Goal: Transaction & Acquisition: Purchase product/service

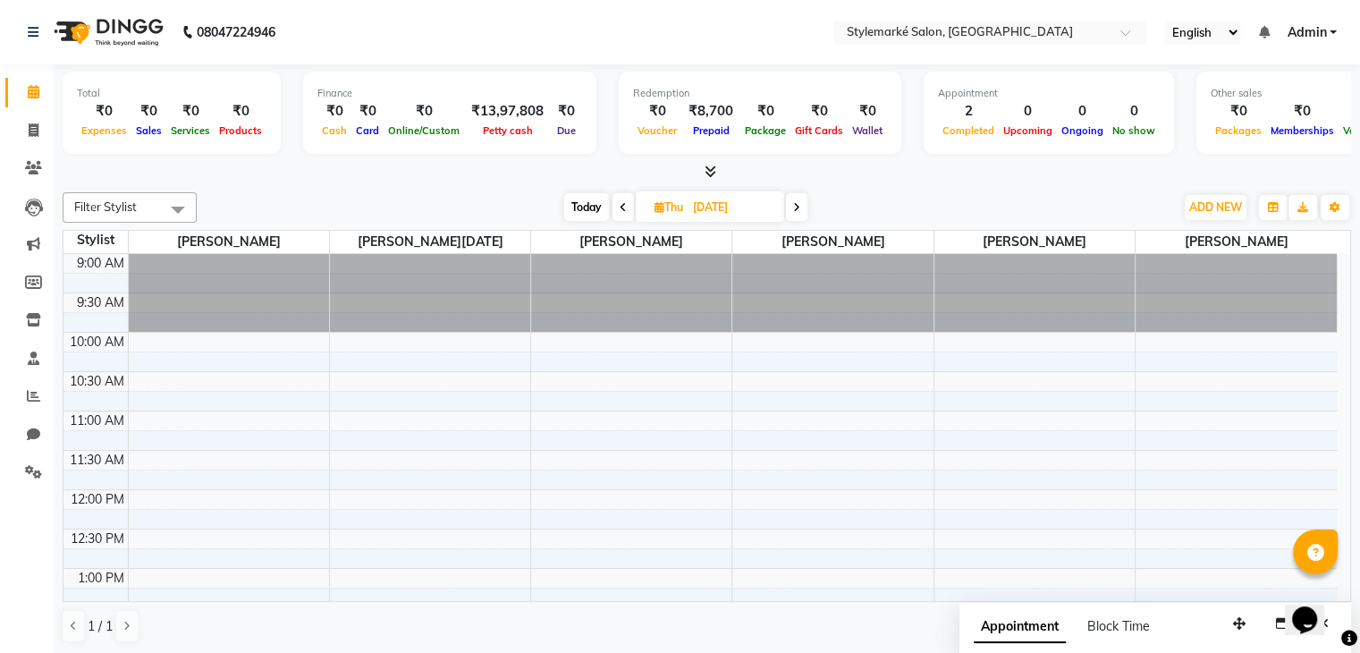
scroll to position [587, 0]
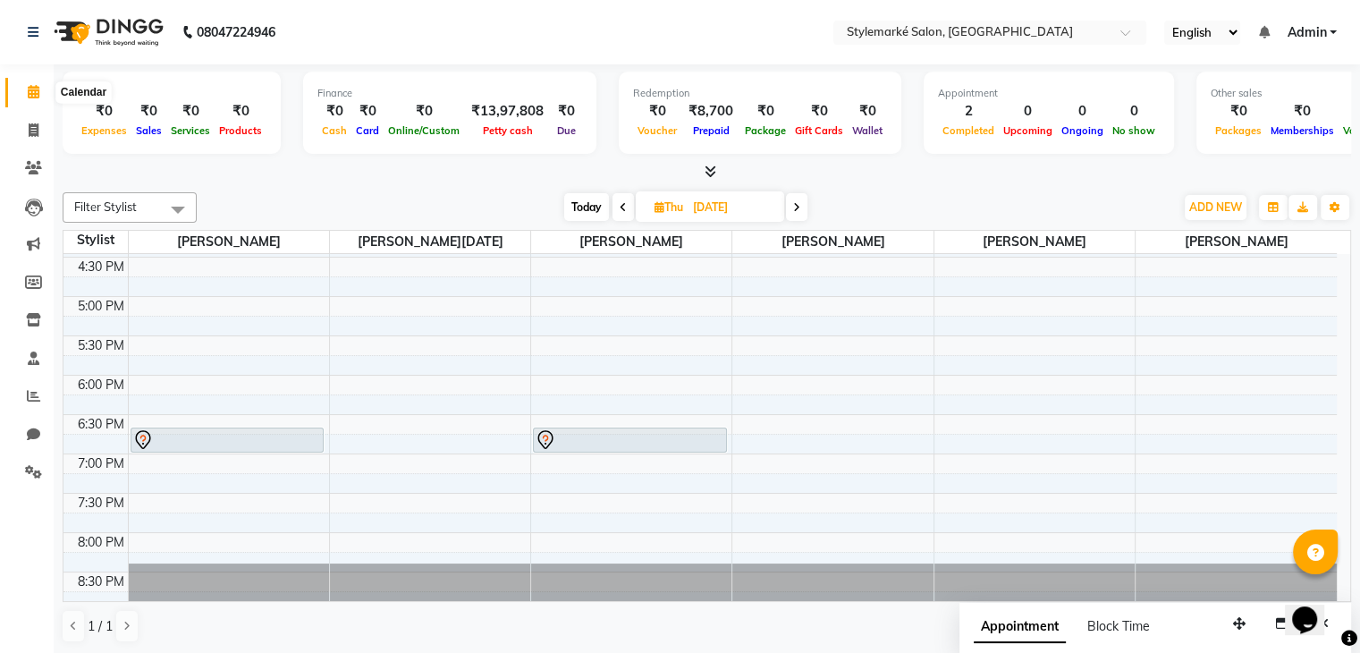
click at [31, 92] on icon at bounding box center [34, 91] width 12 height 13
click at [590, 208] on span "Today" at bounding box center [586, 207] width 45 height 28
type input "03-10-2025"
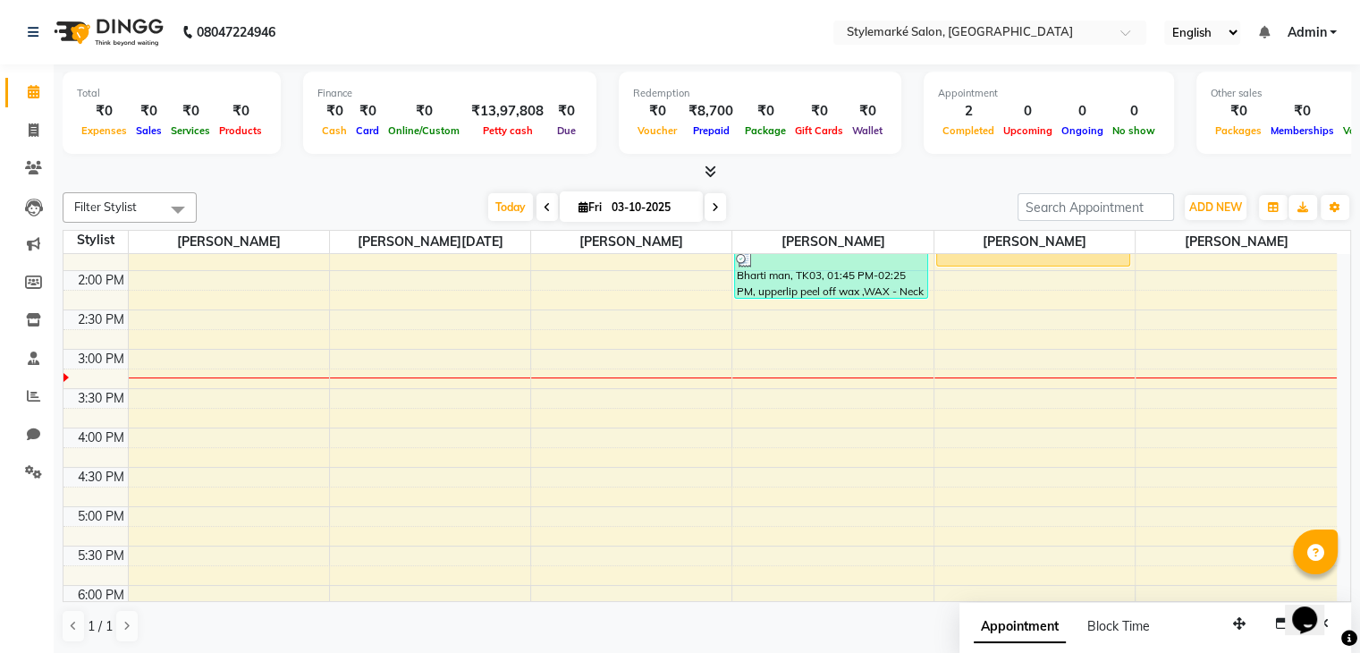
scroll to position [229, 0]
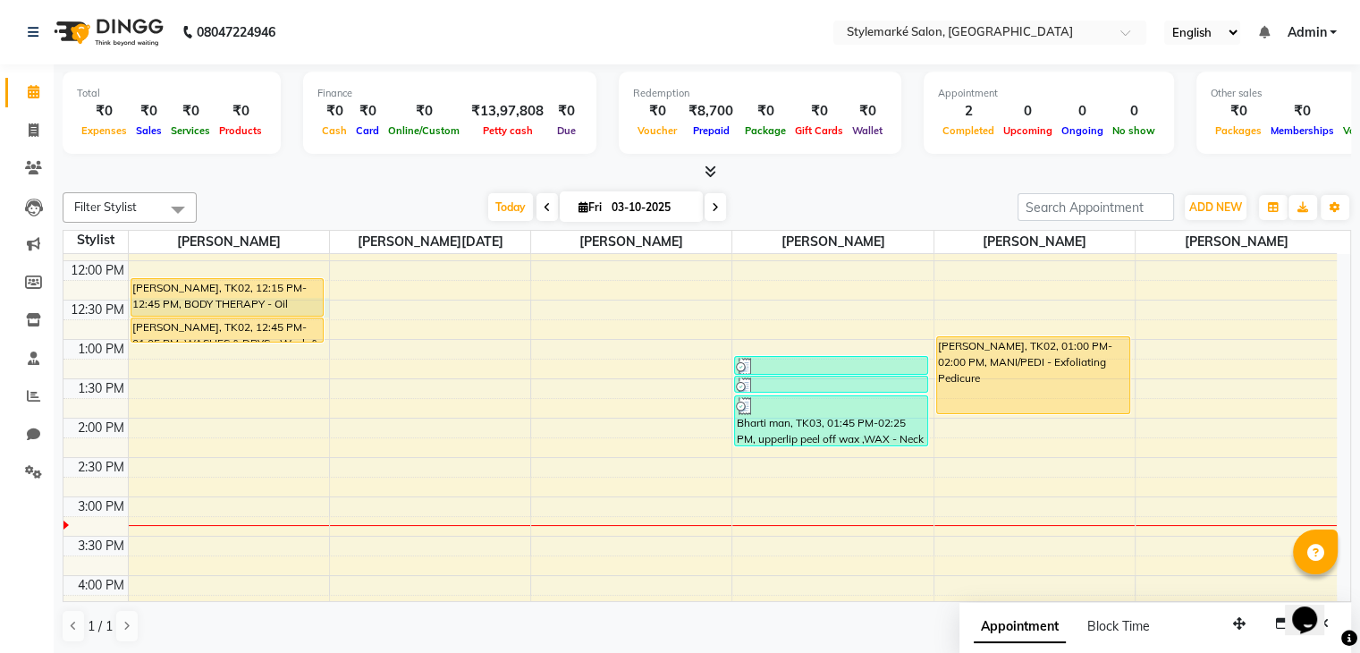
click at [249, 314] on div "[PERSON_NAME], TK02, 12:15 PM-12:45 PM, BODY THERAPY - Oil Infused Head Massage" at bounding box center [228, 297] width 194 height 39
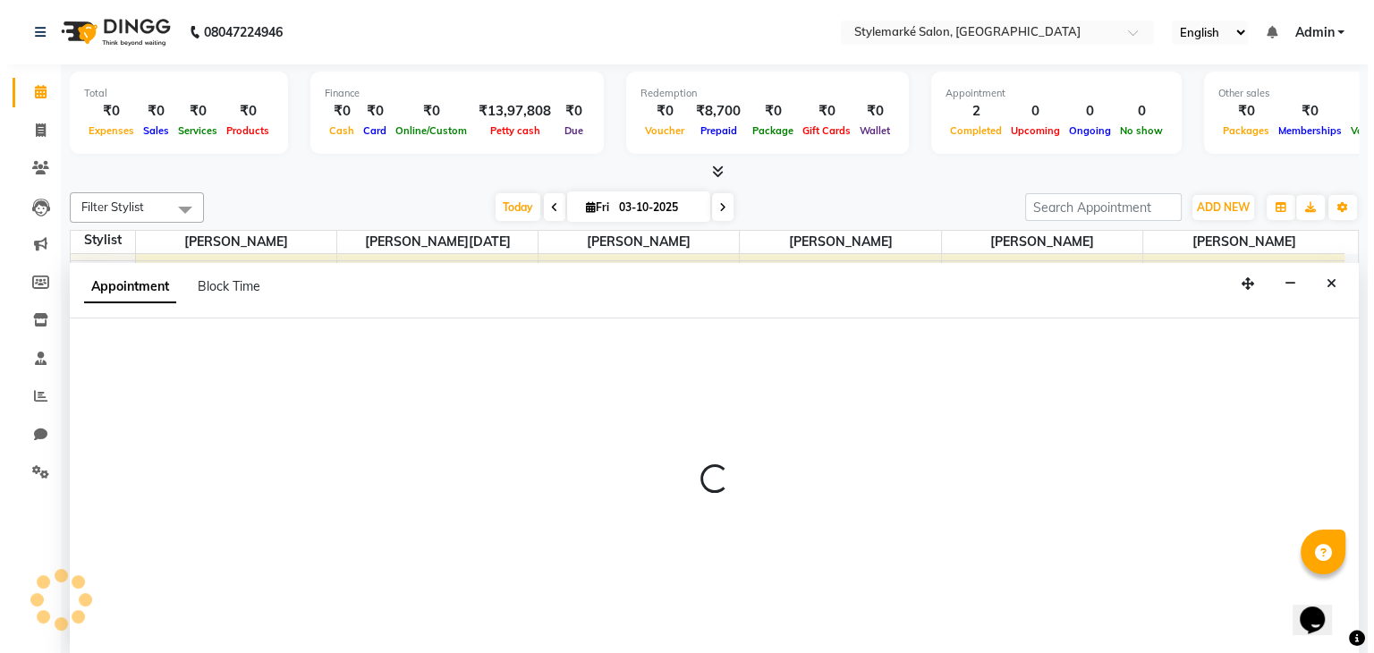
scroll to position [1, 0]
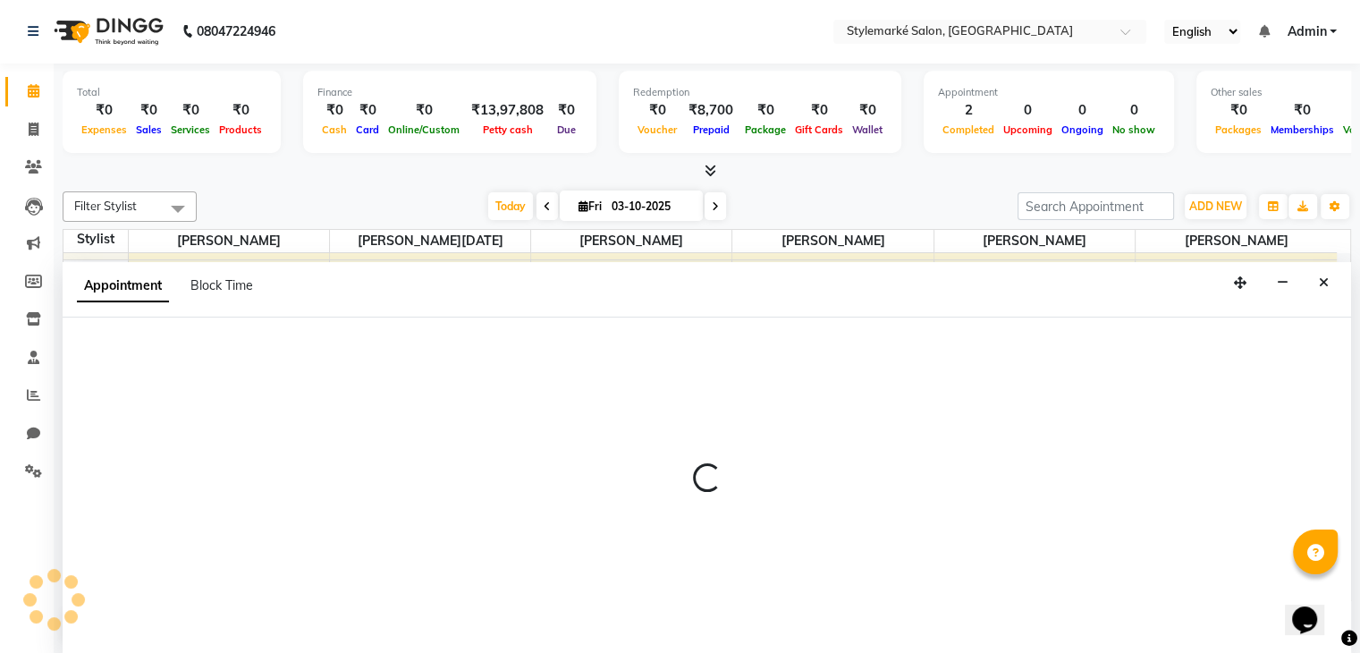
select select "71239"
select select "750"
select select "tentative"
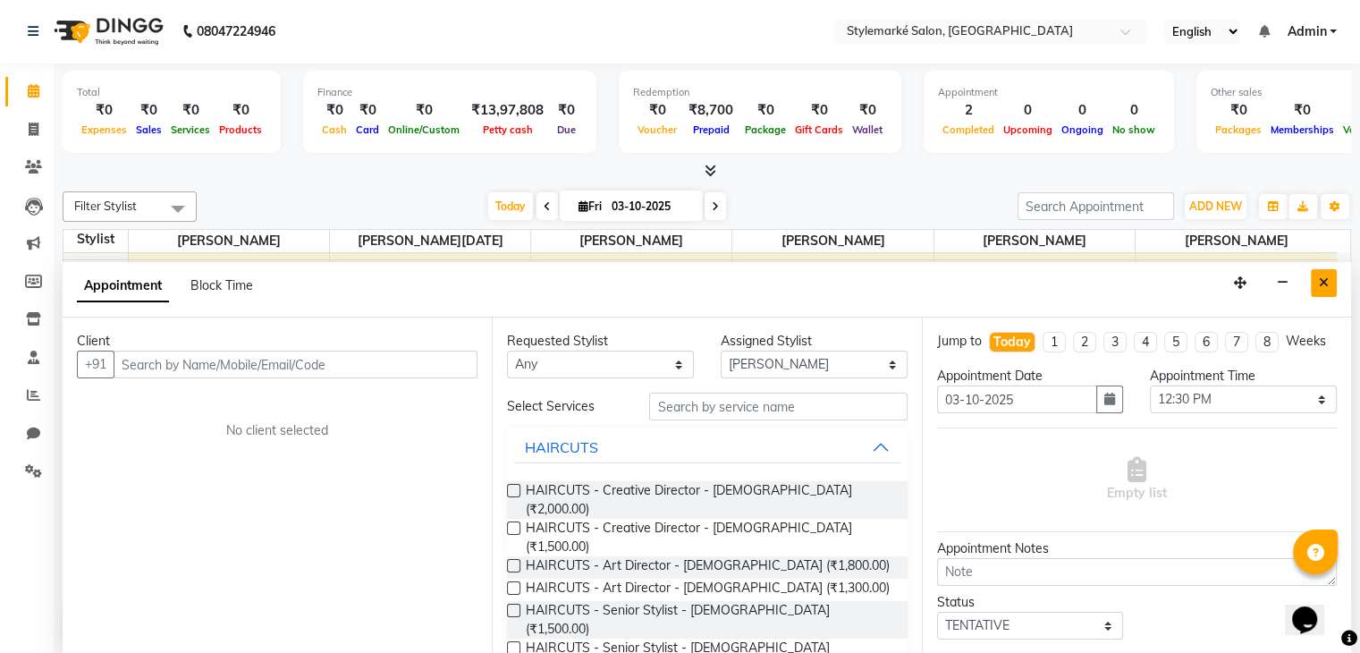
click at [1324, 276] on icon "Close" at bounding box center [1324, 282] width 10 height 13
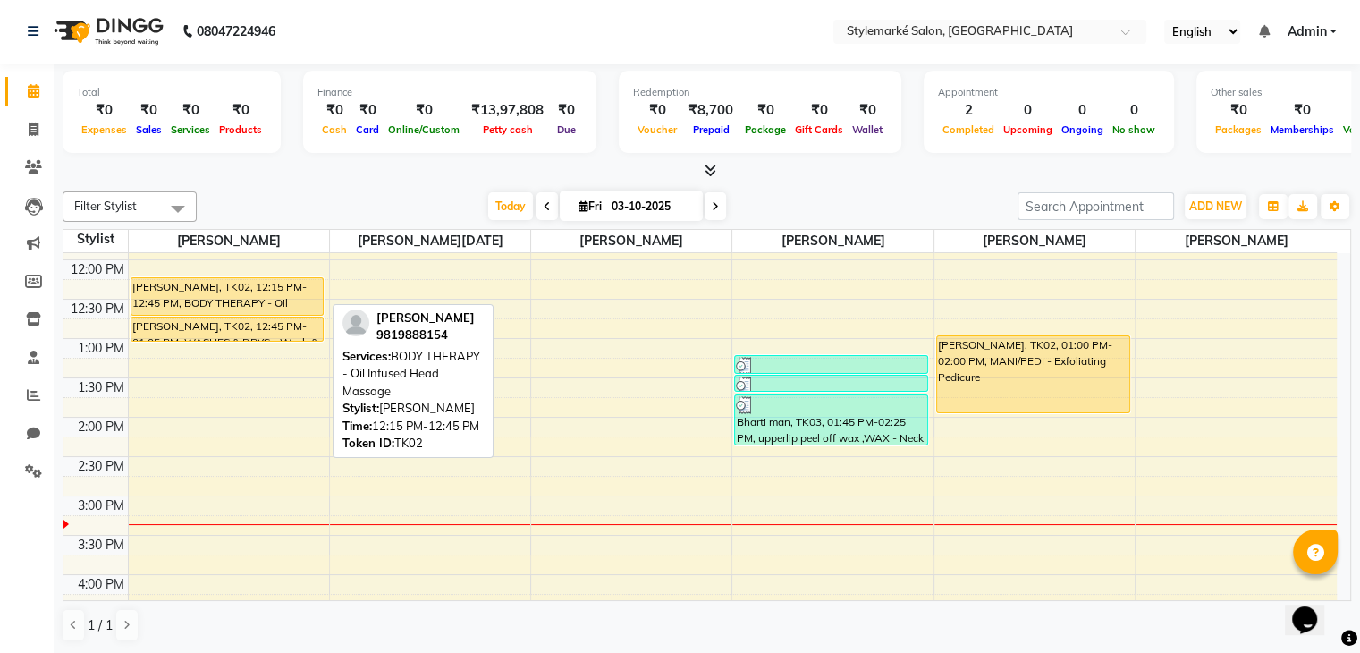
click at [251, 311] on div at bounding box center [227, 314] width 192 height 7
click at [256, 312] on div at bounding box center [227, 314] width 192 height 7
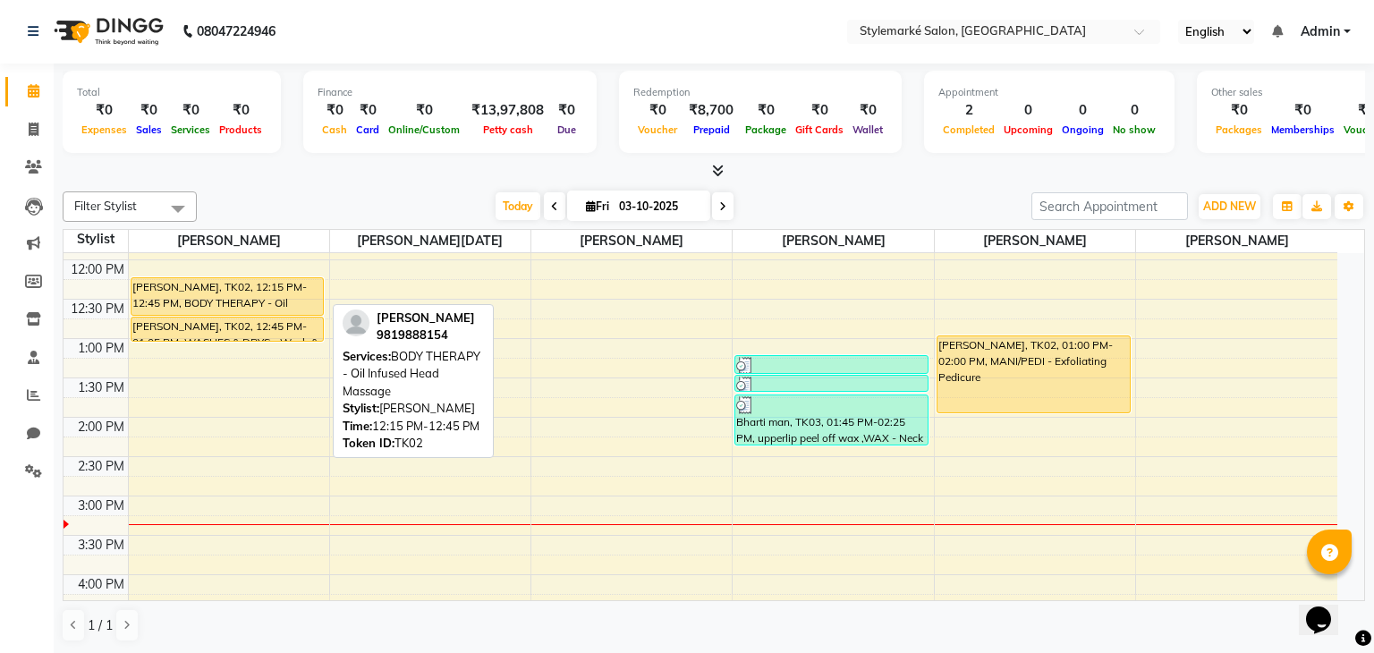
select select "1"
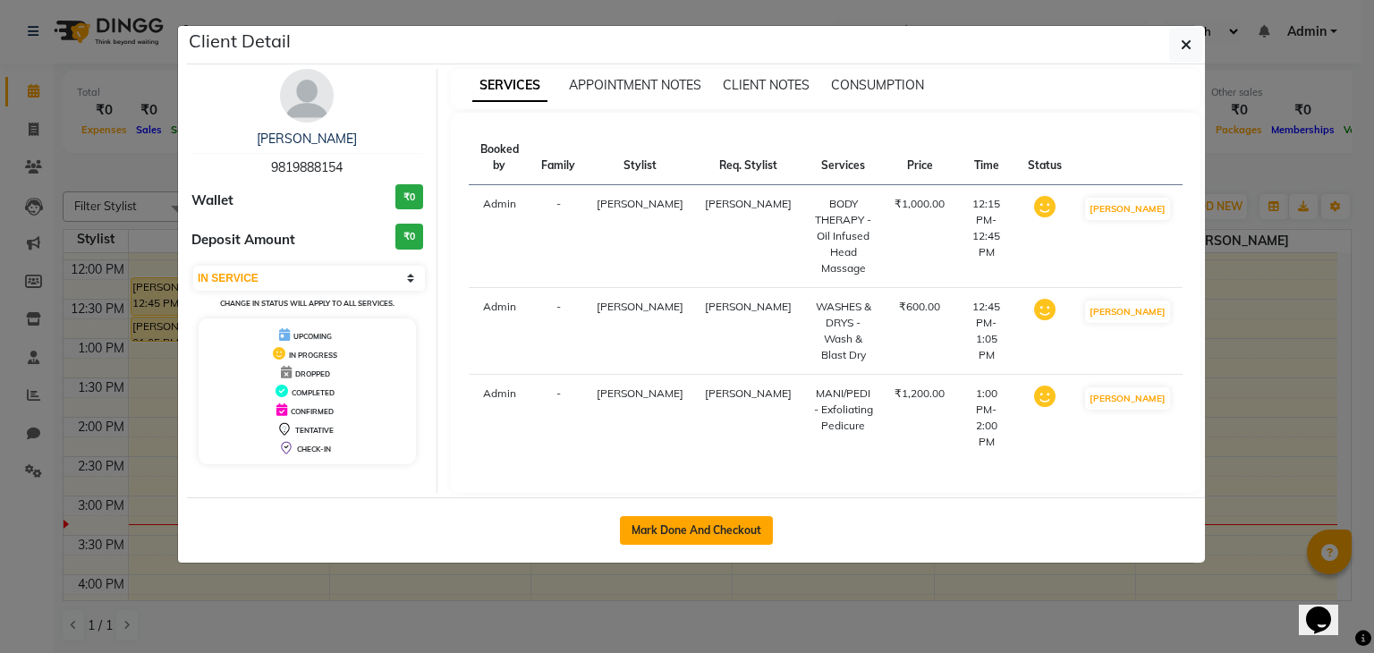
click at [644, 516] on button "Mark Done And Checkout" at bounding box center [696, 530] width 153 height 29
select select "7909"
select select "service"
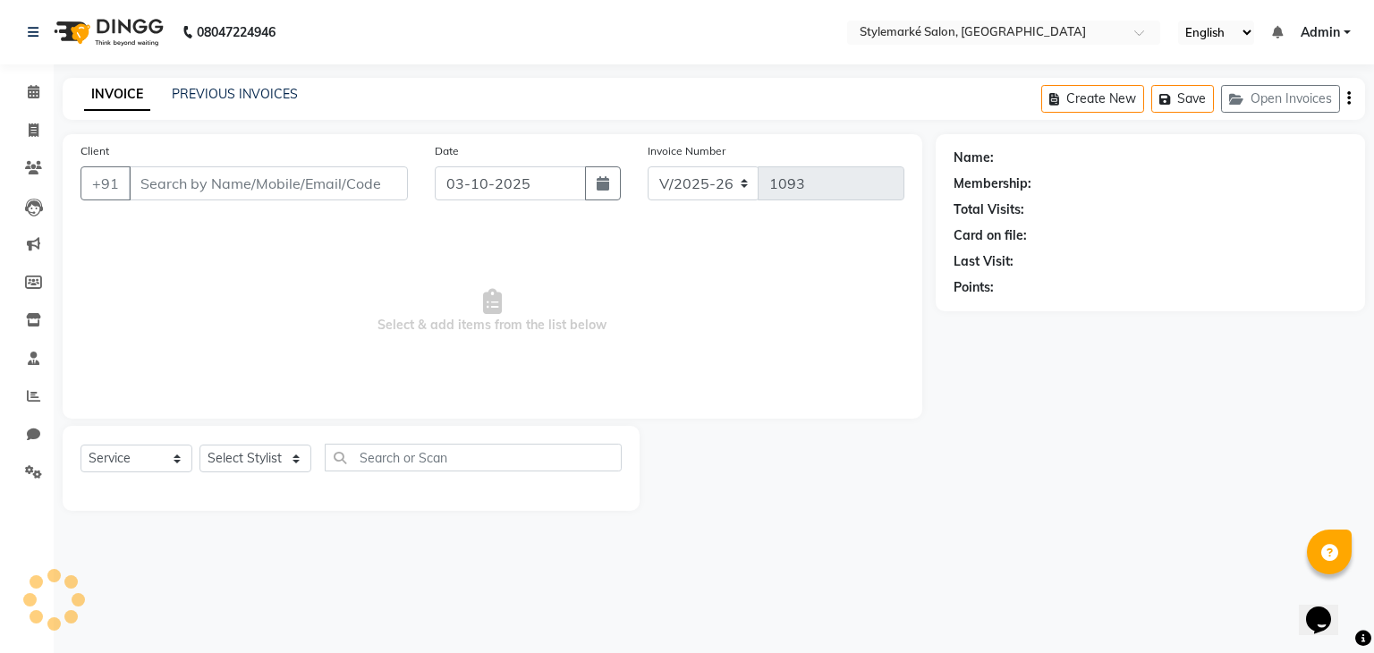
type input "9819888154"
select select "71244"
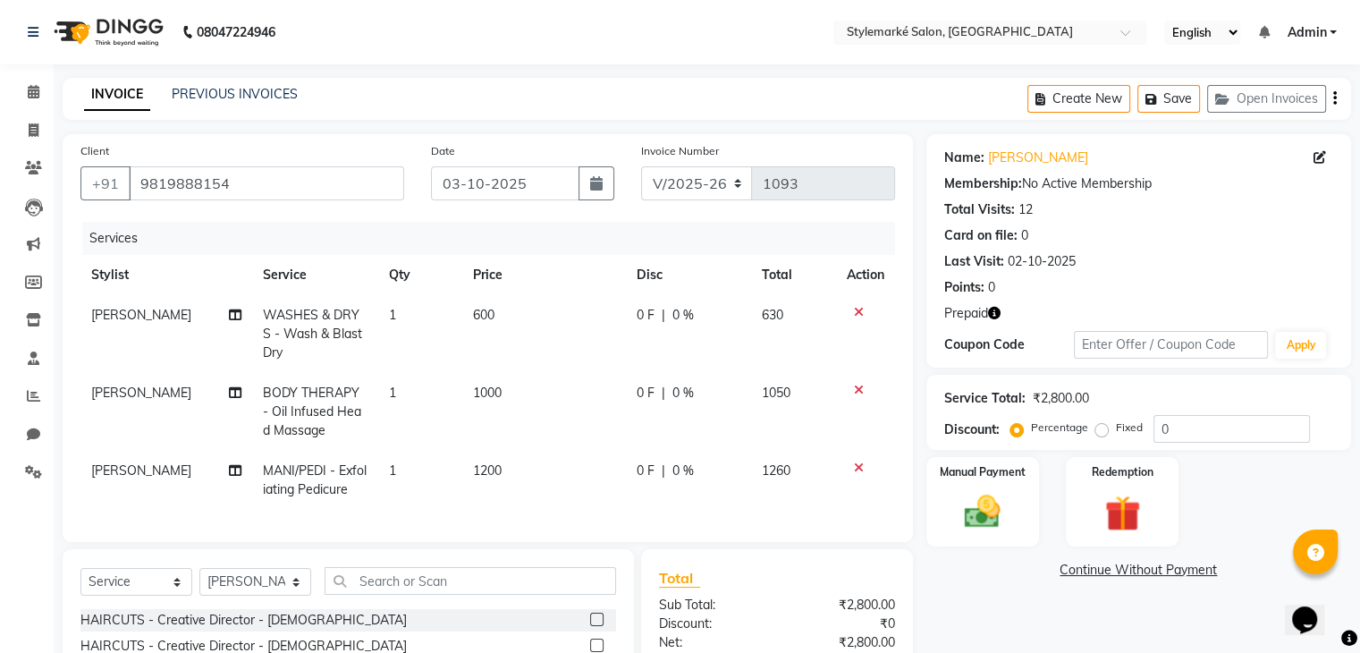
click at [312, 338] on span "WASHES & DRYS - Wash & Blast Dry" at bounding box center [312, 334] width 99 height 54
select select "71239"
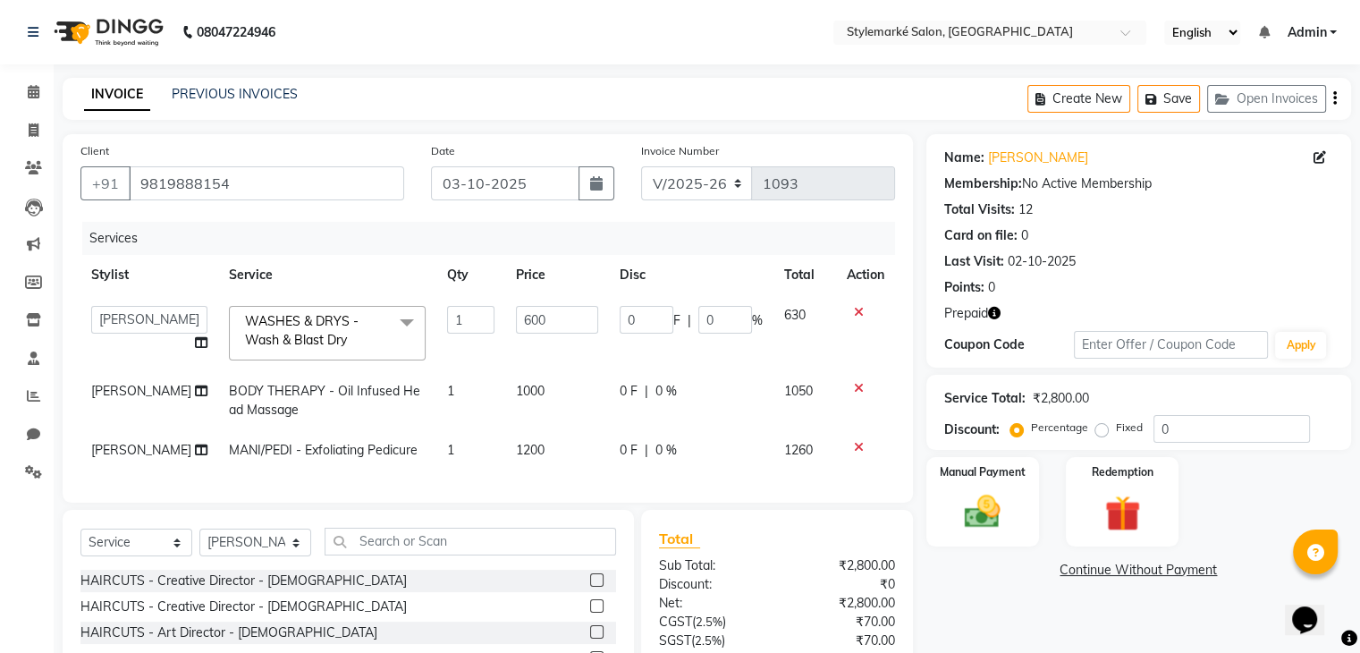
click at [389, 320] on span at bounding box center [407, 323] width 36 height 34
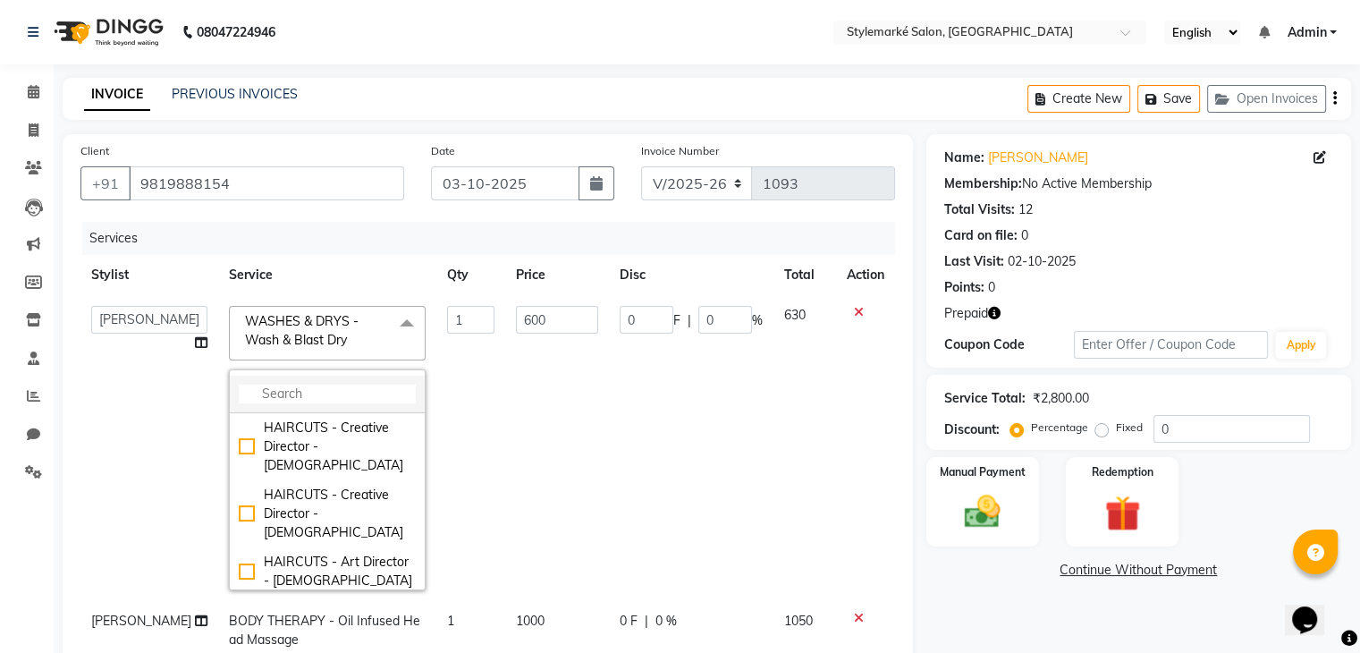
click at [266, 387] on input "multiselect-search" at bounding box center [327, 394] width 177 height 19
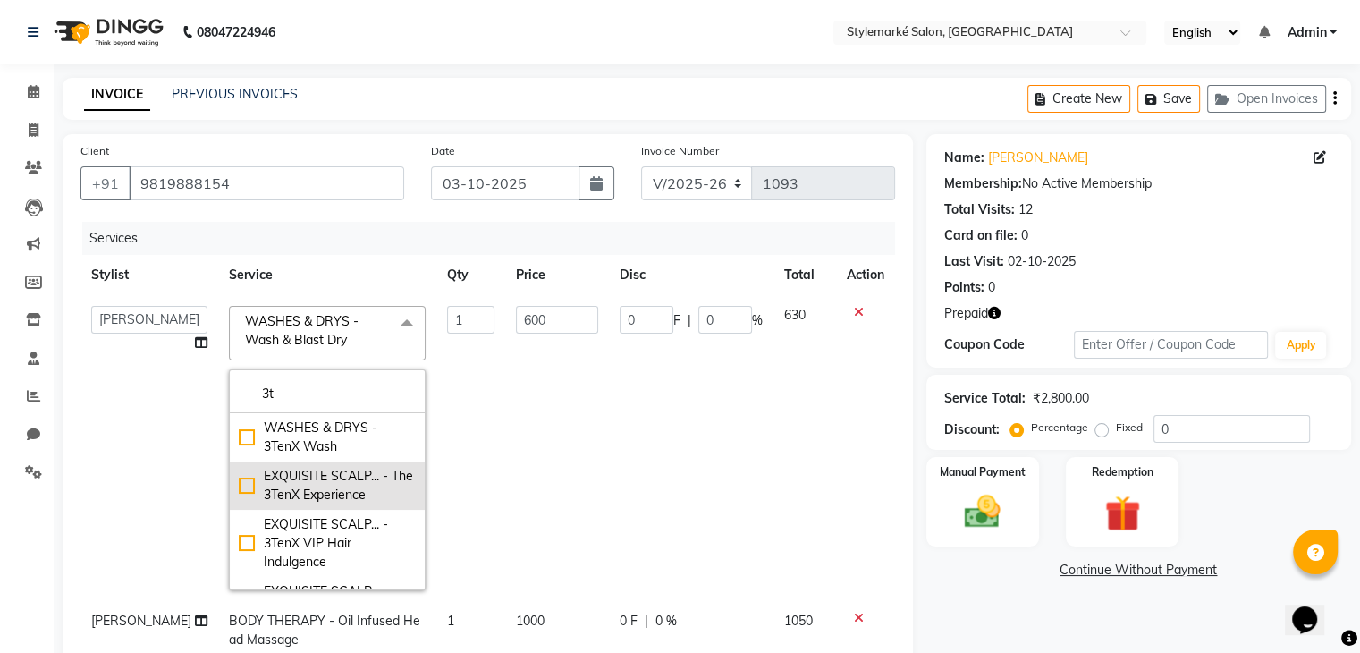
type input "3t"
click at [239, 484] on div "EXQUISITE SCALP... - The 3TenX Experience" at bounding box center [327, 486] width 177 height 38
checkbox input "true"
type input "2500"
click at [1063, 605] on div "Name: [PERSON_NAME] Membership: No Active Membership Total Visits: 12 Card on f…" at bounding box center [1146, 546] width 438 height 824
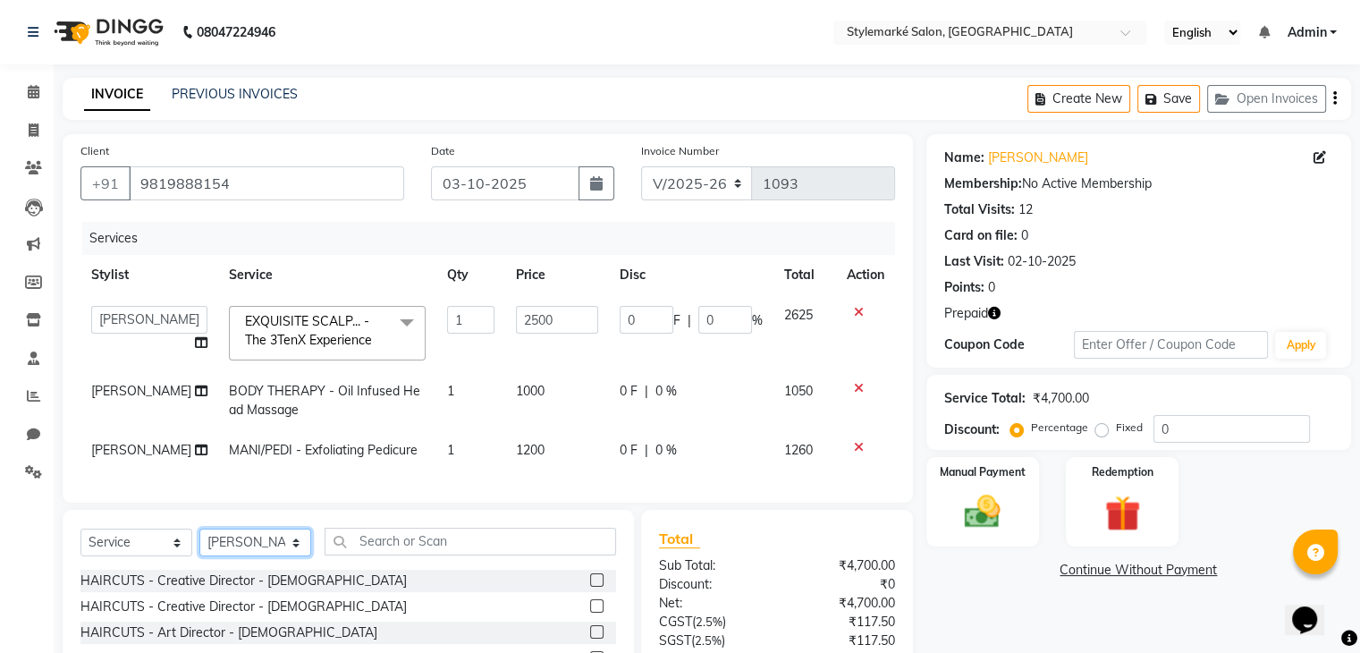
click at [267, 556] on select "Select Stylist [PERSON_NAME] ⁠[PERSON_NAME][DATE] ⁠[PERSON_NAME] [PERSON_NAME] …" at bounding box center [255, 543] width 112 height 28
select select "71239"
click at [199, 556] on select "Select Stylist [PERSON_NAME] ⁠[PERSON_NAME][DATE] ⁠[PERSON_NAME] [PERSON_NAME] …" at bounding box center [255, 543] width 112 height 28
click at [443, 555] on input "text" at bounding box center [471, 542] width 292 height 28
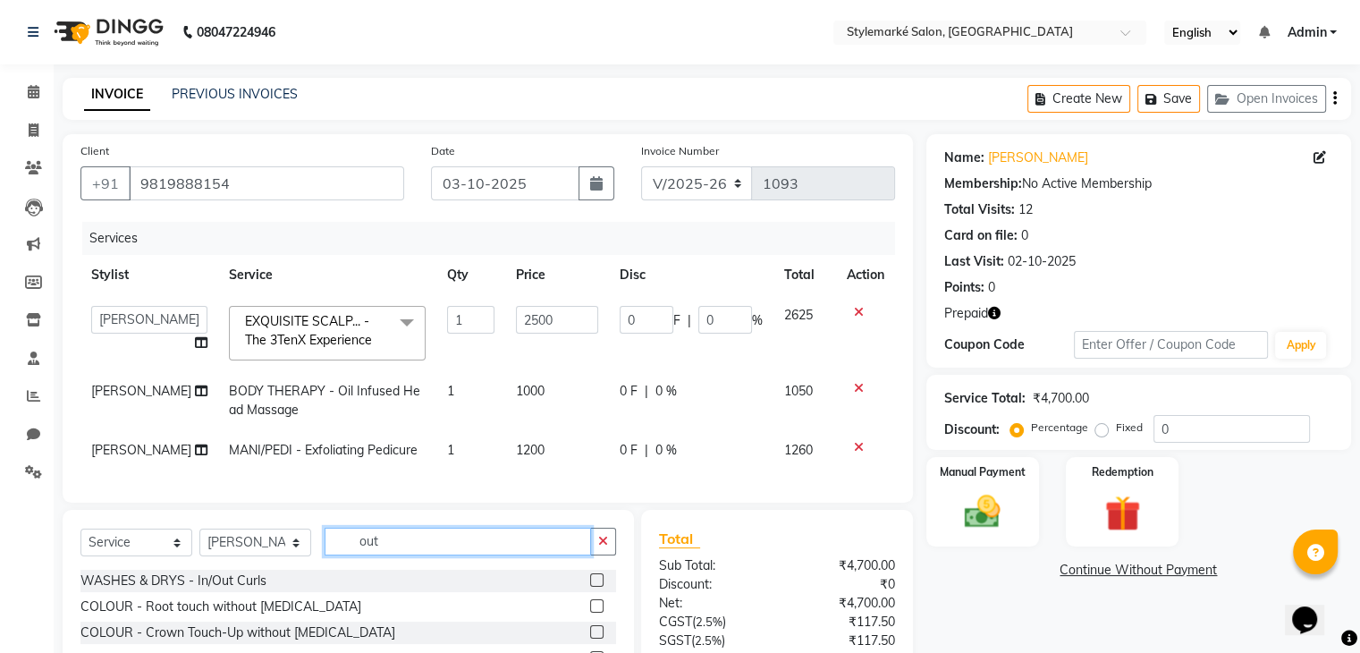
scroll to position [179, 0]
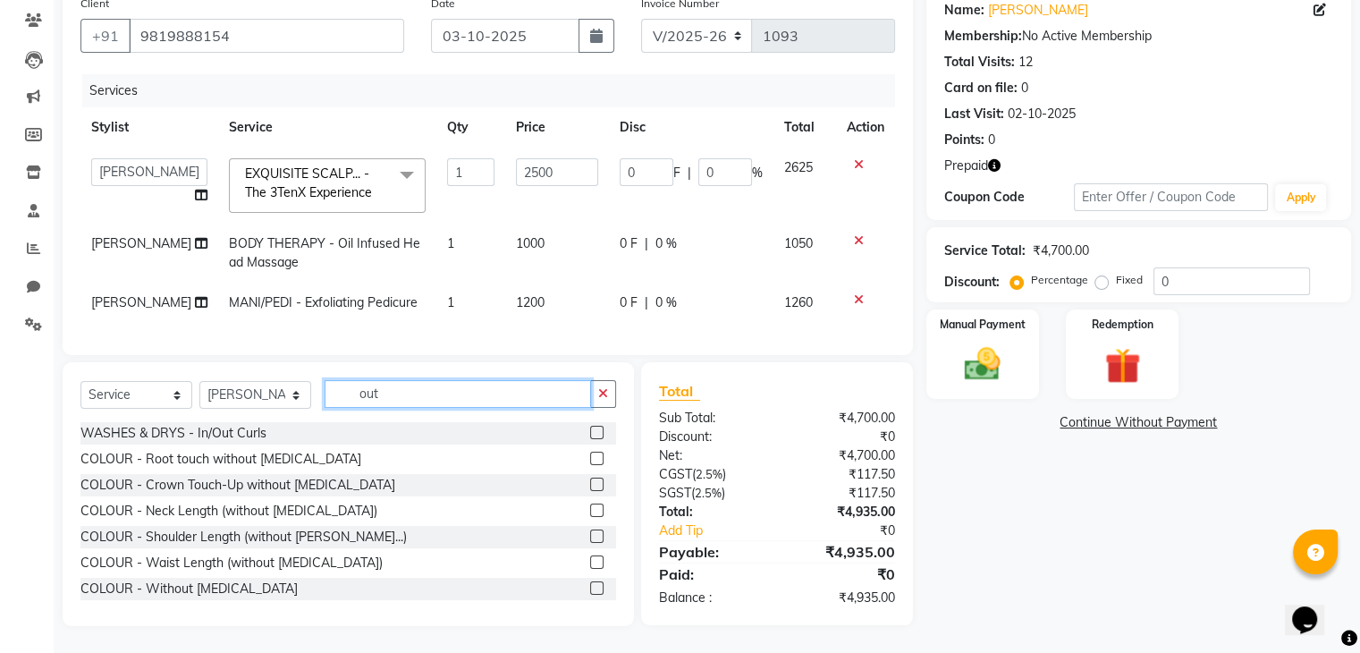
type input "out"
click at [590, 432] on label at bounding box center [596, 432] width 13 height 13
click at [590, 432] on input "checkbox" at bounding box center [596, 434] width 12 height 12
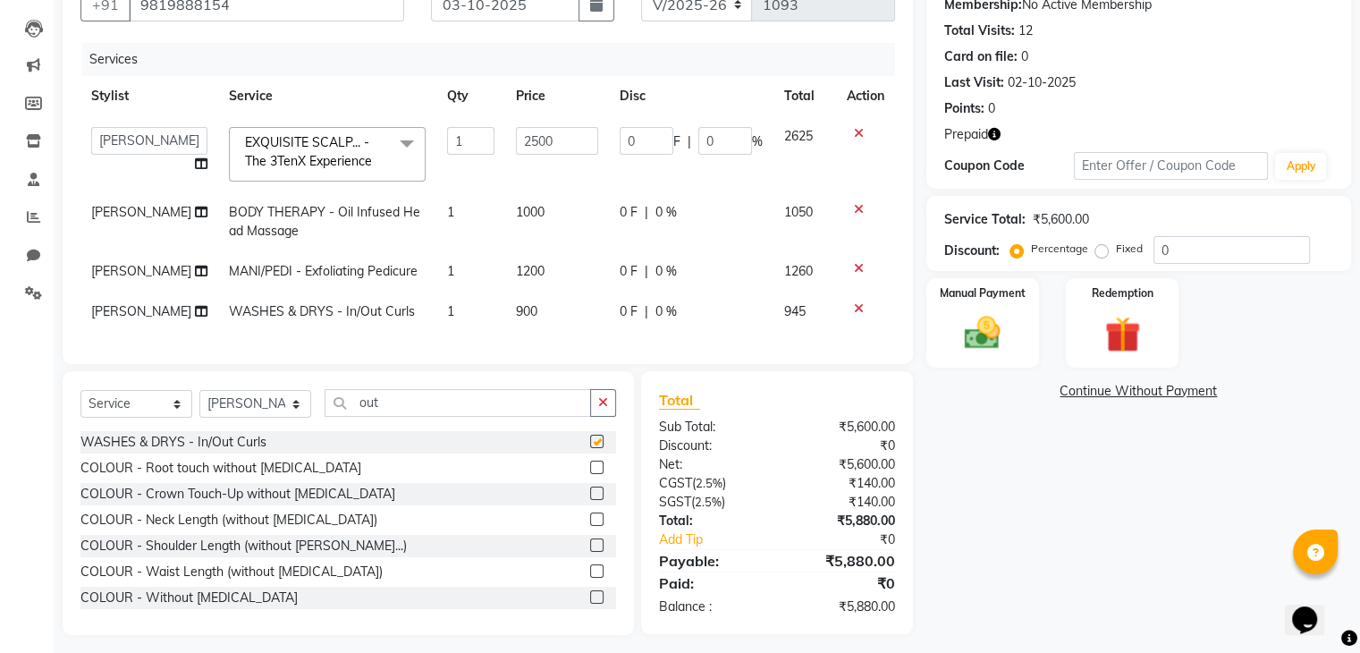
checkbox input "false"
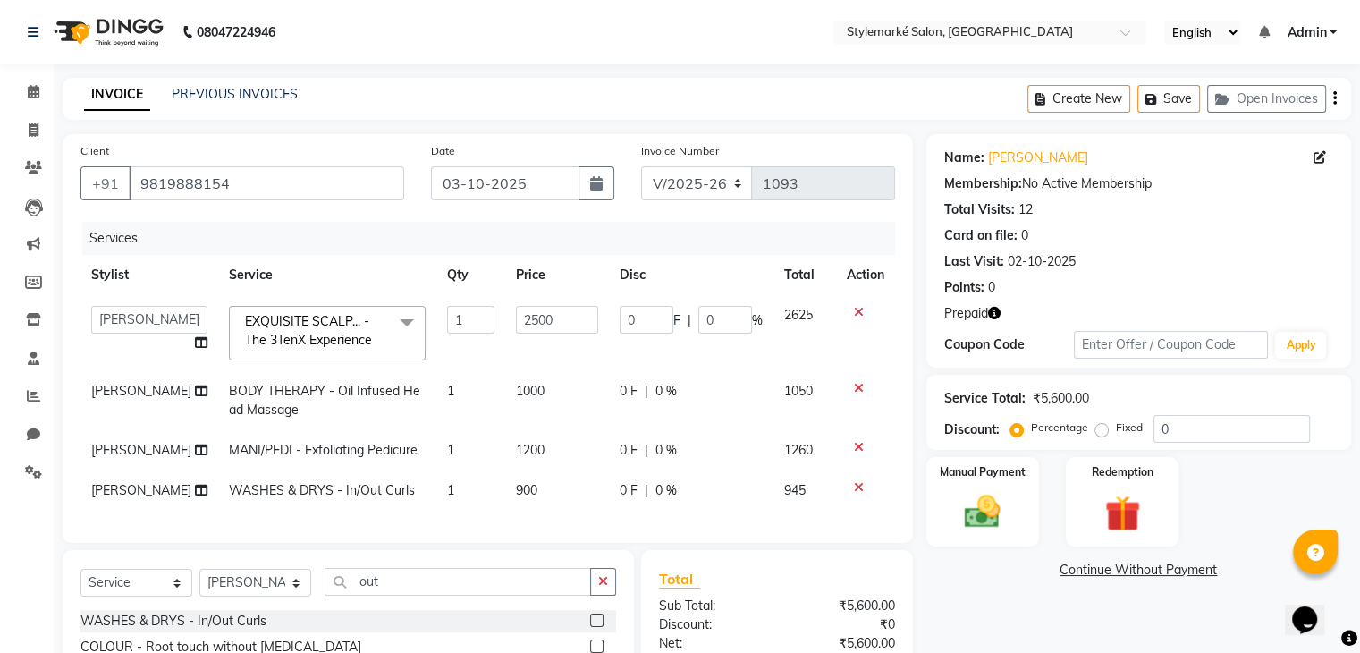
click at [1334, 98] on icon "button" at bounding box center [1336, 98] width 4 height 1
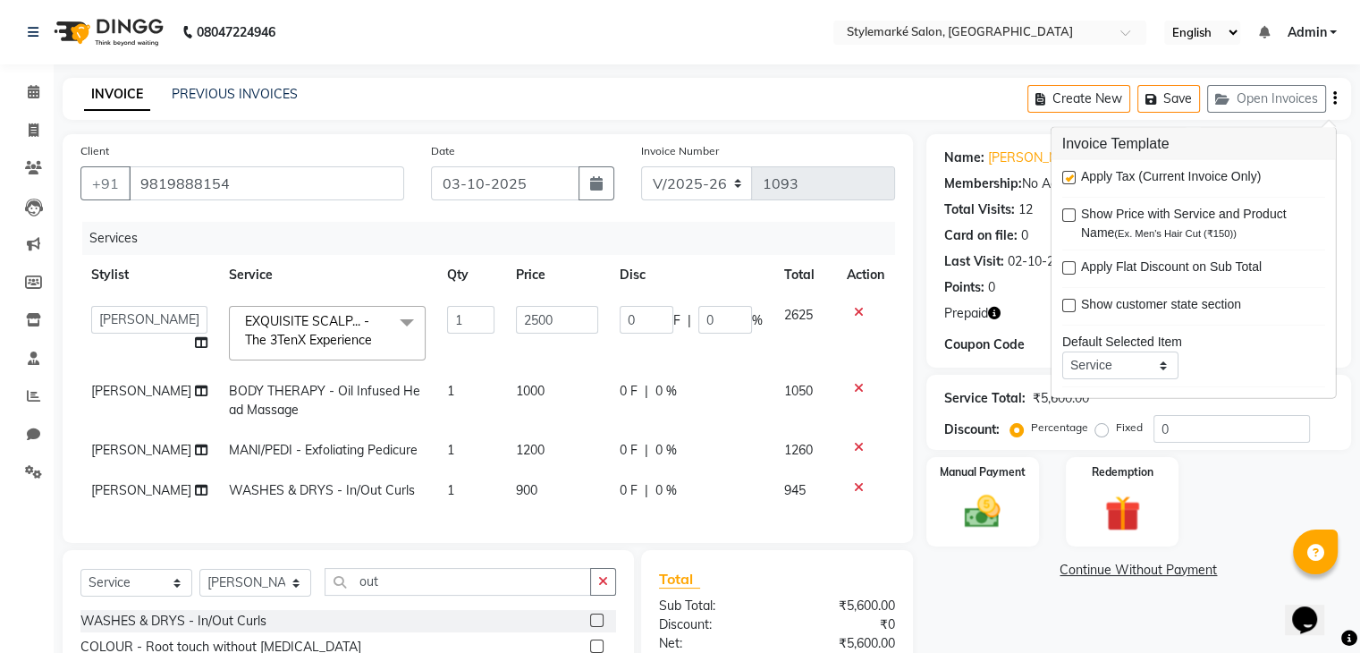
click at [1072, 176] on label at bounding box center [1069, 177] width 13 height 13
click at [1072, 176] on input "checkbox" at bounding box center [1069, 179] width 12 height 12
checkbox input "false"
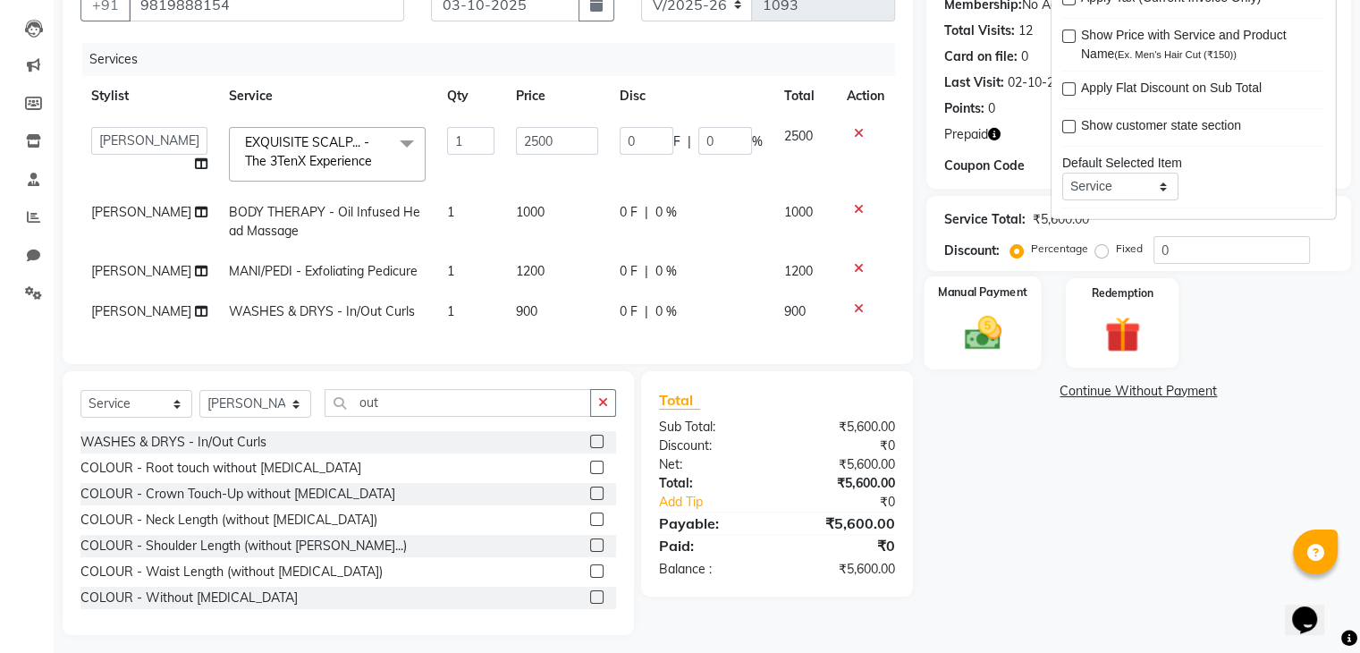
click at [945, 355] on div "Manual Payment" at bounding box center [982, 322] width 117 height 92
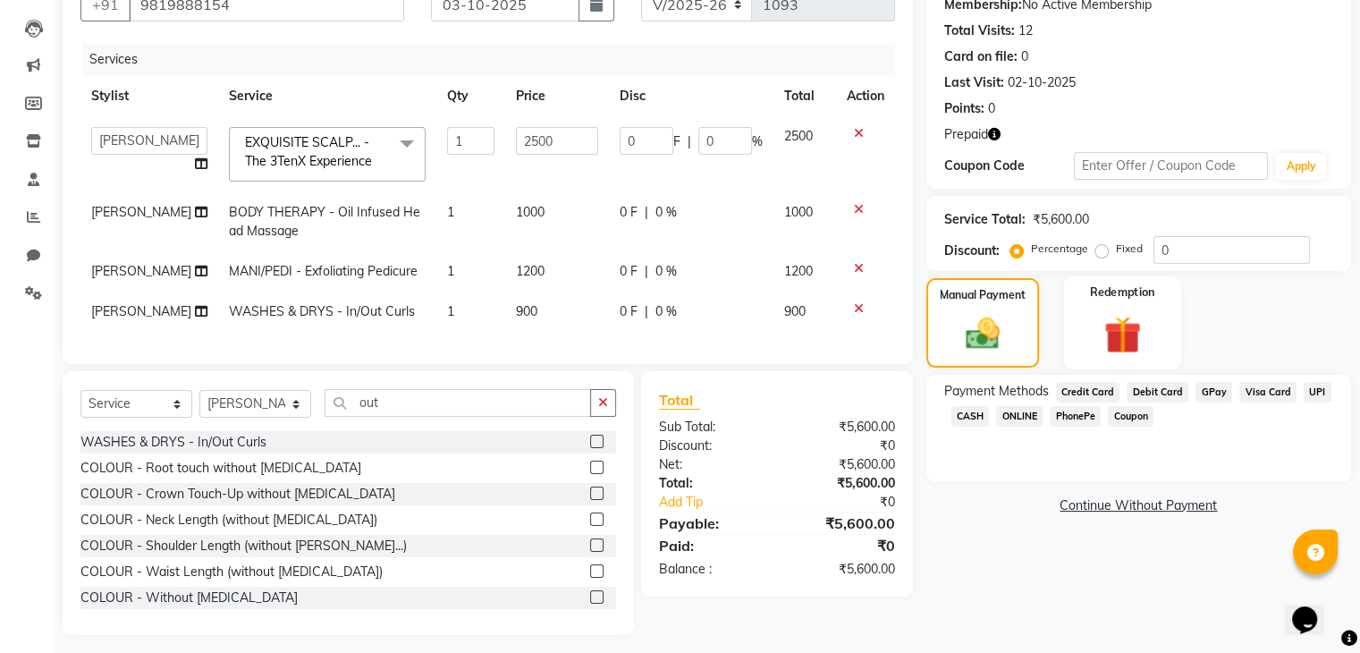
click at [1162, 331] on div "Redemption" at bounding box center [1121, 322] width 117 height 92
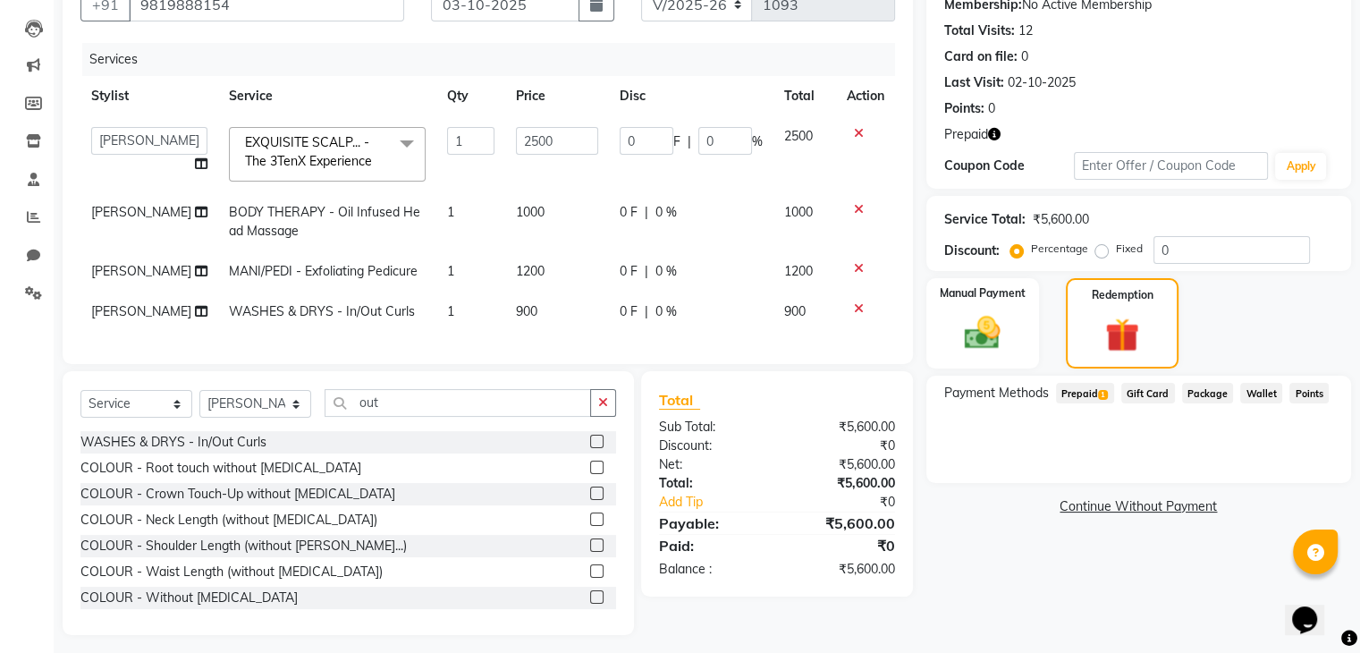
click at [1077, 393] on span "Prepaid 1" at bounding box center [1085, 393] width 58 height 21
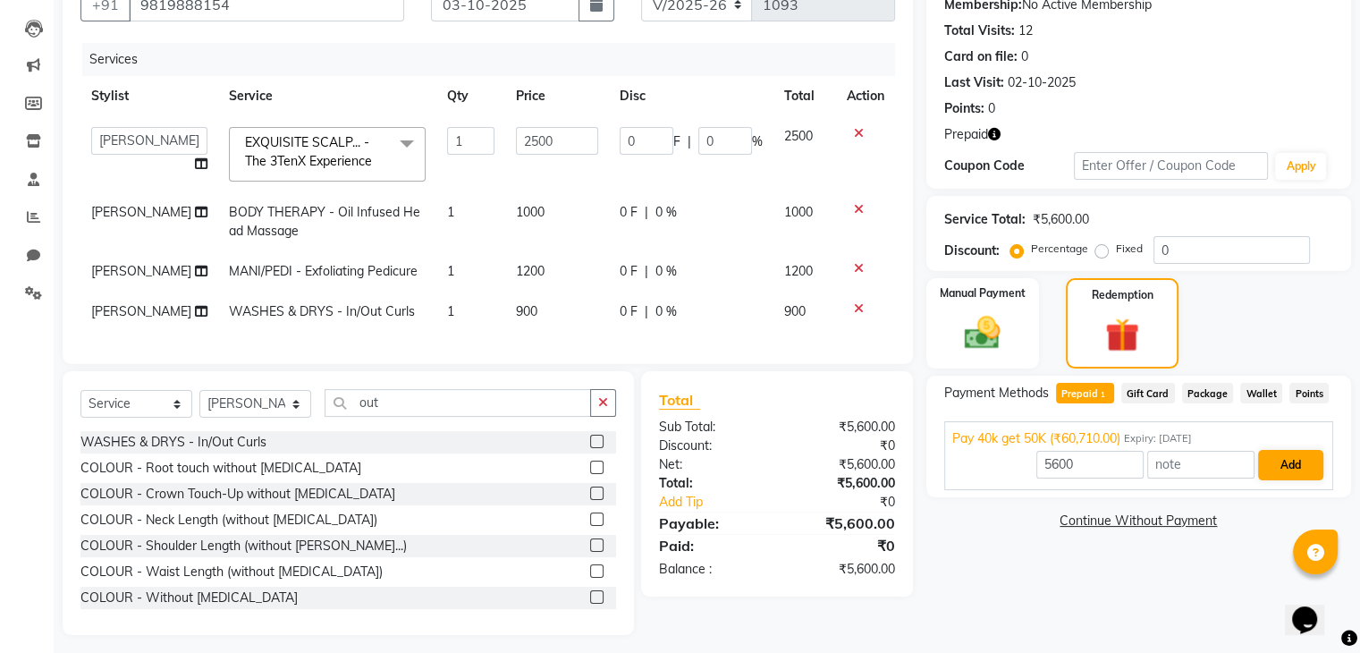
scroll to position [240, 0]
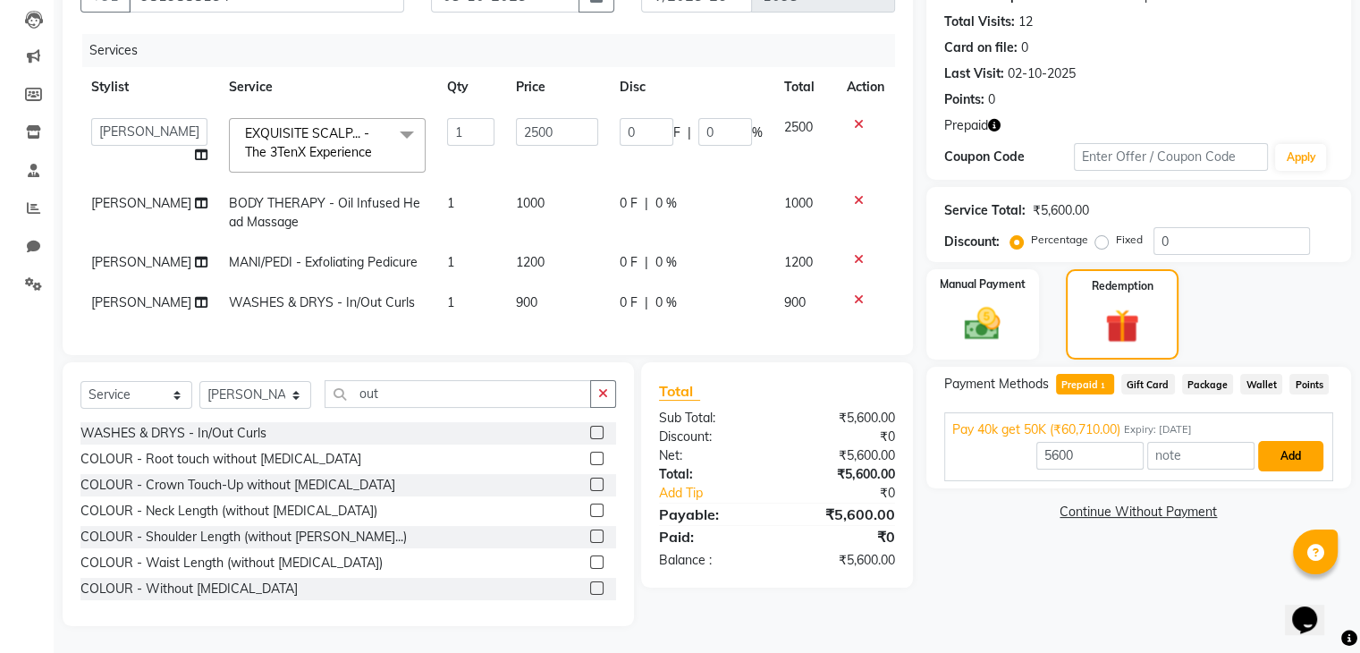
click at [1301, 441] on button "Add" at bounding box center [1290, 456] width 65 height 30
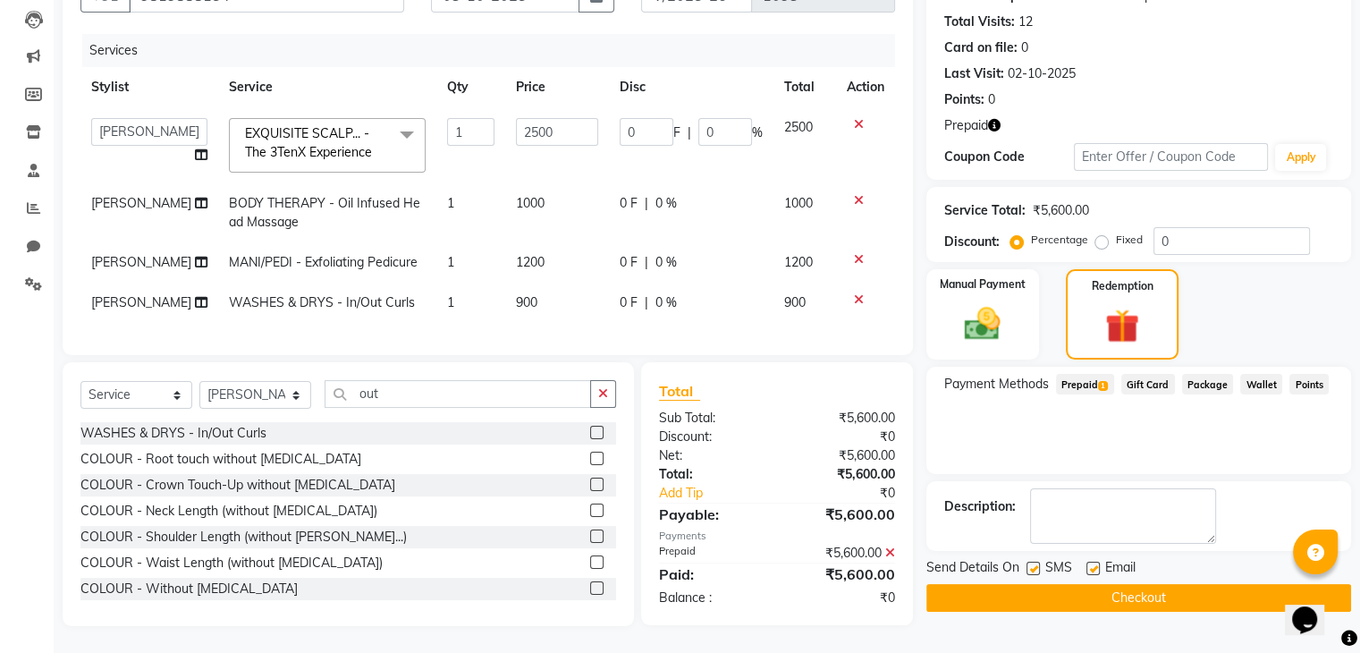
click at [1199, 584] on button "Checkout" at bounding box center [1139, 598] width 425 height 28
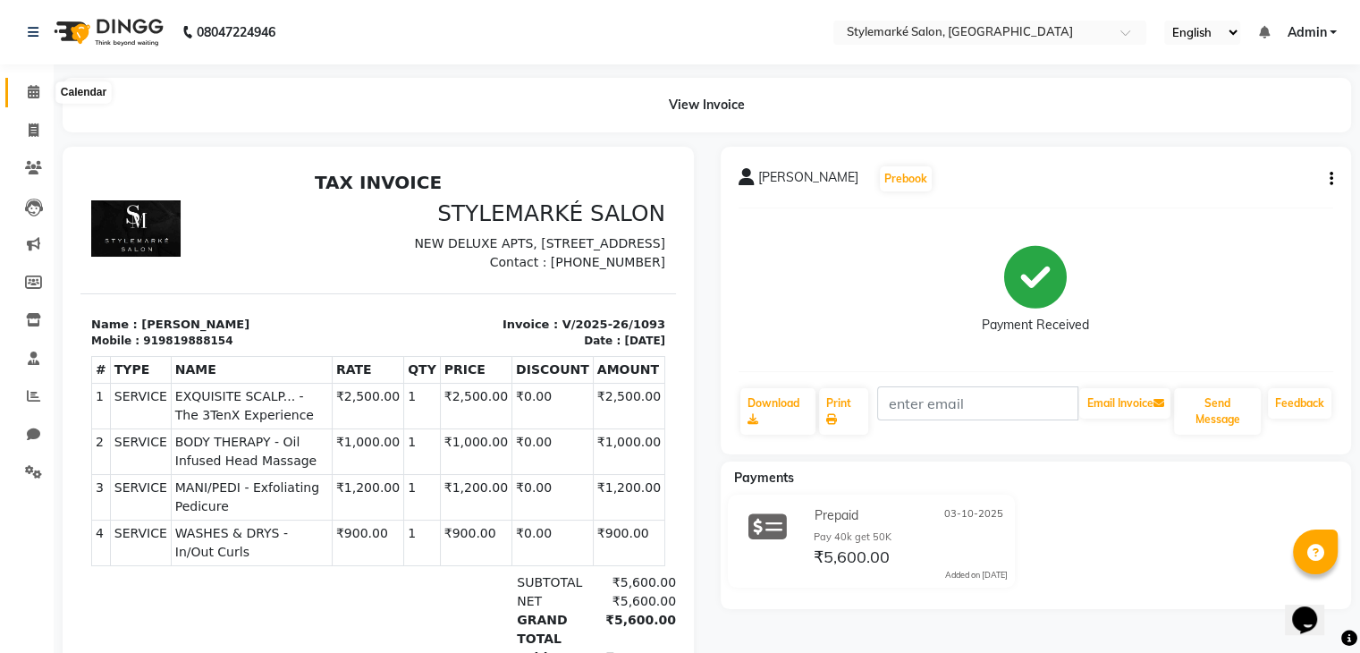
click at [41, 97] on span at bounding box center [33, 92] width 31 height 21
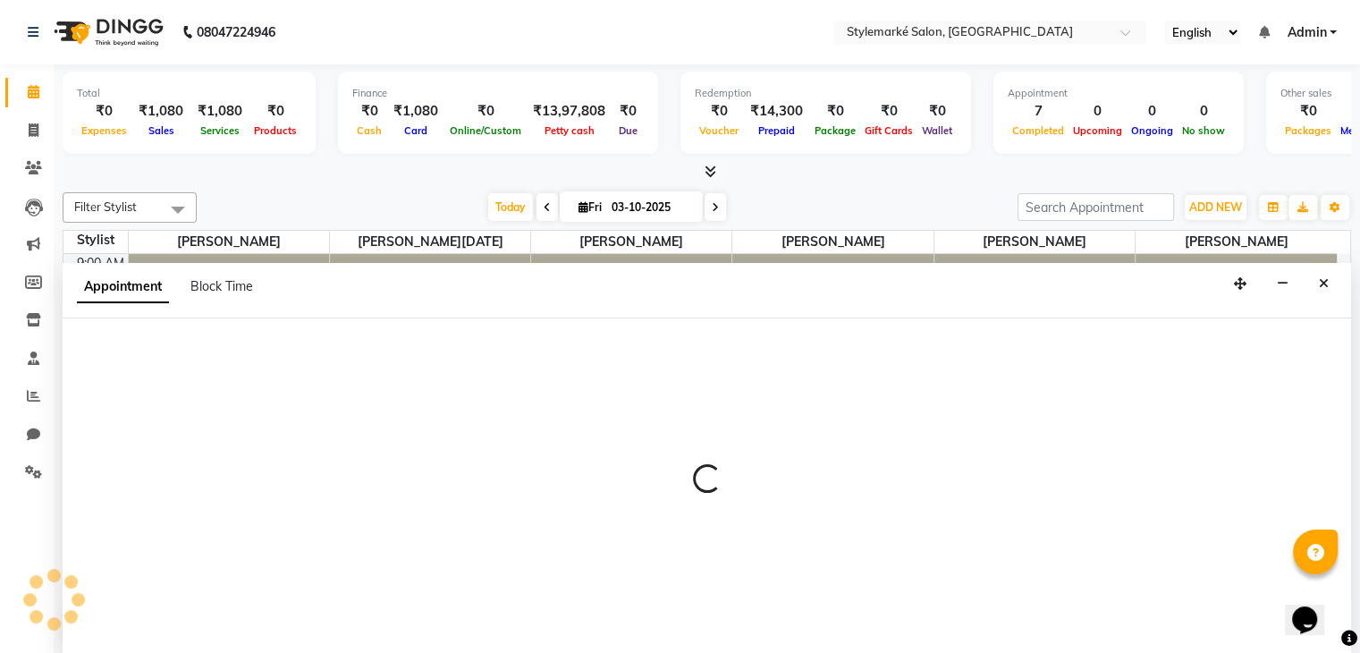
scroll to position [1, 0]
select select "71240"
select select "600"
select select "tentative"
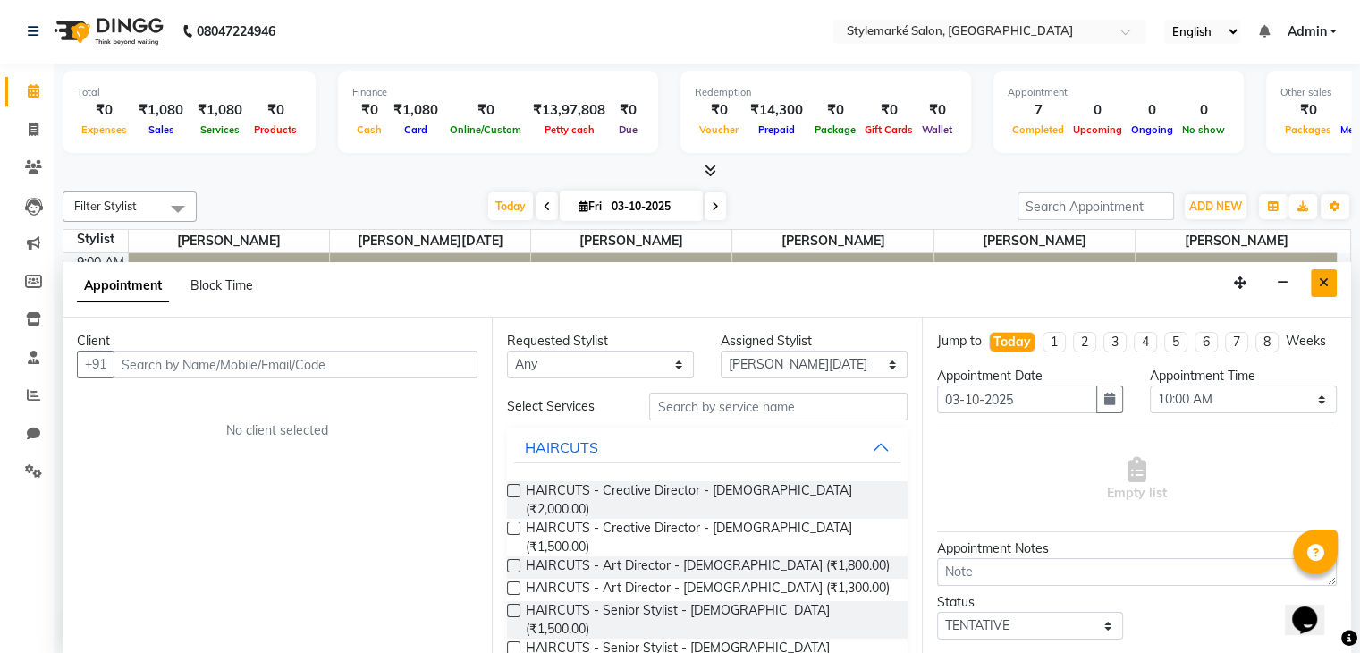
click at [1326, 280] on icon "Close" at bounding box center [1324, 282] width 10 height 13
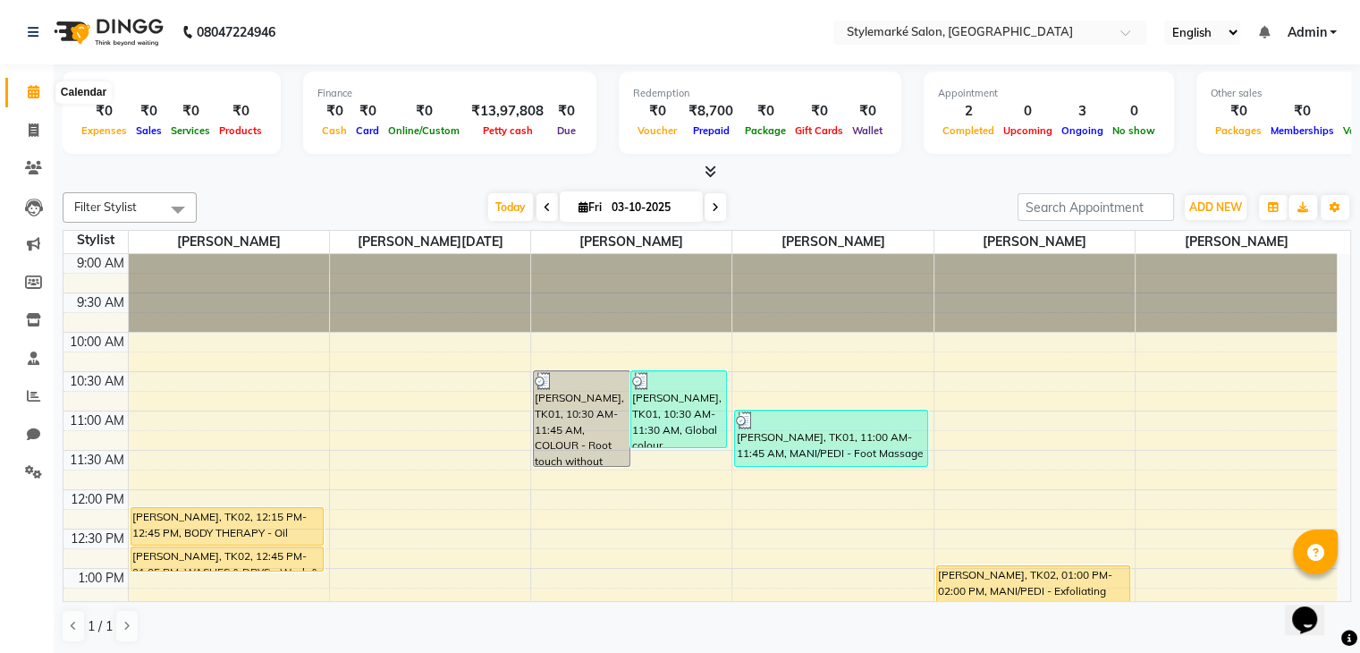
drag, startPoint x: 32, startPoint y: 89, endPoint x: 49, endPoint y: 103, distance: 21.7
click at [32, 89] on icon at bounding box center [34, 91] width 12 height 13
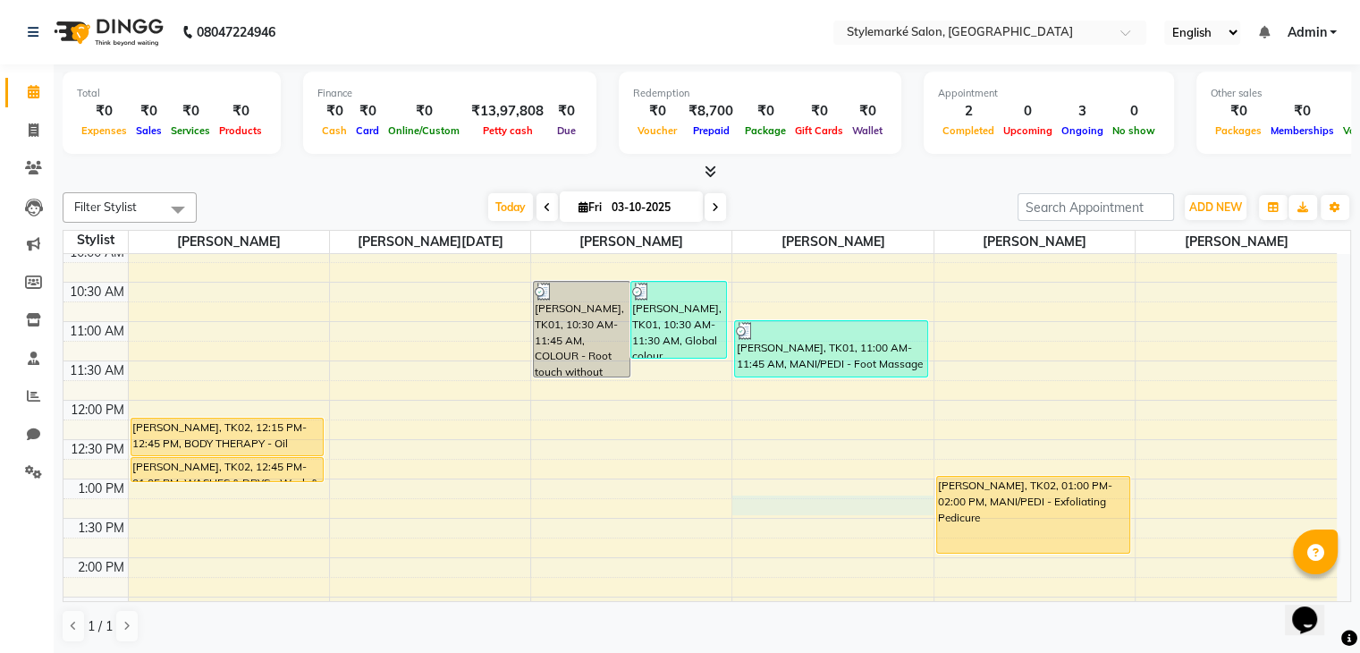
click at [792, 498] on div "9:00 AM 9:30 AM 10:00 AM 10:30 AM 11:00 AM 11:30 AM 12:00 PM 12:30 PM 1:00 PM 1…" at bounding box center [701, 637] width 1274 height 944
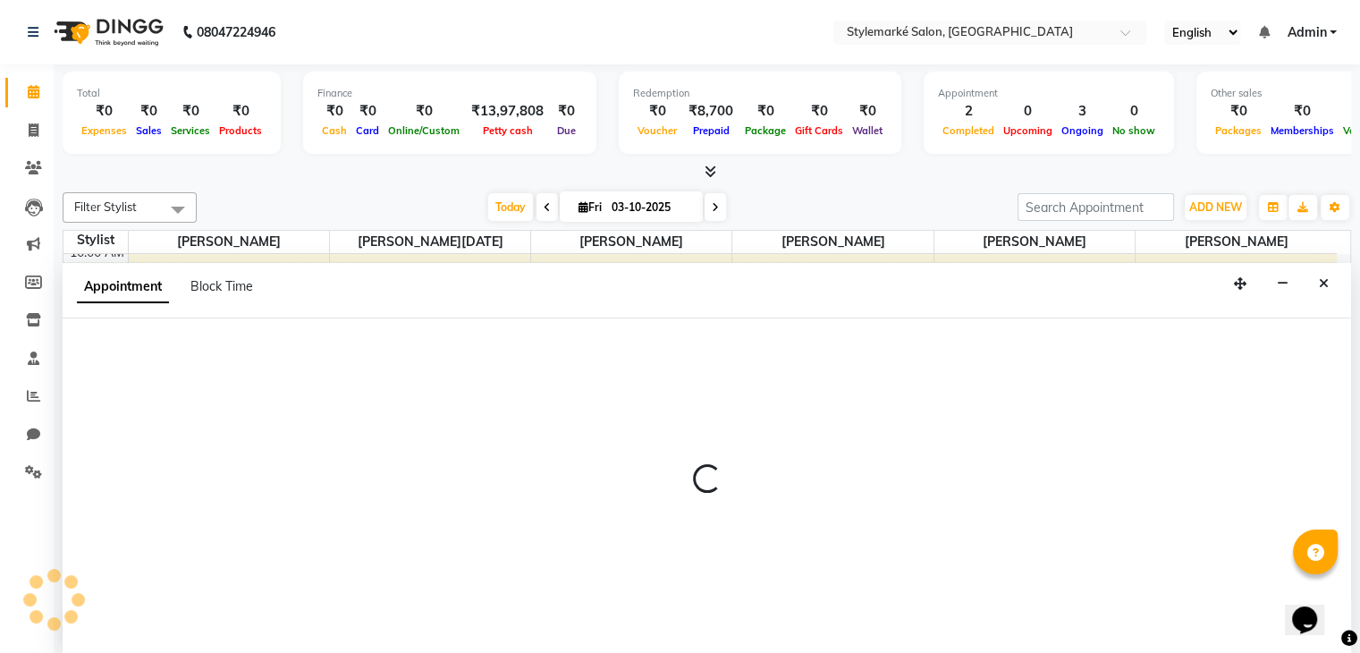
scroll to position [1, 0]
select select "71243"
select select "795"
select select "tentative"
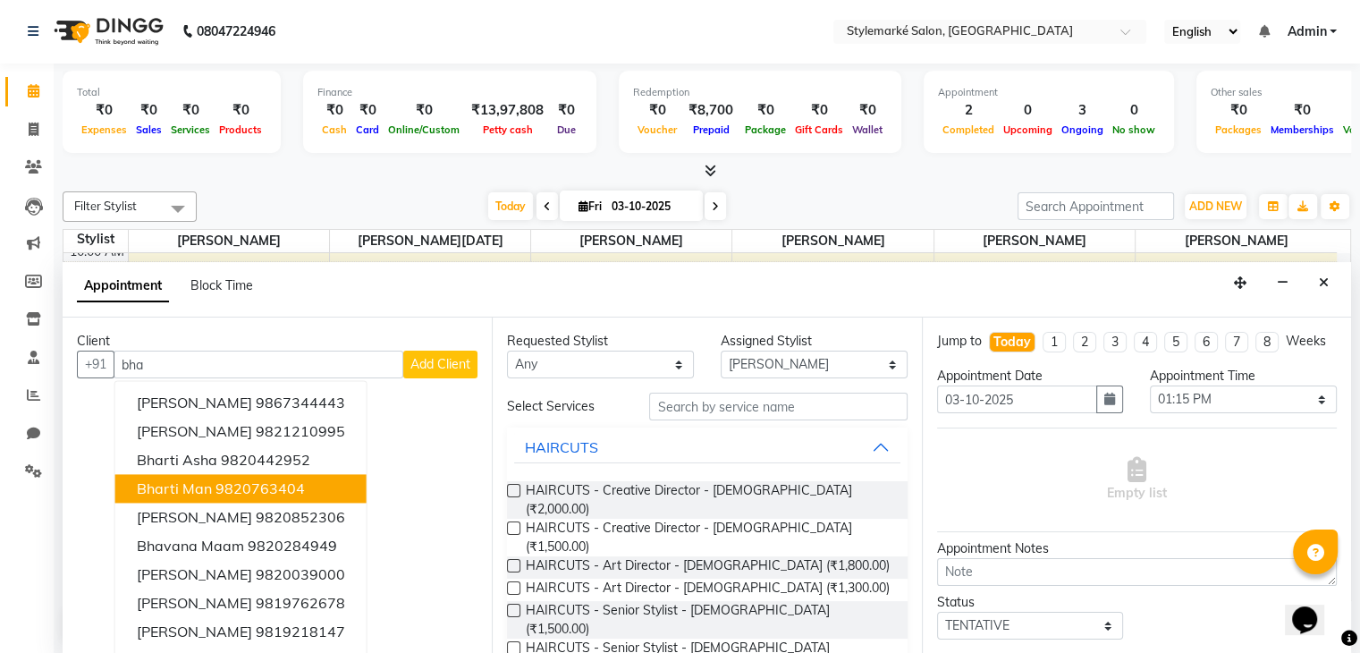
click at [269, 496] on button "Bharti man 9820763404" at bounding box center [240, 489] width 251 height 29
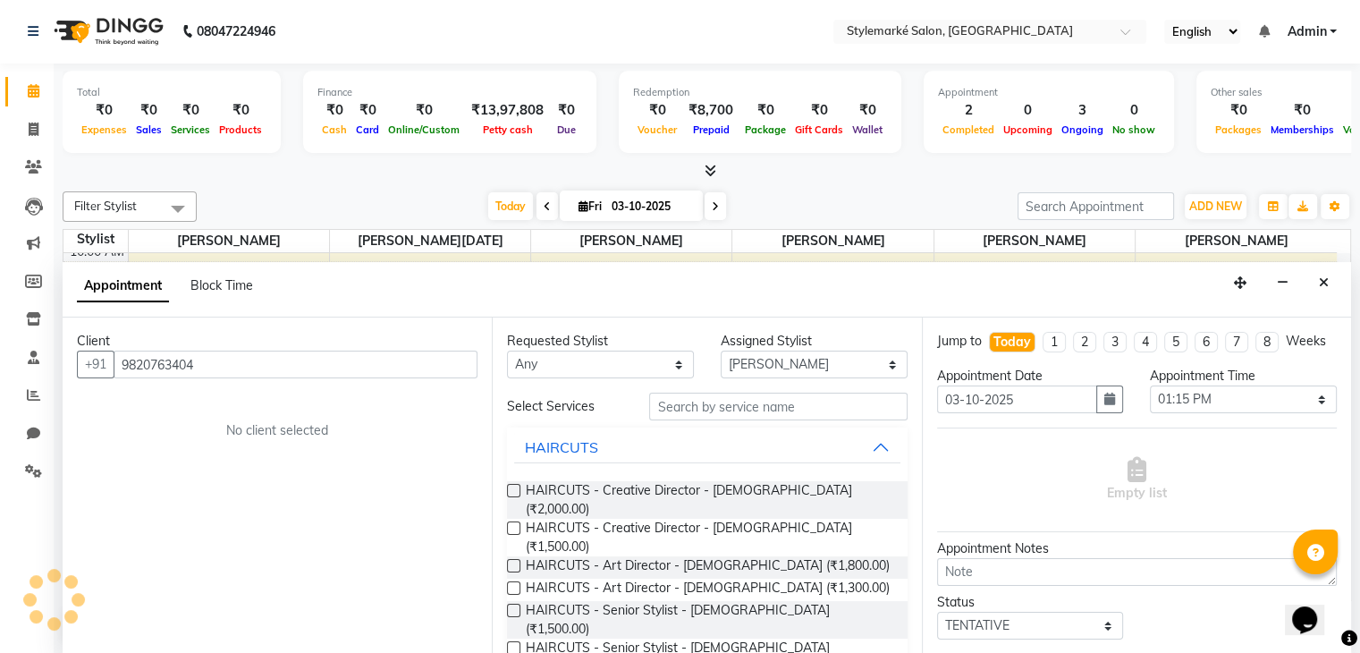
type input "9820763404"
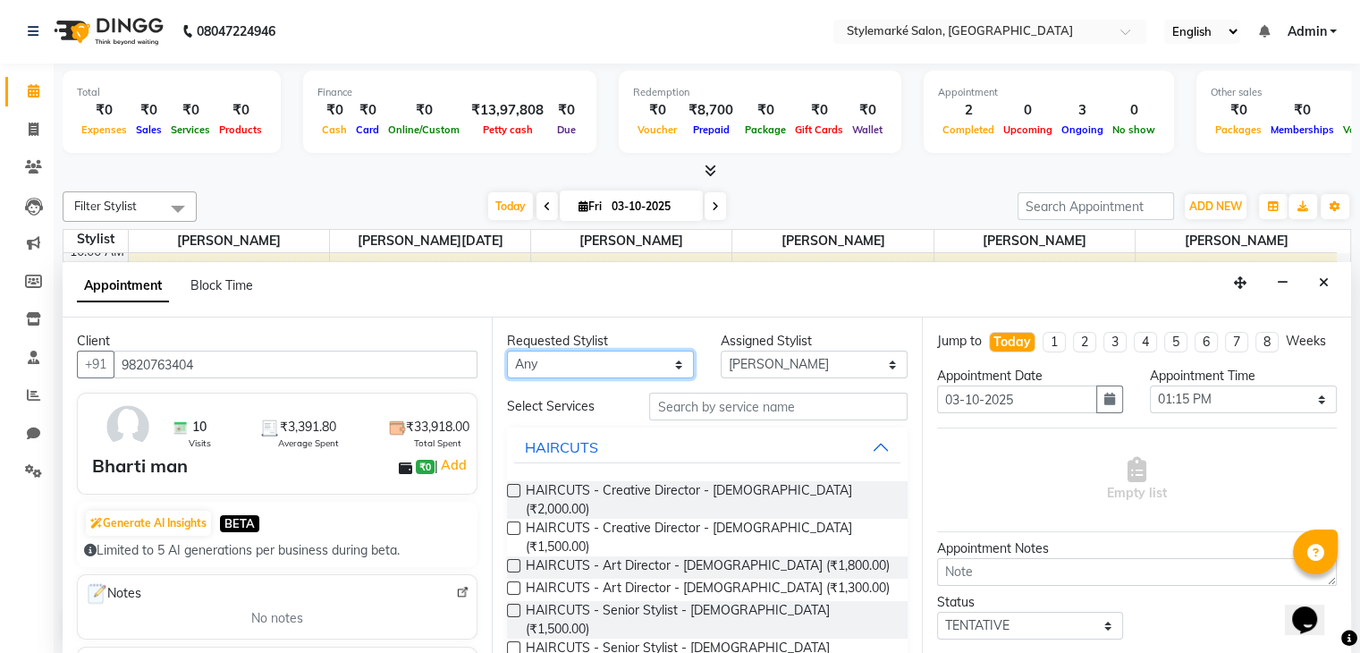
click at [583, 373] on select "Any Ganesh Mariya ⁠Mansi Dhanu ⁠Nisha Patel Salman Salmani Shafique Salmani Zam…" at bounding box center [600, 365] width 187 height 28
select select "71243"
click at [507, 351] on select "Any Ganesh Mariya ⁠Mansi Dhanu ⁠Nisha Patel Salman Salmani Shafique Salmani Zam…" at bounding box center [600, 365] width 187 height 28
click at [599, 455] on div "Requested Stylist Any Ganesh Mariya ⁠Mansi Dhanu ⁠Nisha Patel Salman Salmani Sh…" at bounding box center [706, 486] width 429 height 336
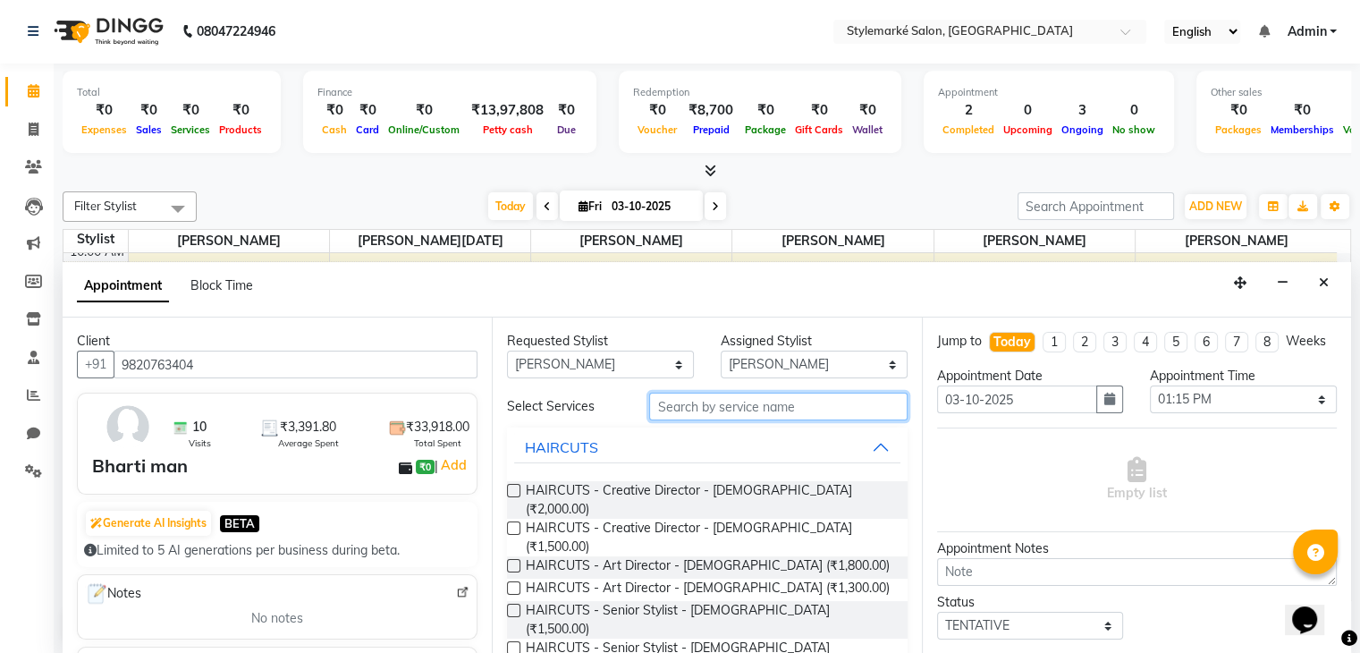
click at [682, 395] on input "text" at bounding box center [778, 407] width 258 height 28
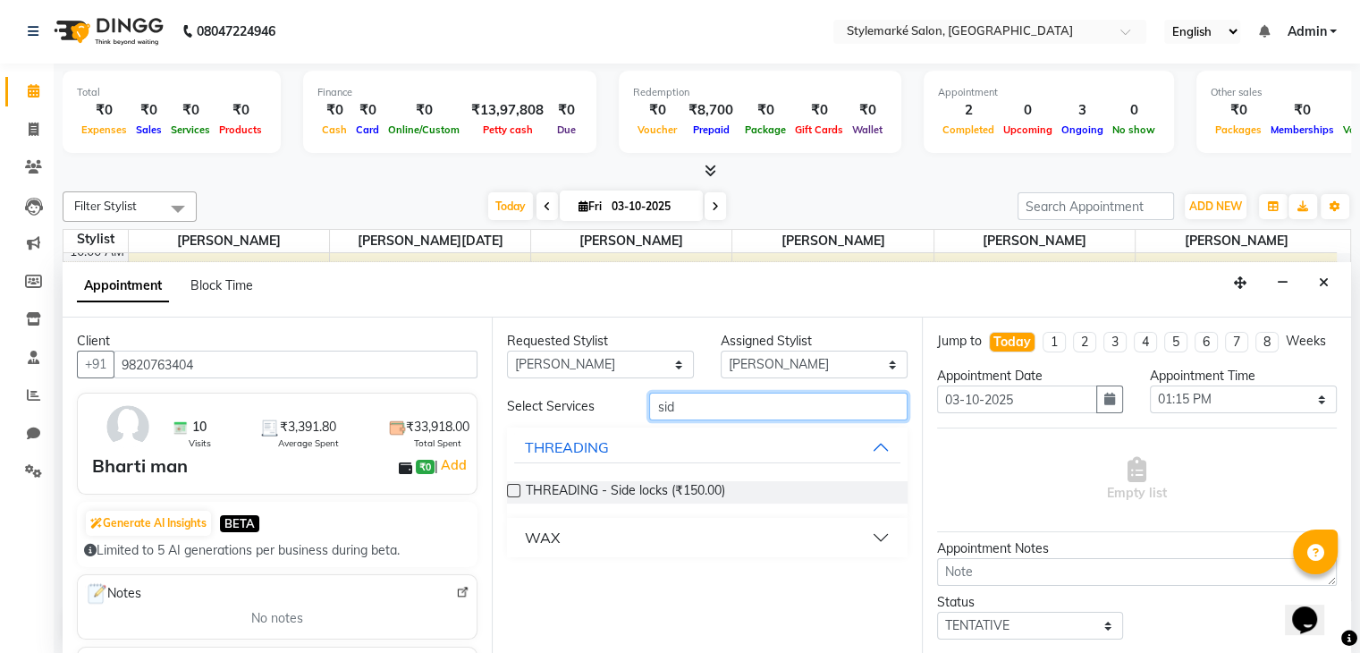
type input "sid"
click at [878, 539] on button "WAX" at bounding box center [706, 537] width 385 height 32
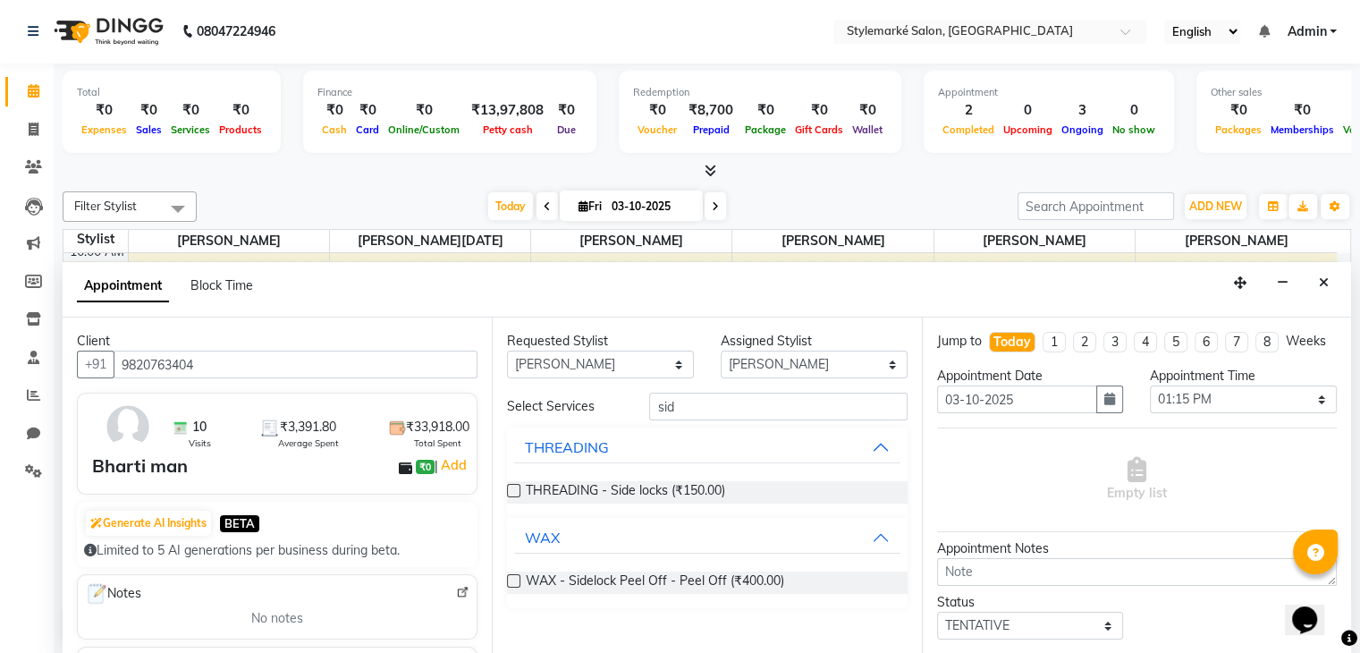
click at [516, 580] on label at bounding box center [513, 580] width 13 height 13
click at [516, 580] on input "checkbox" at bounding box center [513, 583] width 12 height 12
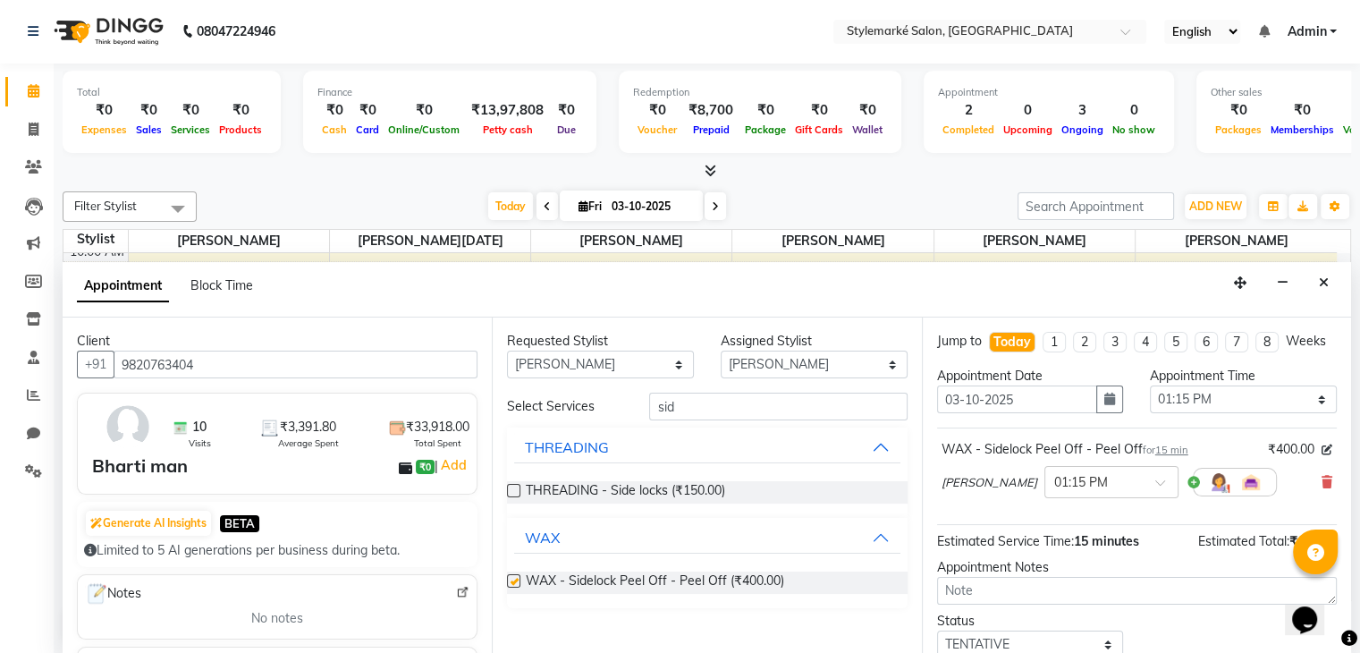
checkbox input "false"
click at [727, 404] on input "sid" at bounding box center [778, 407] width 258 height 28
type input "s"
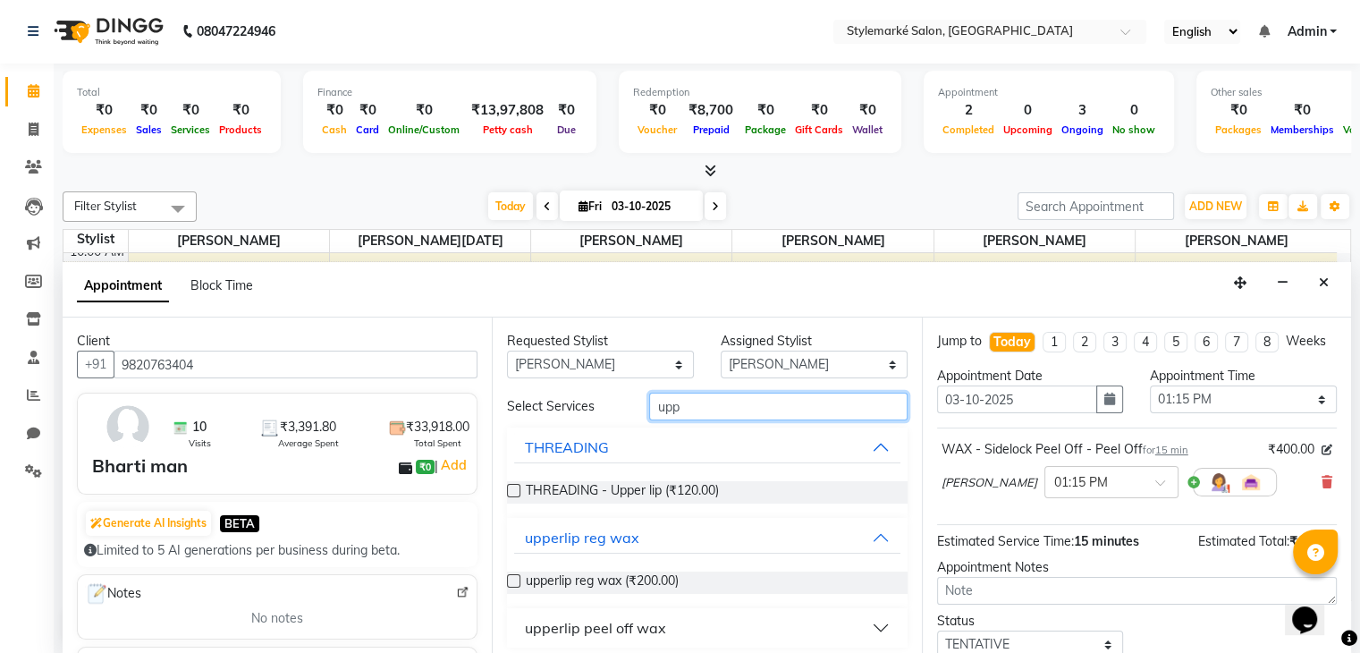
scroll to position [7, 0]
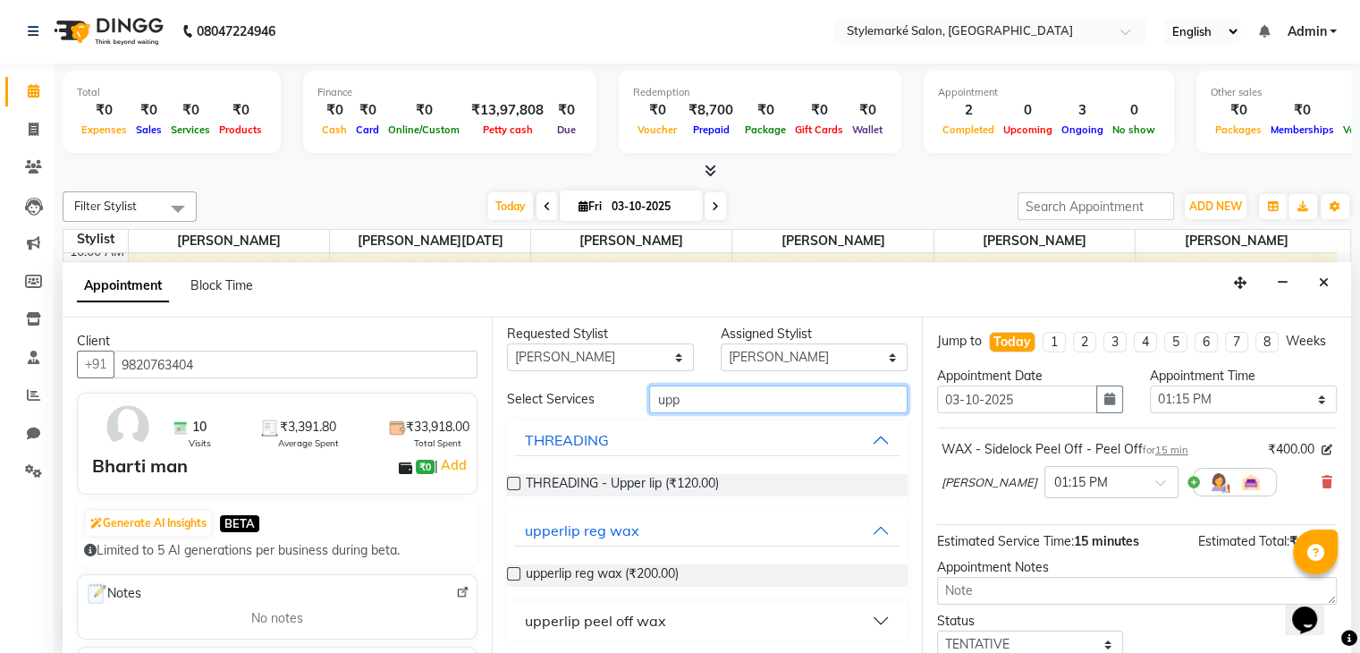
type input "upp"
click at [852, 613] on button "upperlip peel off wax" at bounding box center [706, 621] width 385 height 32
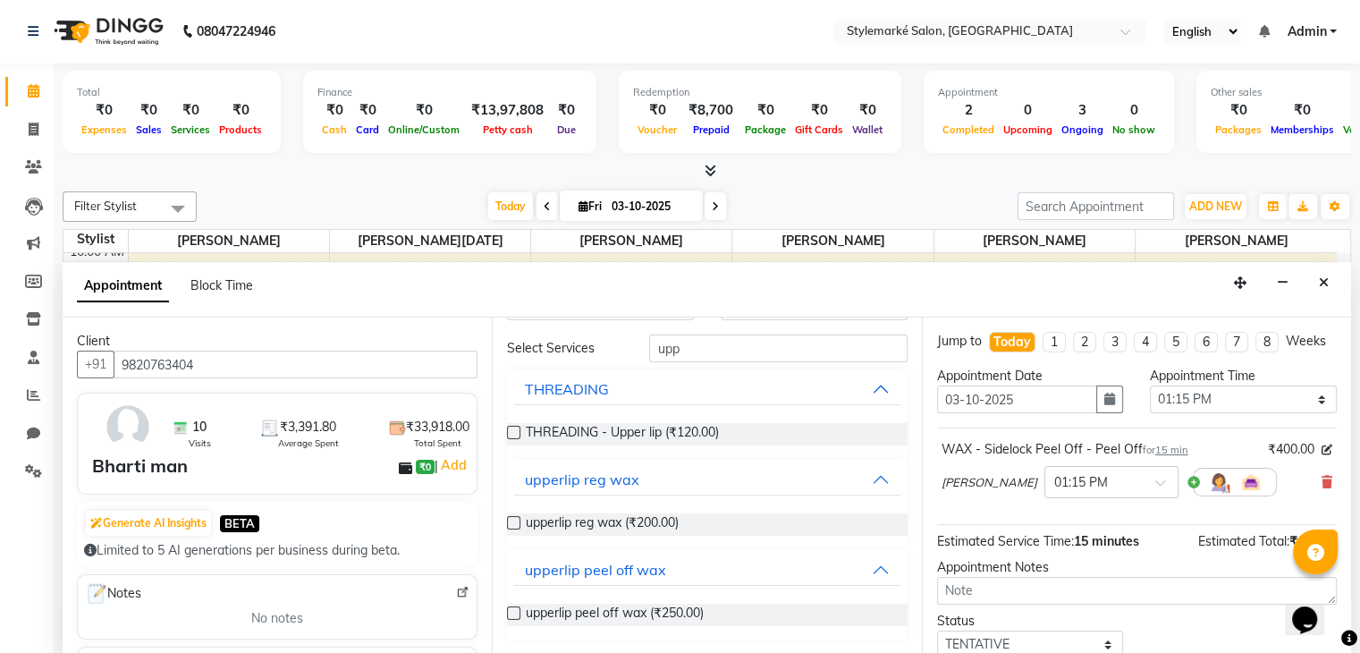
click at [515, 613] on label at bounding box center [513, 612] width 13 height 13
click at [515, 613] on input "checkbox" at bounding box center [513, 615] width 12 height 12
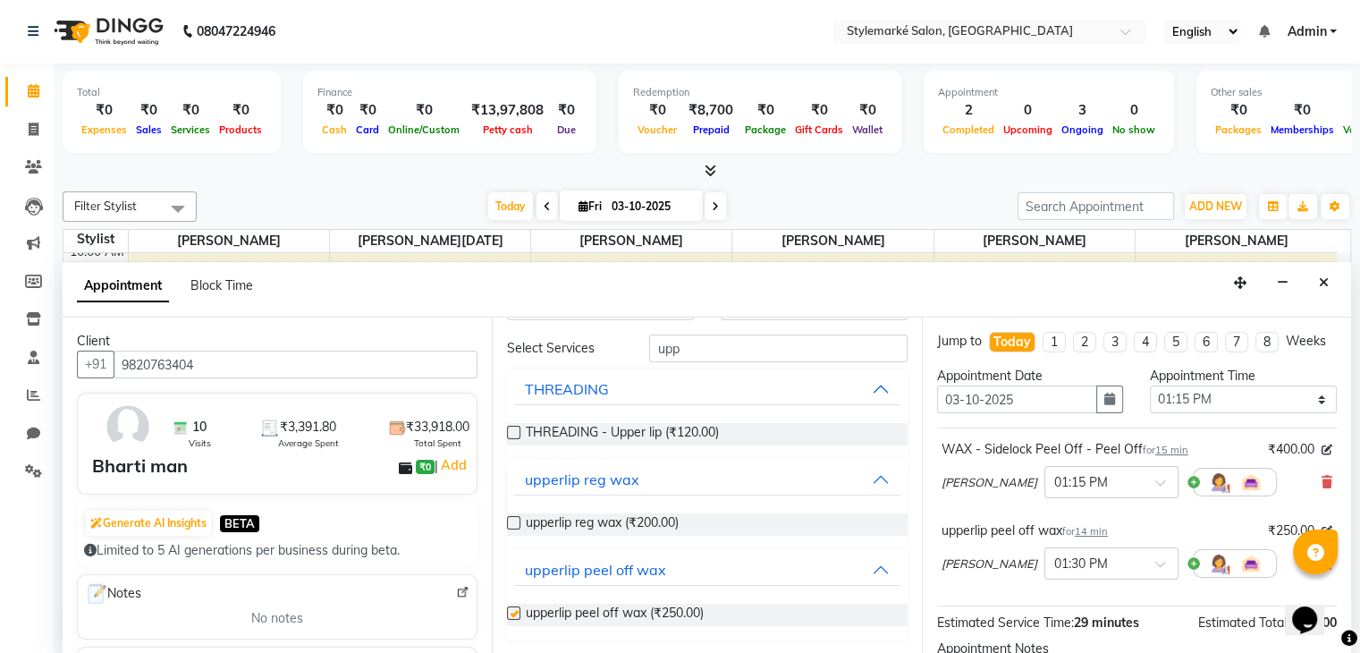
checkbox input "false"
click at [721, 355] on input "upp" at bounding box center [778, 349] width 258 height 28
type input "u"
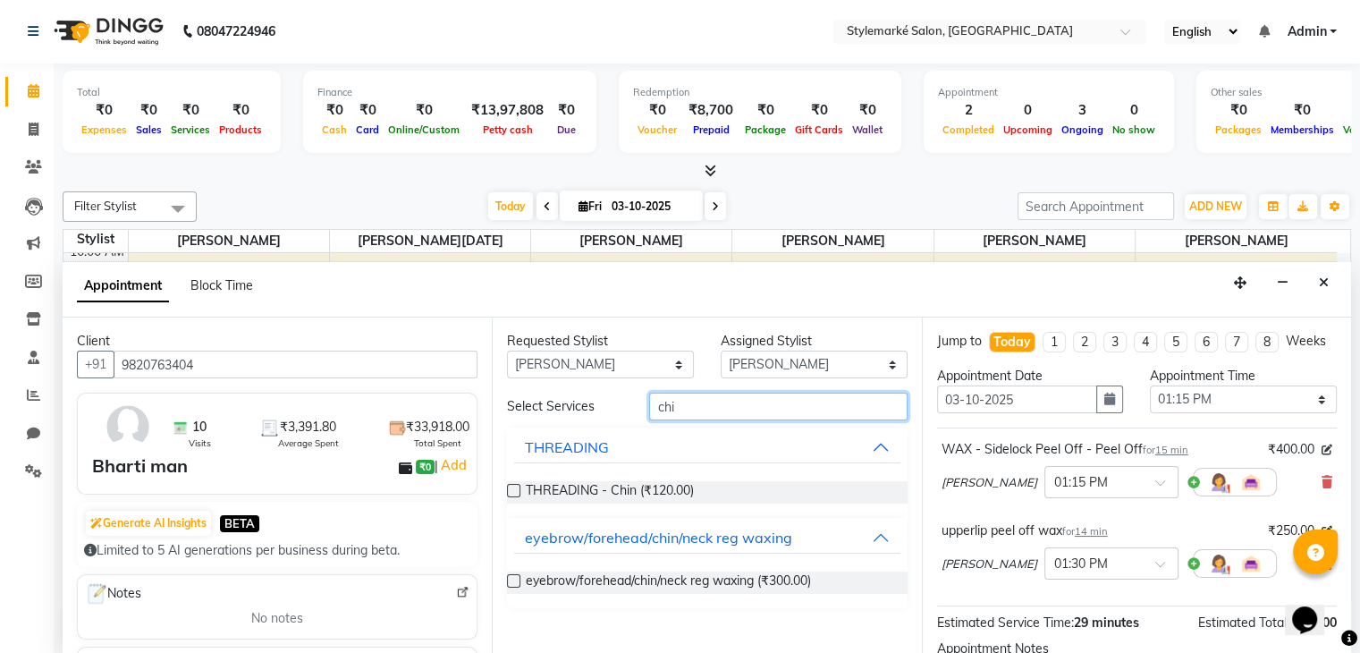
scroll to position [0, 0]
type input "c"
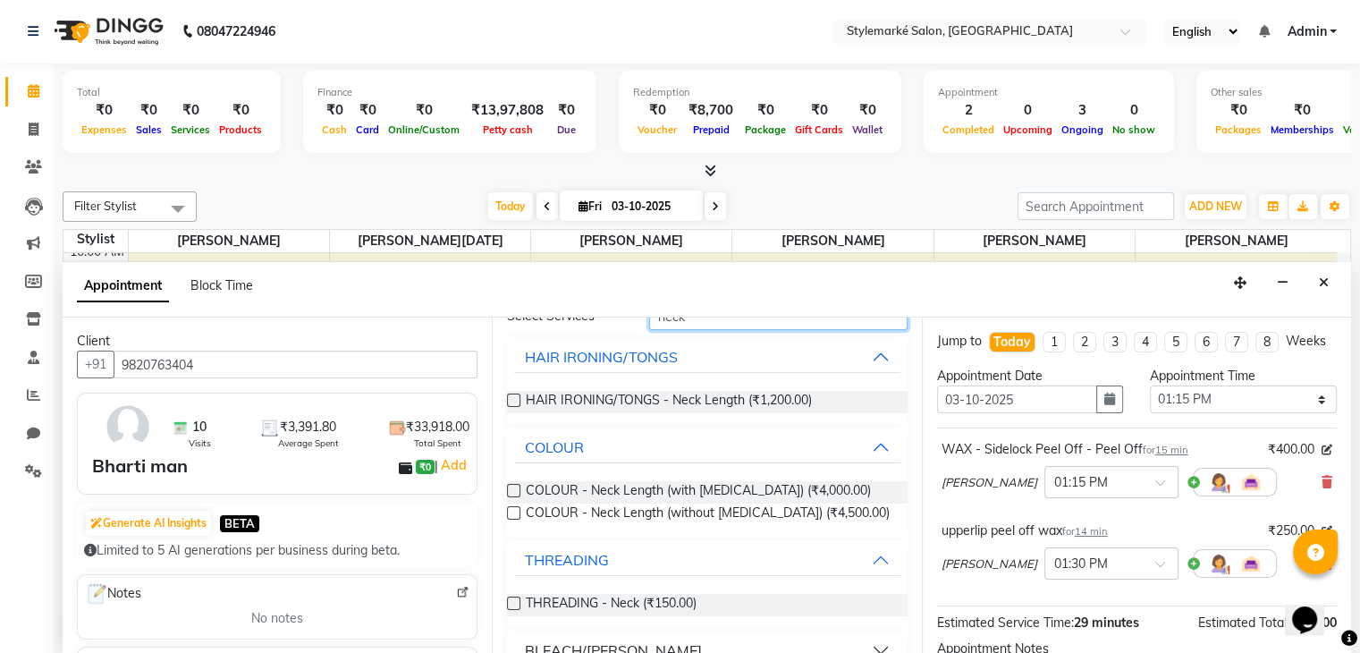
scroll to position [239, 0]
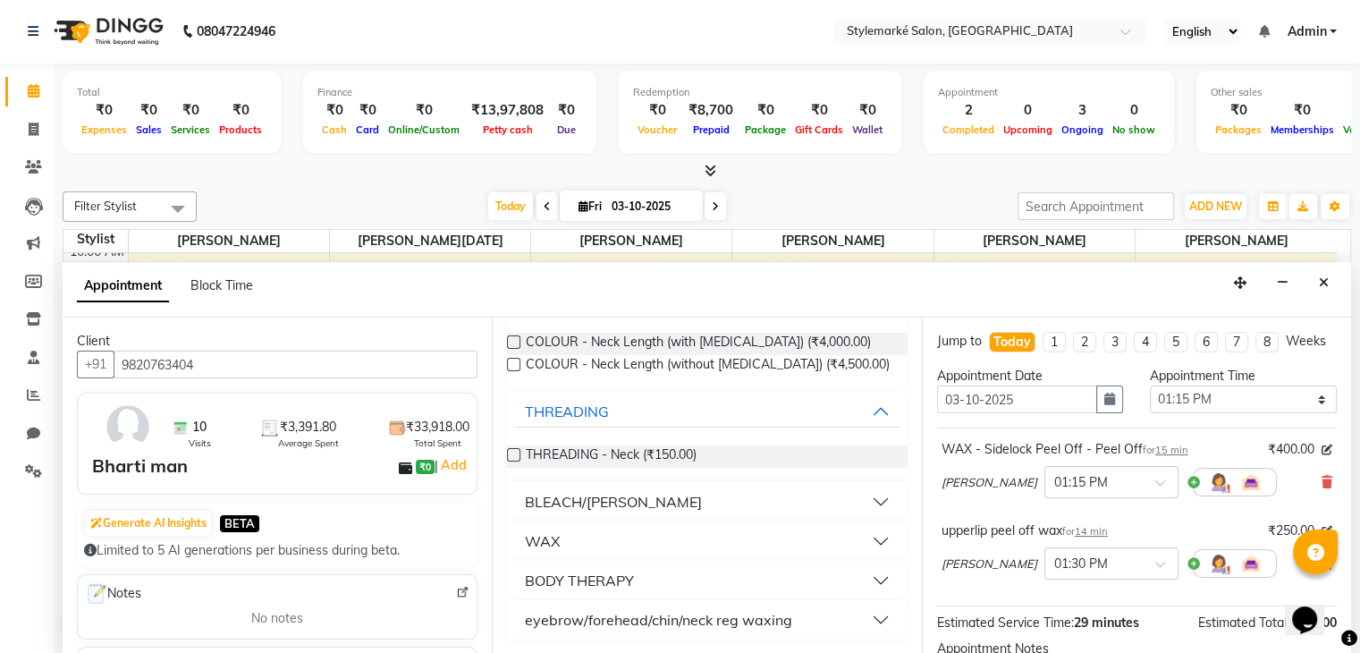
type input "neck"
click at [863, 536] on button "WAX" at bounding box center [706, 541] width 385 height 32
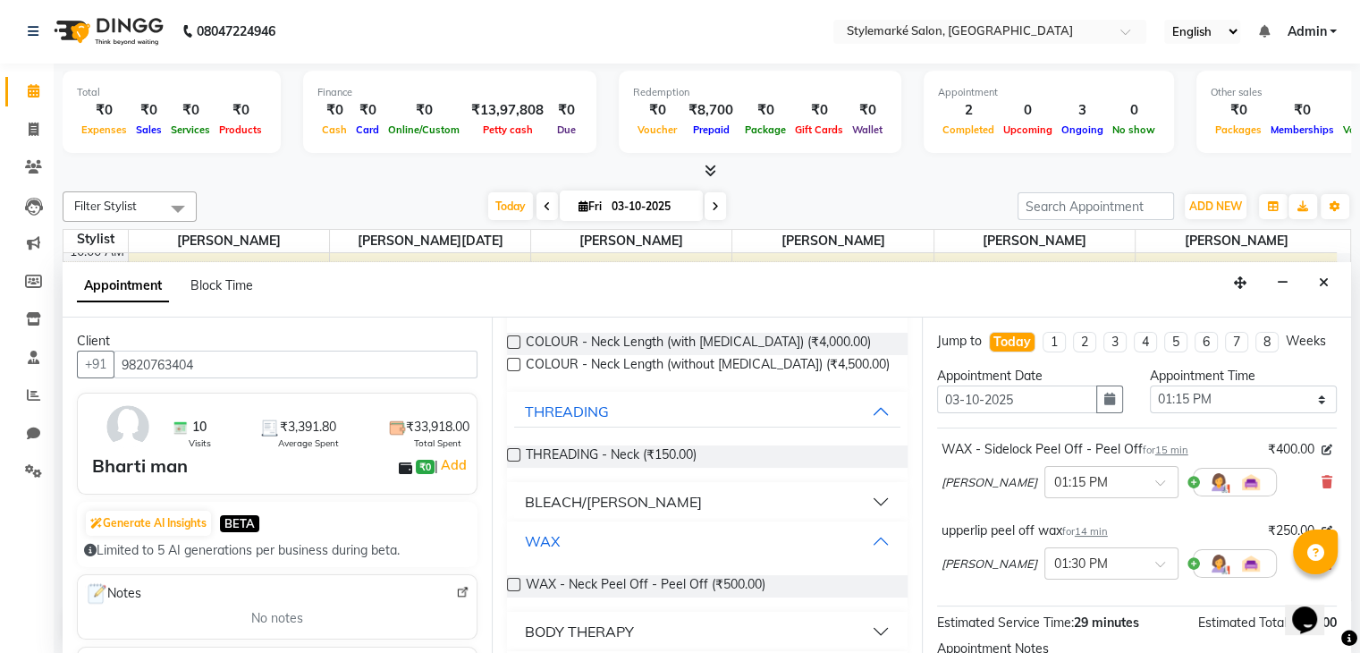
scroll to position [290, 0]
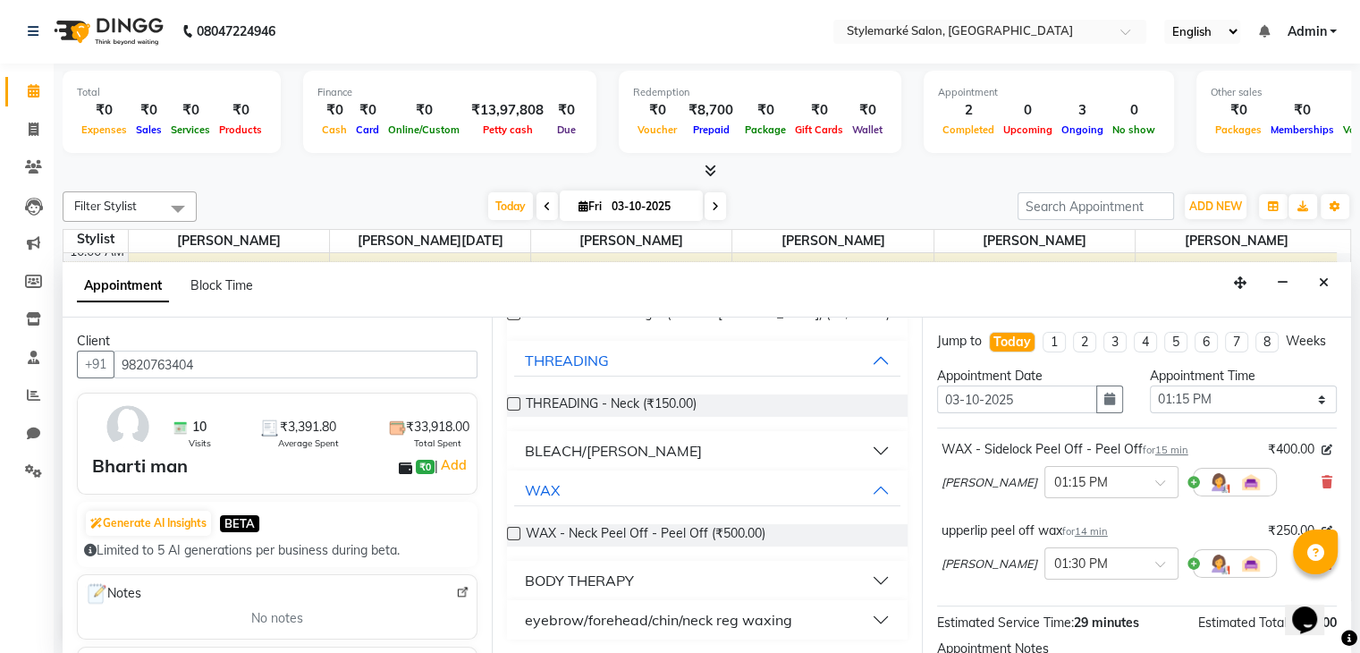
click at [518, 530] on label at bounding box center [513, 533] width 13 height 13
click at [518, 530] on input "checkbox" at bounding box center [513, 536] width 12 height 12
checkbox input "false"
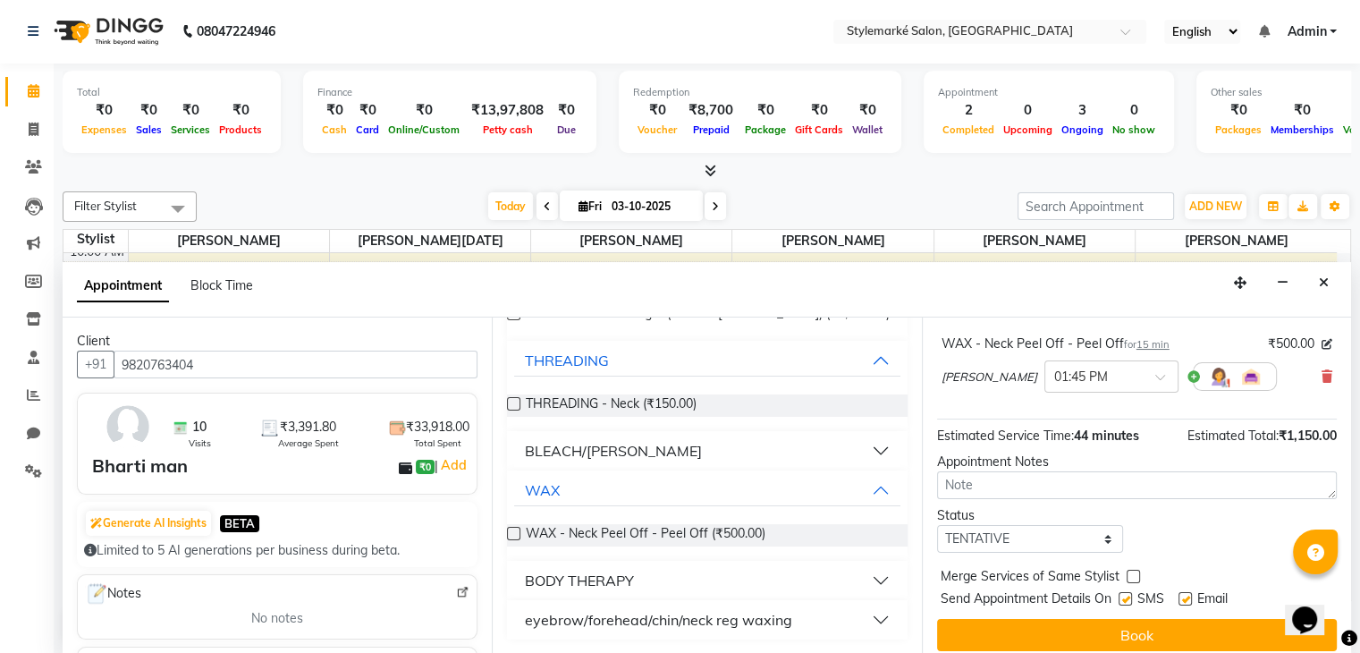
scroll to position [296, 0]
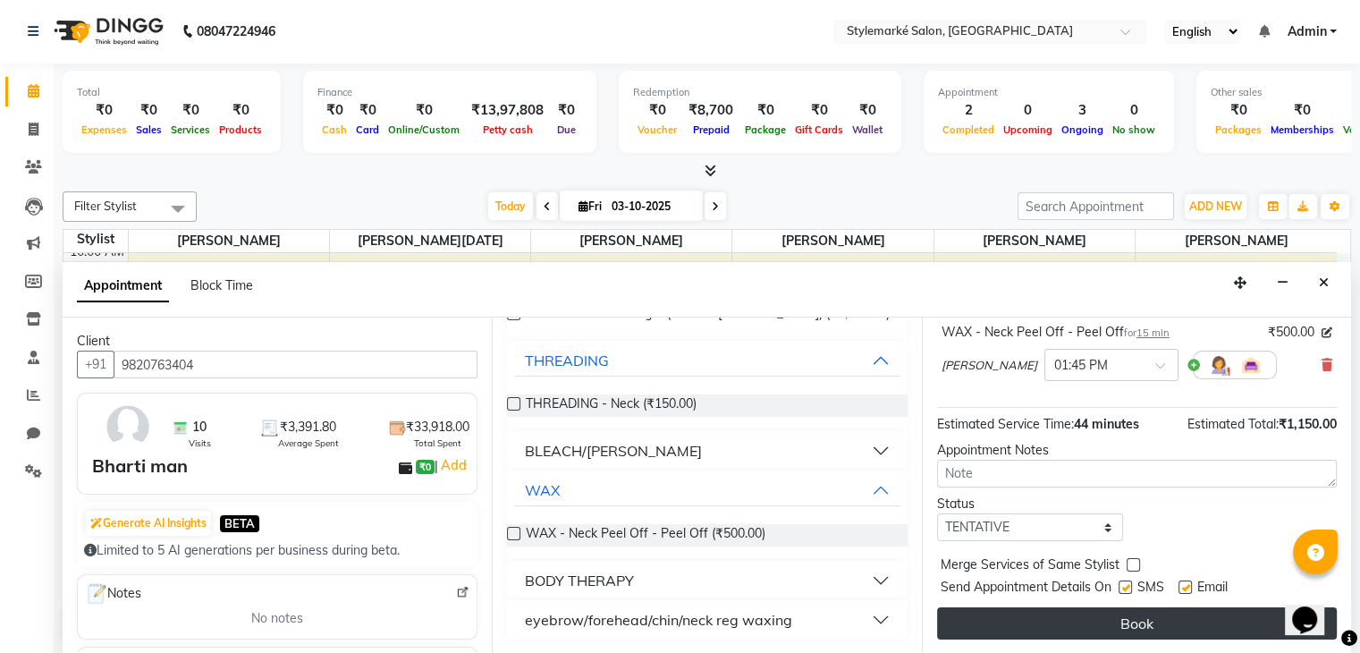
click at [1104, 620] on button "Book" at bounding box center [1137, 623] width 400 height 32
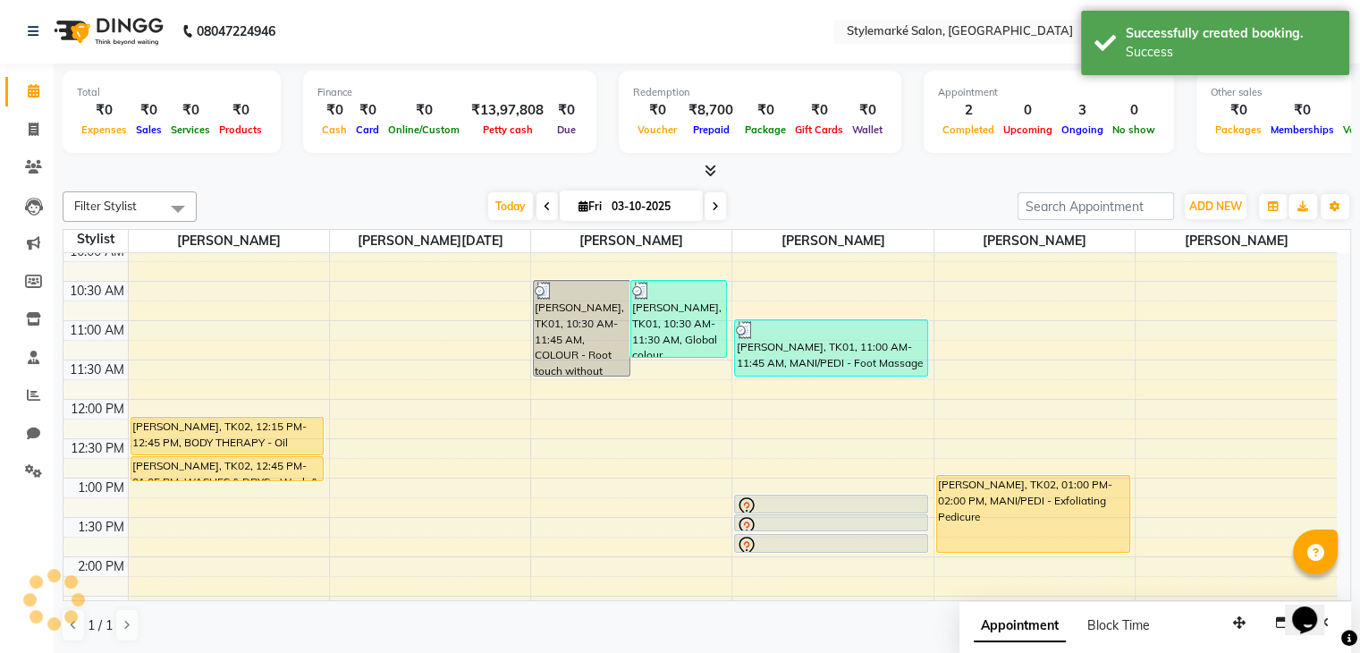
scroll to position [0, 0]
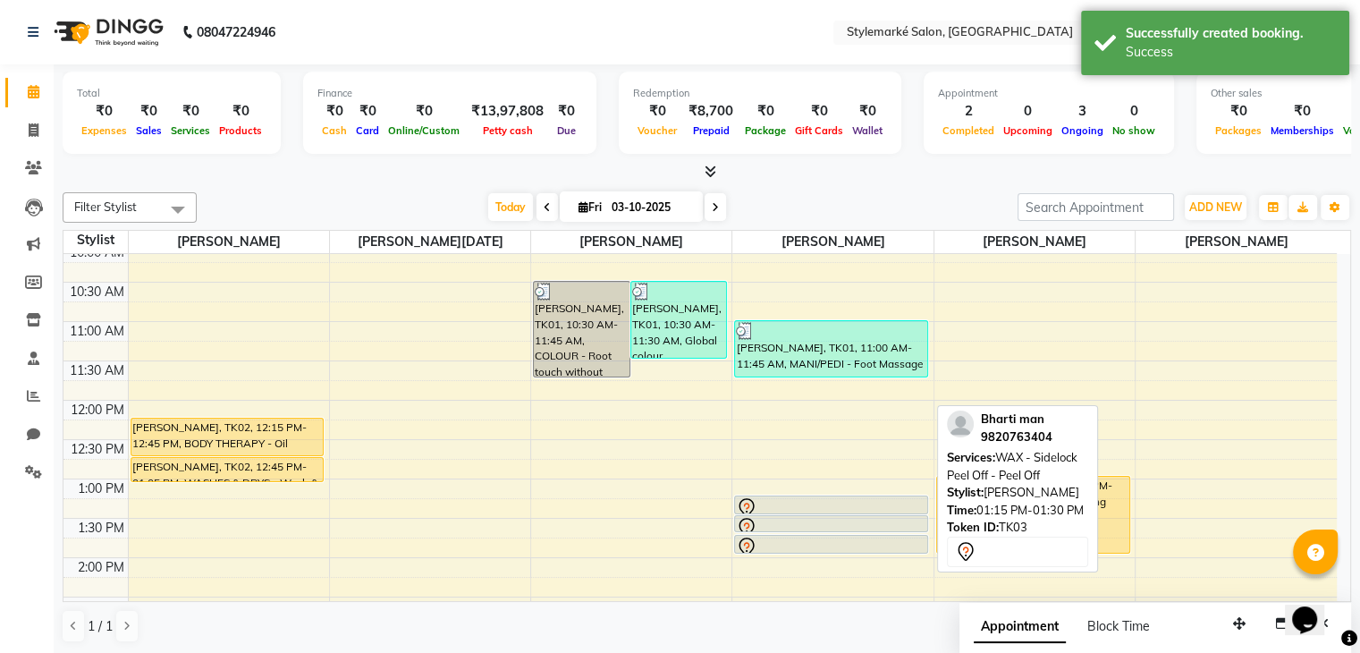
click at [823, 510] on div at bounding box center [831, 513] width 192 height 7
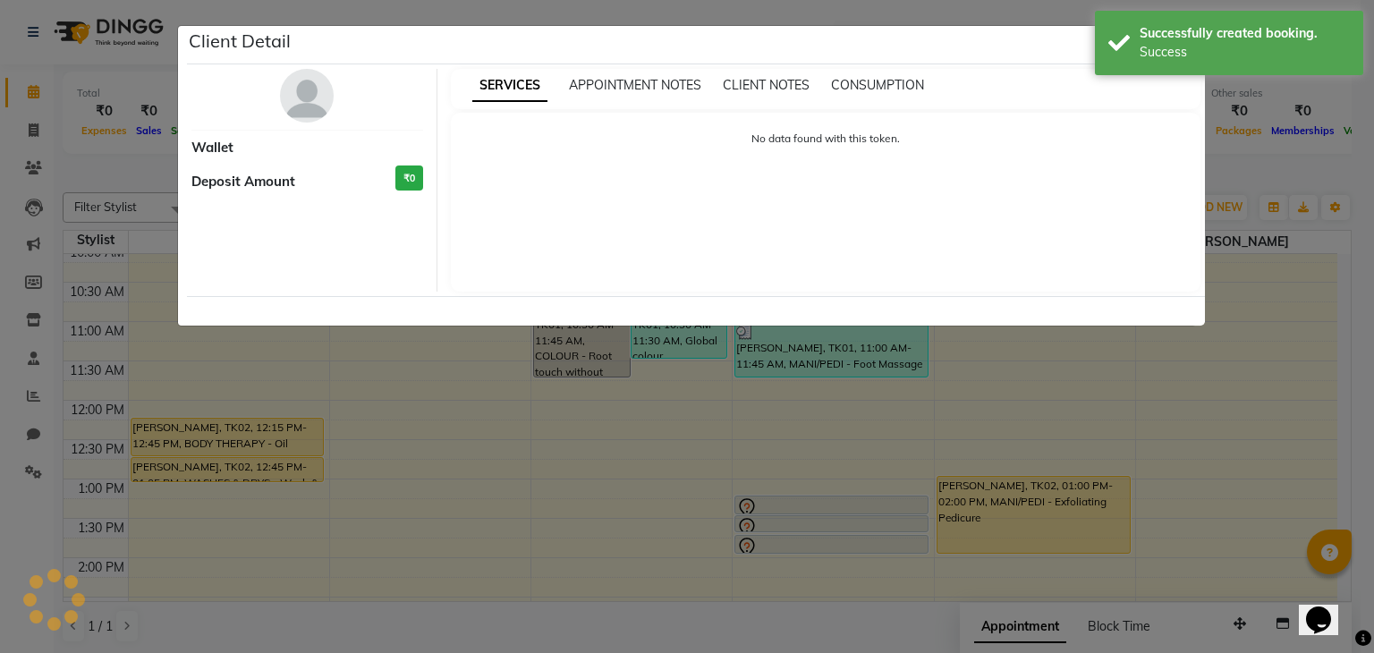
select select "7"
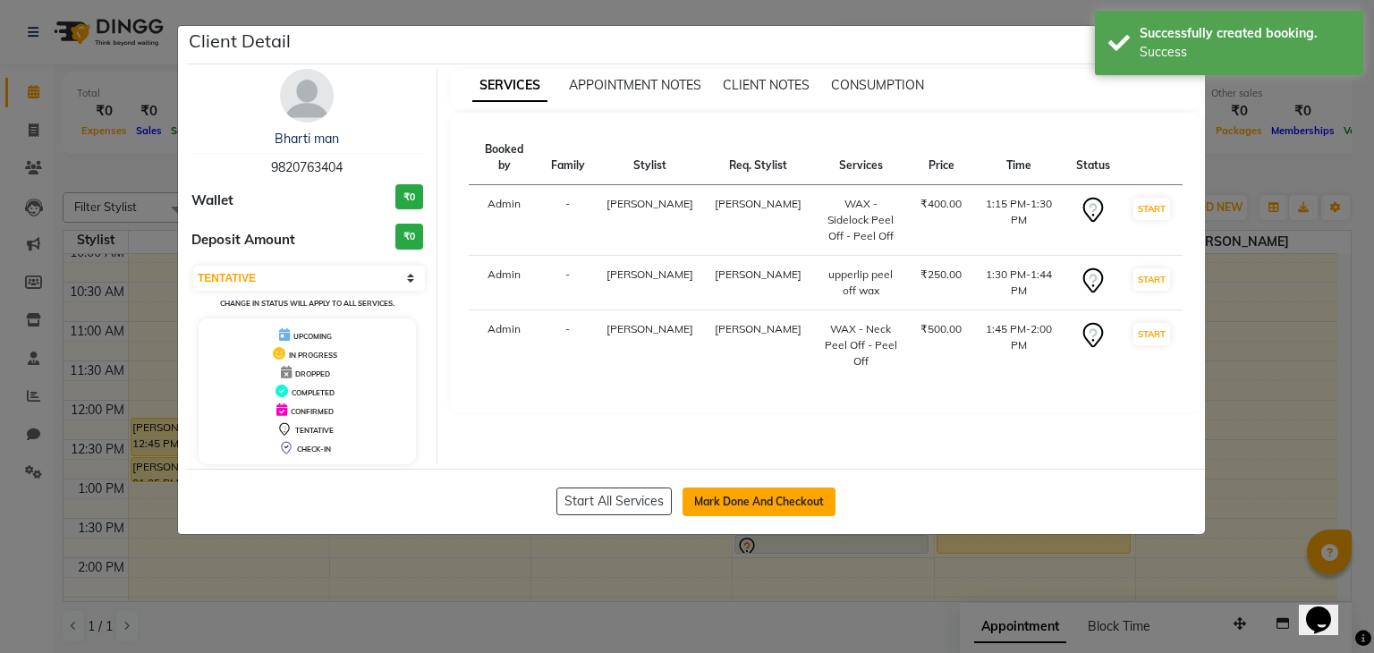
click at [819, 490] on button "Mark Done And Checkout" at bounding box center [758, 501] width 153 height 29
select select "service"
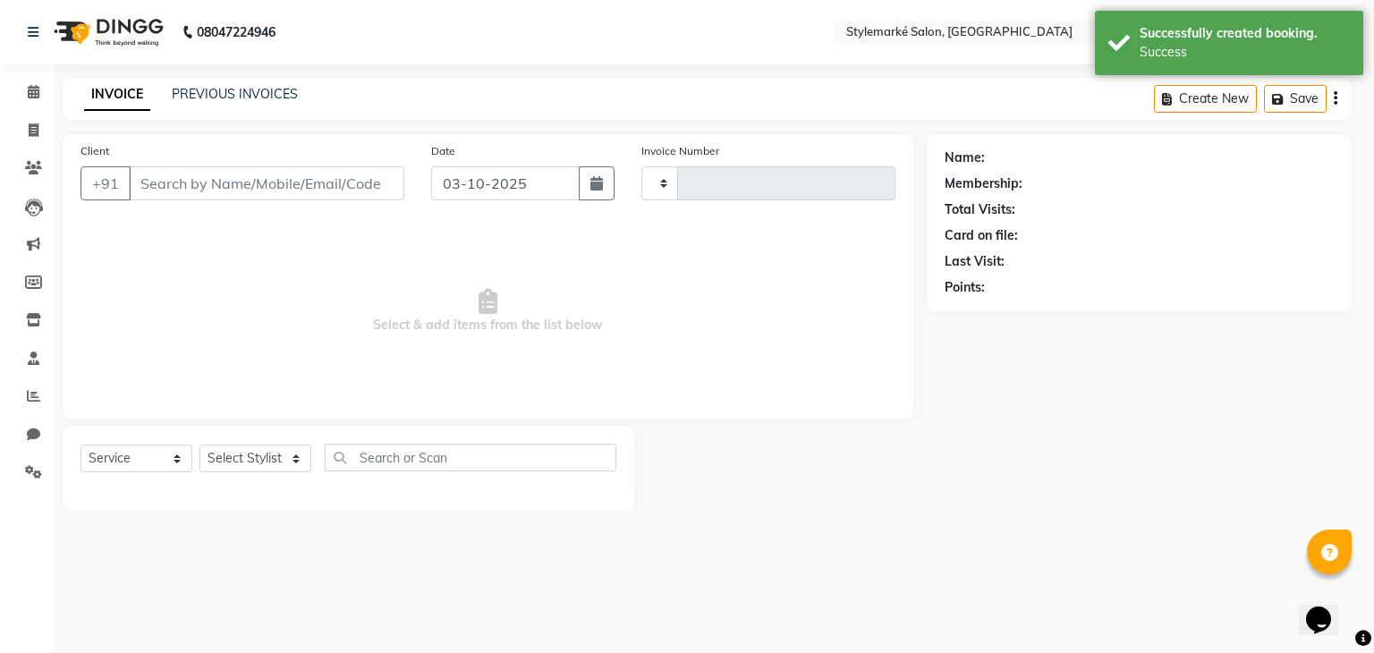
type input "1092"
select select "7909"
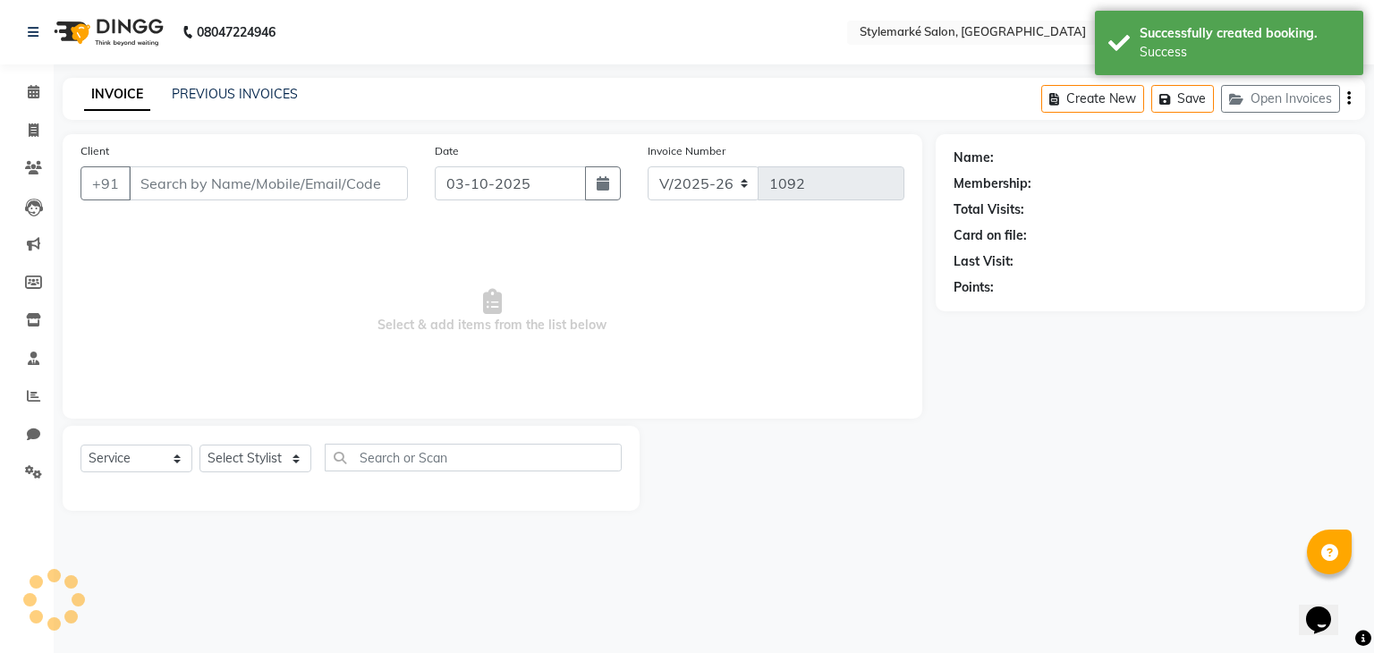
type input "9820763404"
select select "71243"
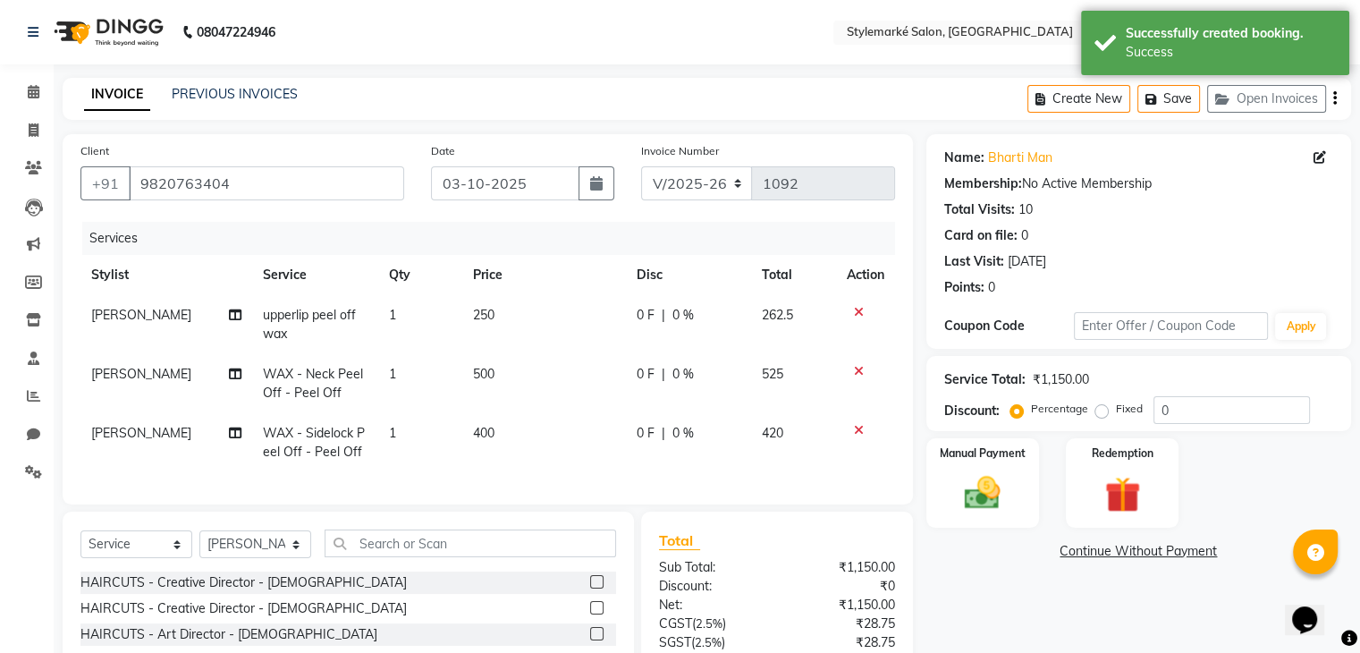
click at [490, 377] on span "500" at bounding box center [483, 374] width 21 height 16
select select "71243"
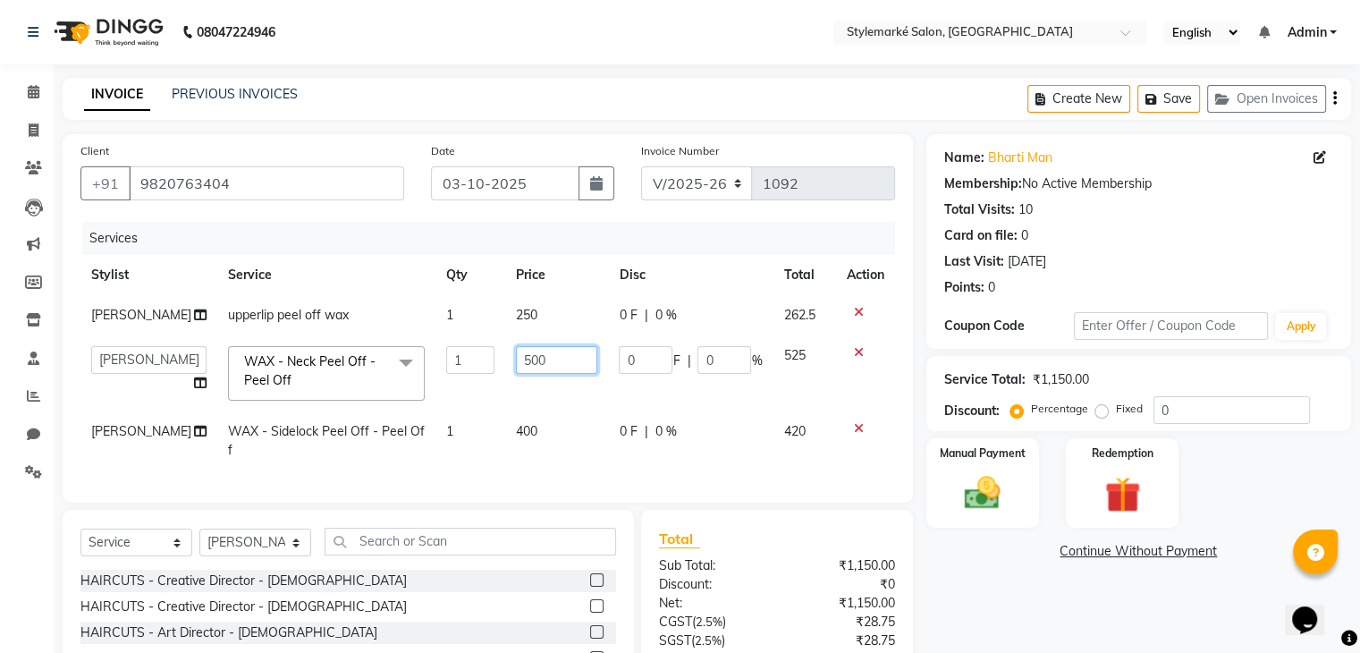
click at [533, 369] on input "500" at bounding box center [557, 360] width 82 height 28
type input "5"
type input "400"
click at [775, 369] on td "525" at bounding box center [804, 373] width 63 height 76
select select "71243"
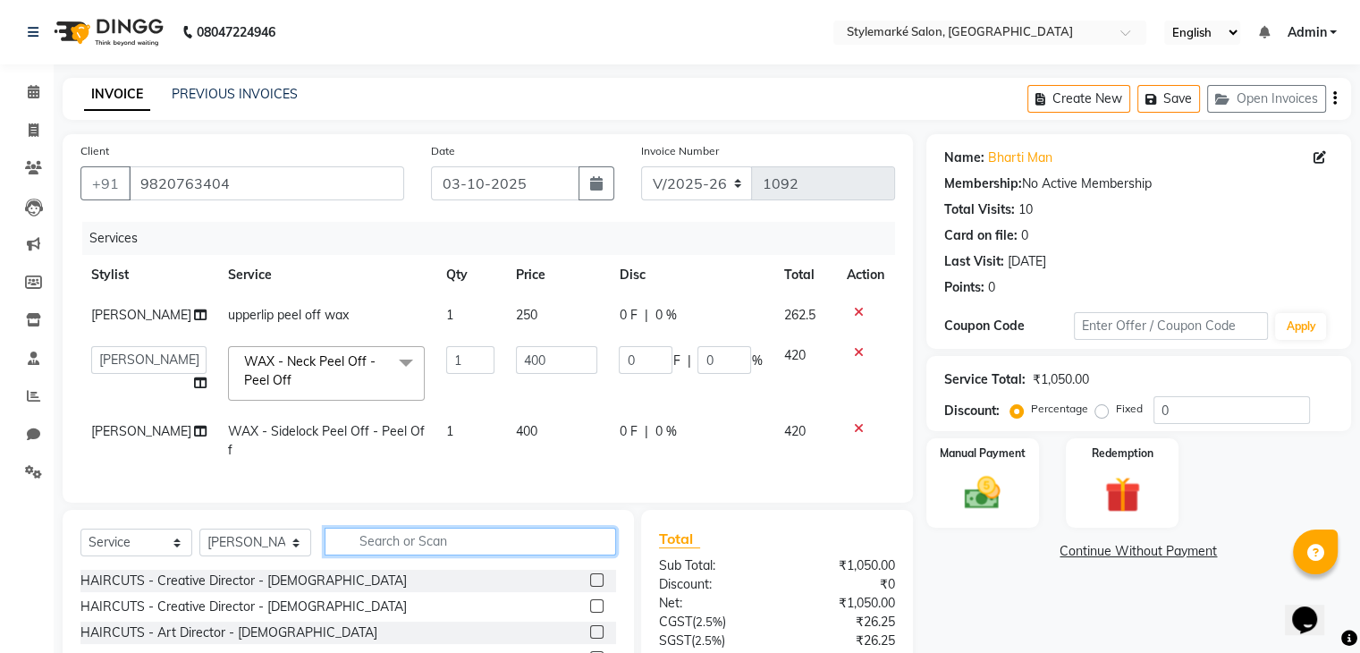
click at [444, 555] on input "text" at bounding box center [471, 542] width 292 height 28
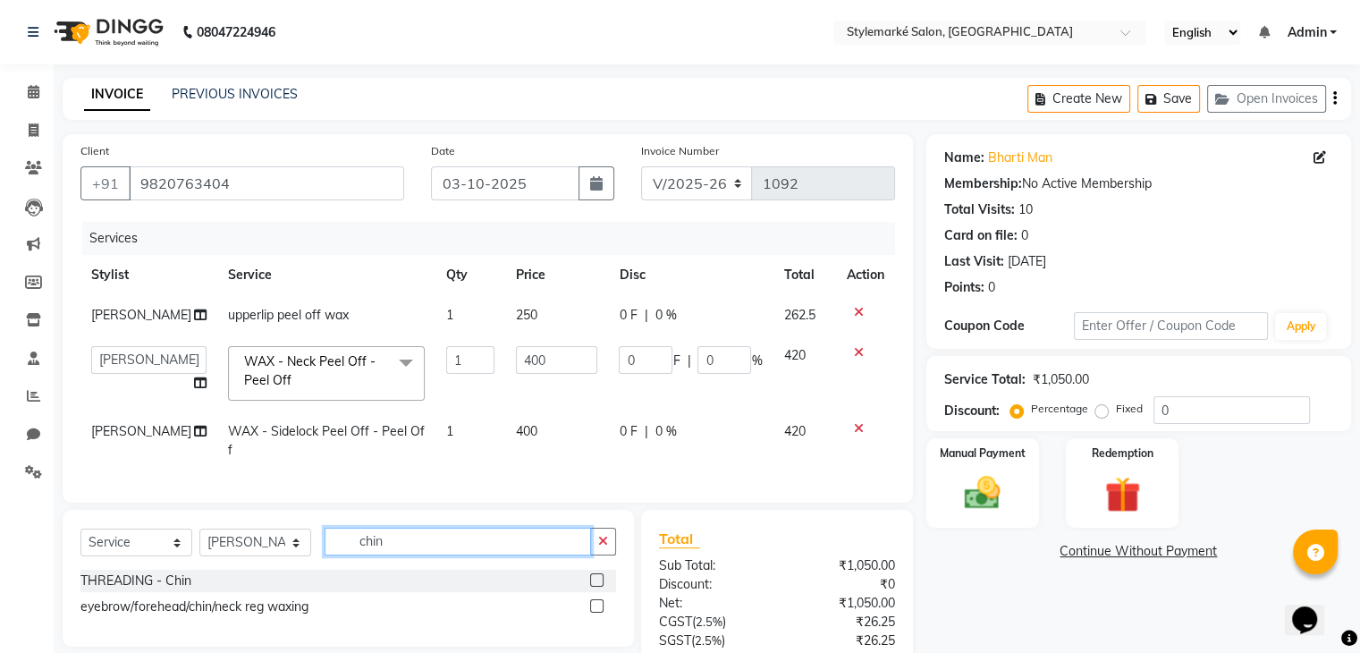
type input "chin"
click at [600, 613] on label at bounding box center [596, 605] width 13 height 13
click at [600, 613] on input "checkbox" at bounding box center [596, 607] width 12 height 12
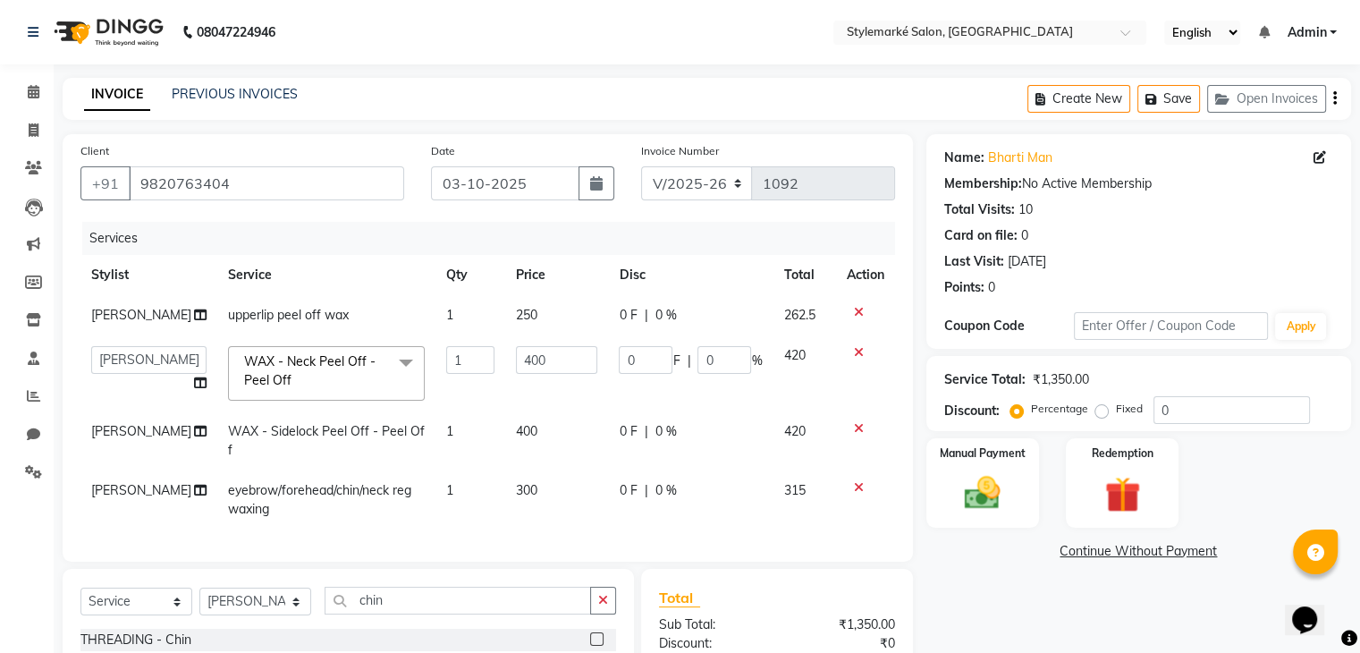
checkbox input "false"
click at [540, 495] on td "300" at bounding box center [557, 499] width 104 height 59
select select "71243"
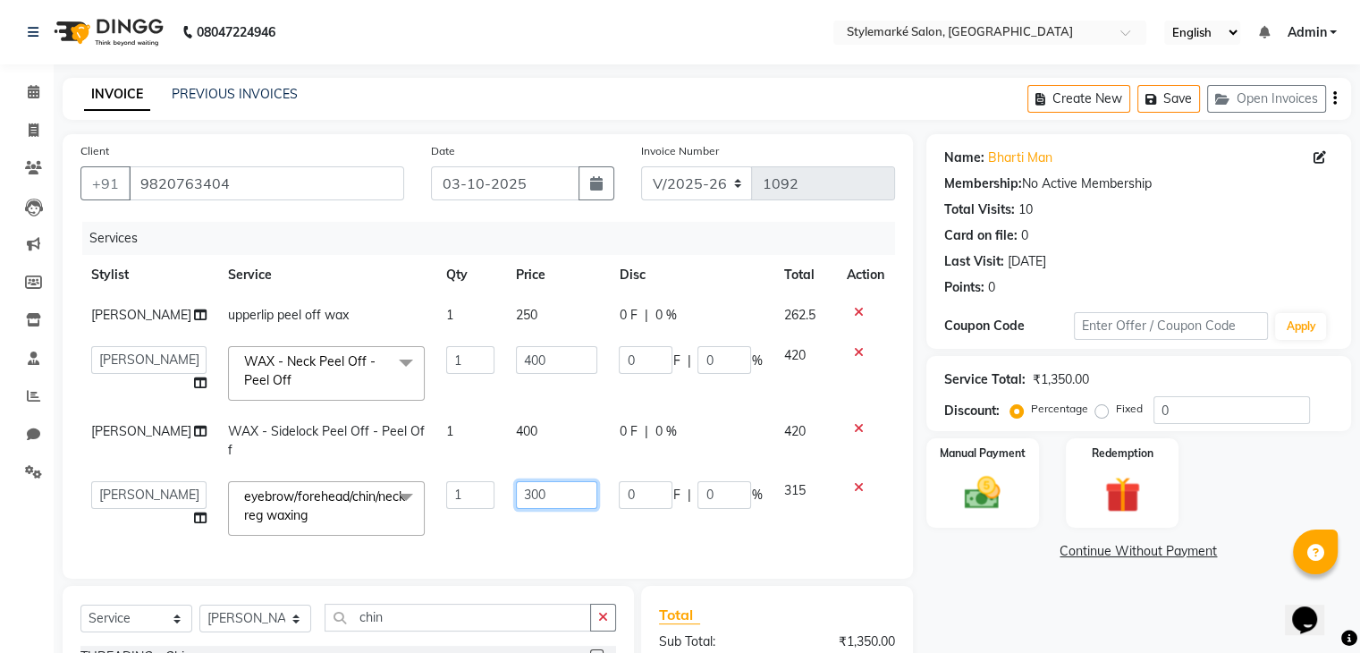
click at [540, 495] on input "300" at bounding box center [557, 495] width 82 height 28
type input "3"
type input "250"
click at [857, 537] on div "Services Stylist Service Qty Price Disc Total Action ⁠Nisha Patel upperlip peel…" at bounding box center [487, 391] width 815 height 339
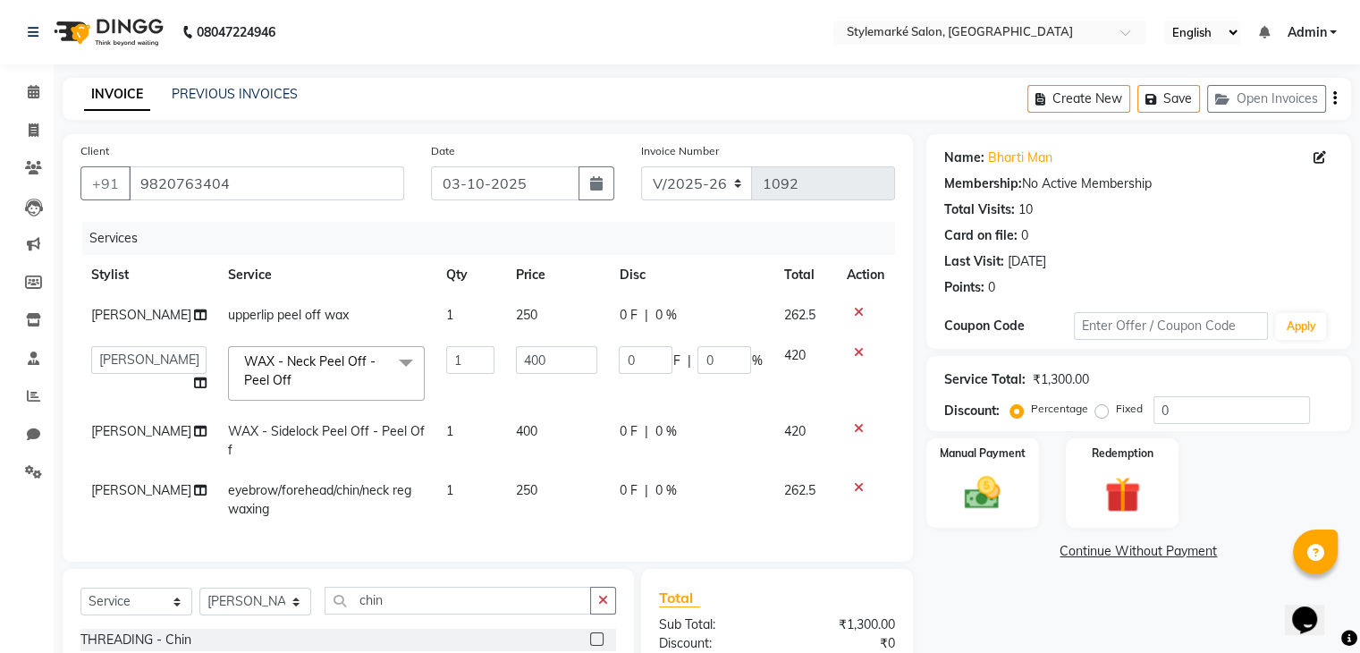
click at [1334, 98] on icon "button" at bounding box center [1336, 98] width 4 height 1
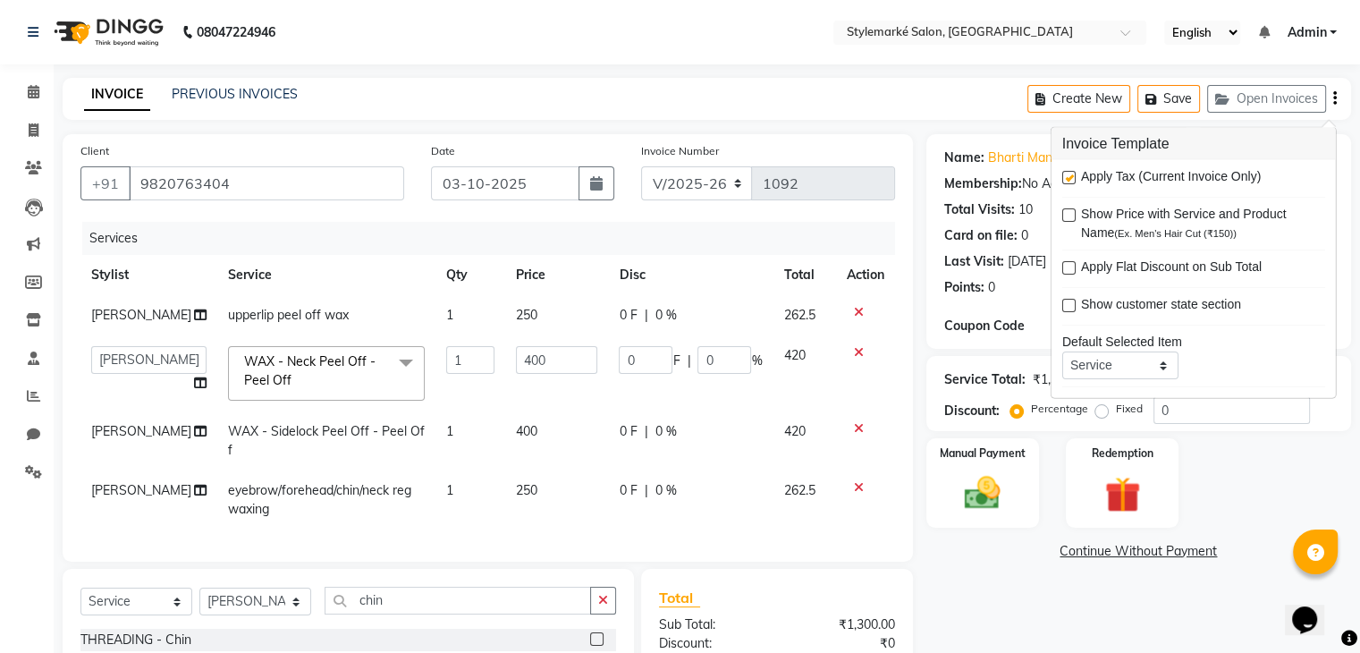
click at [1073, 176] on label at bounding box center [1069, 177] width 13 height 13
click at [1073, 176] on input "checkbox" at bounding box center [1069, 179] width 12 height 12
checkbox input "false"
click at [562, 364] on input "400" at bounding box center [557, 360] width 82 height 28
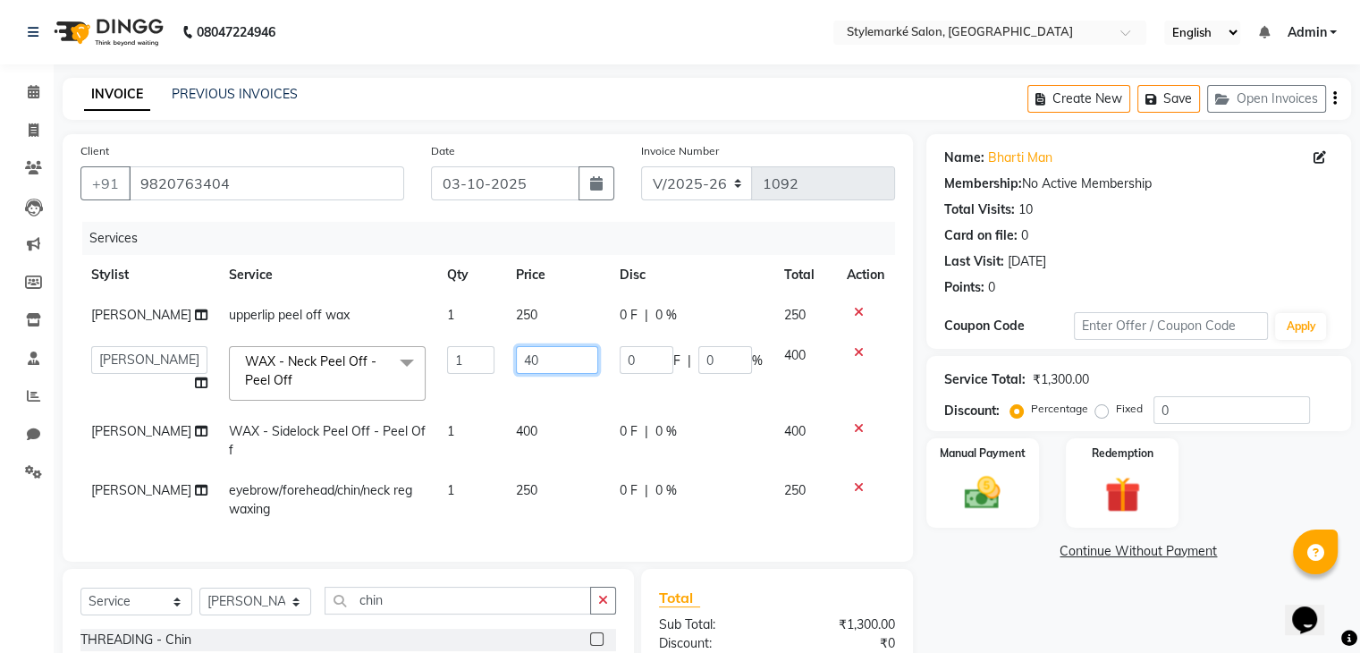
type input "4"
type input "300"
click at [783, 392] on td "400" at bounding box center [805, 373] width 63 height 76
select select "71243"
click at [532, 437] on td "400" at bounding box center [557, 440] width 104 height 59
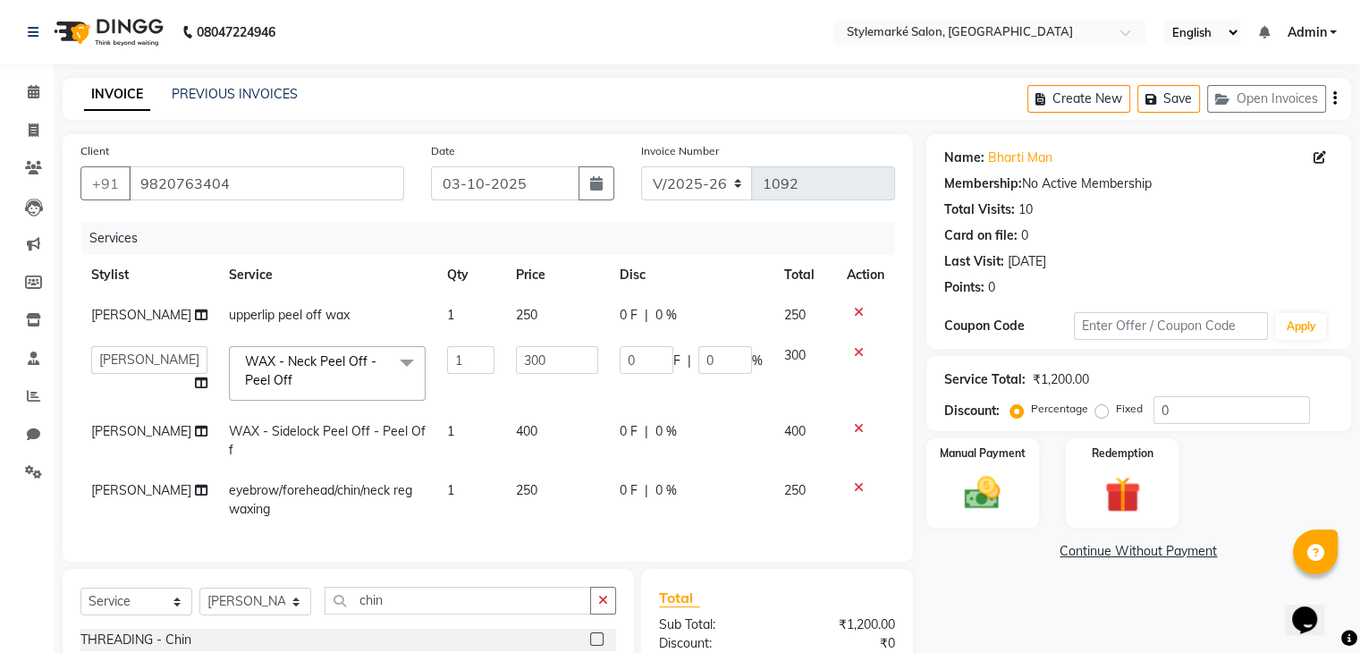
select select "71243"
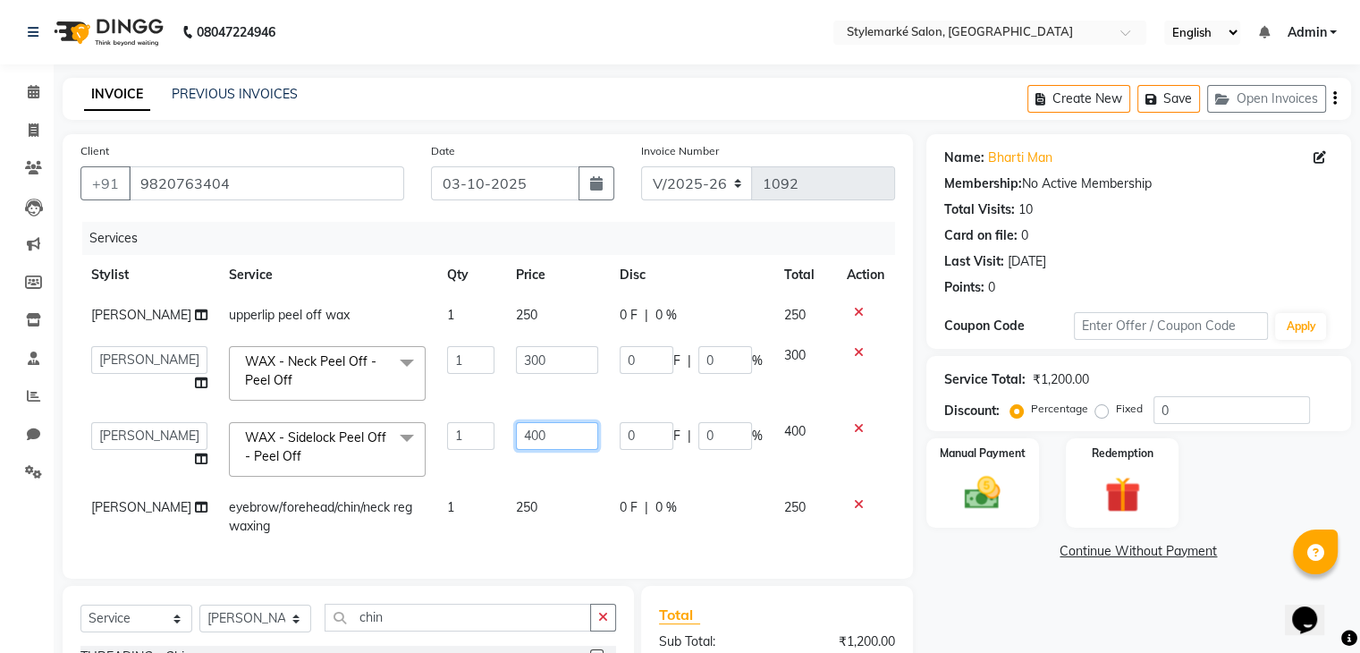
click at [555, 429] on input "400" at bounding box center [557, 436] width 82 height 28
type input "4"
type input "300"
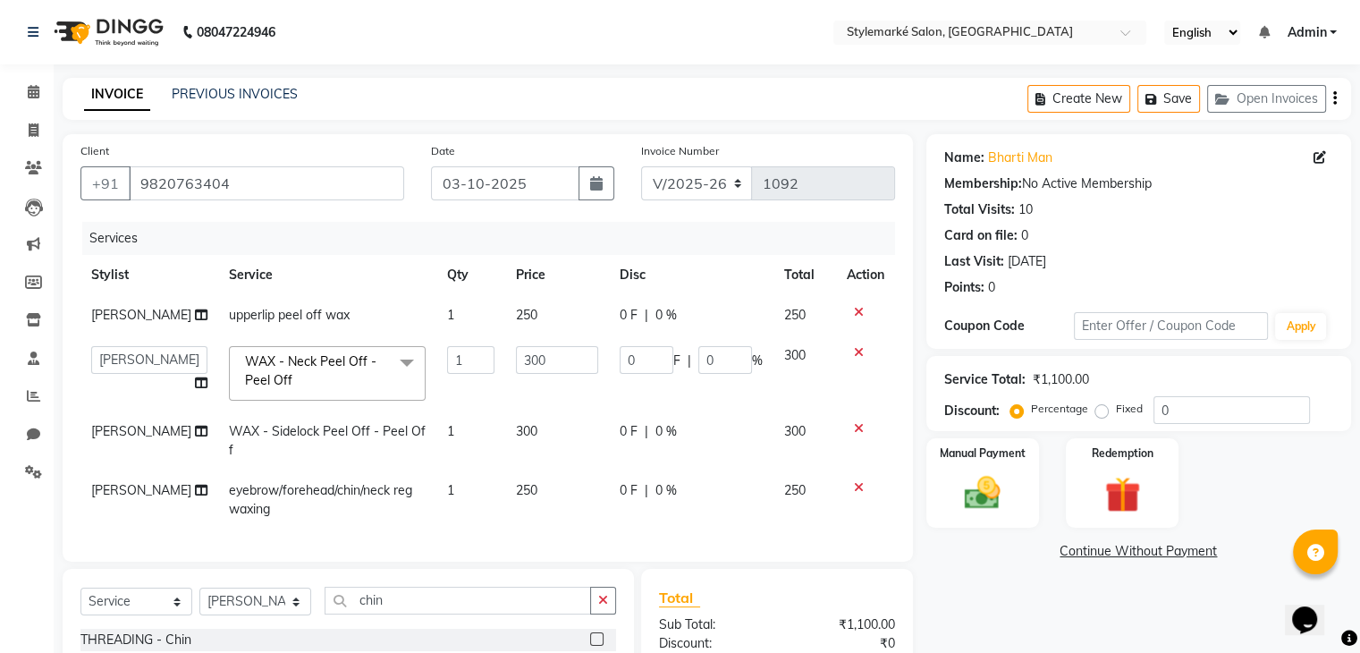
click at [816, 449] on td "300" at bounding box center [805, 440] width 63 height 59
select select "71243"
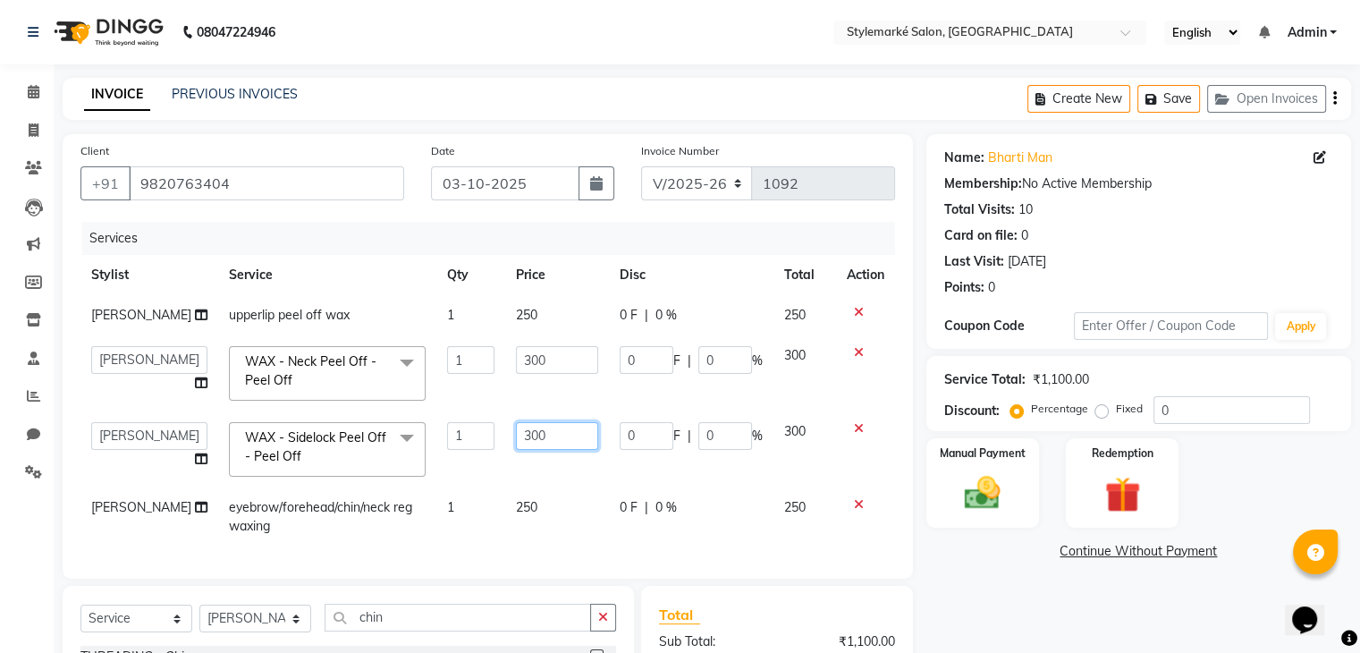
click at [558, 437] on input "300" at bounding box center [557, 436] width 82 height 28
type input "3"
type input "400"
click at [824, 446] on td "300" at bounding box center [805, 449] width 63 height 76
select select "71243"
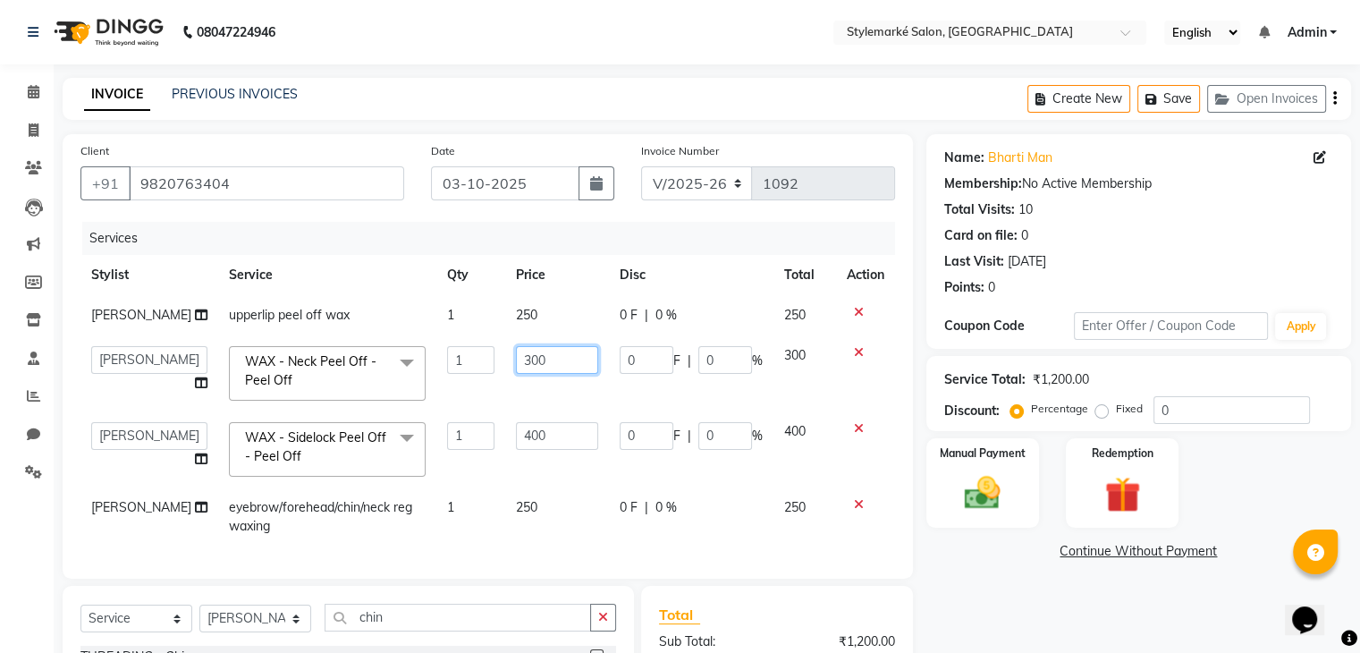
click at [552, 366] on input "300" at bounding box center [557, 360] width 82 height 28
type input "3"
type input "4"
type input "300"
click at [811, 391] on tbody "⁠Nisha Patel upperlip peel off wax 1 250 0 F | 0 % 250 Ganesh Mariya ⁠Mansi Dha…" at bounding box center [487, 420] width 815 height 251
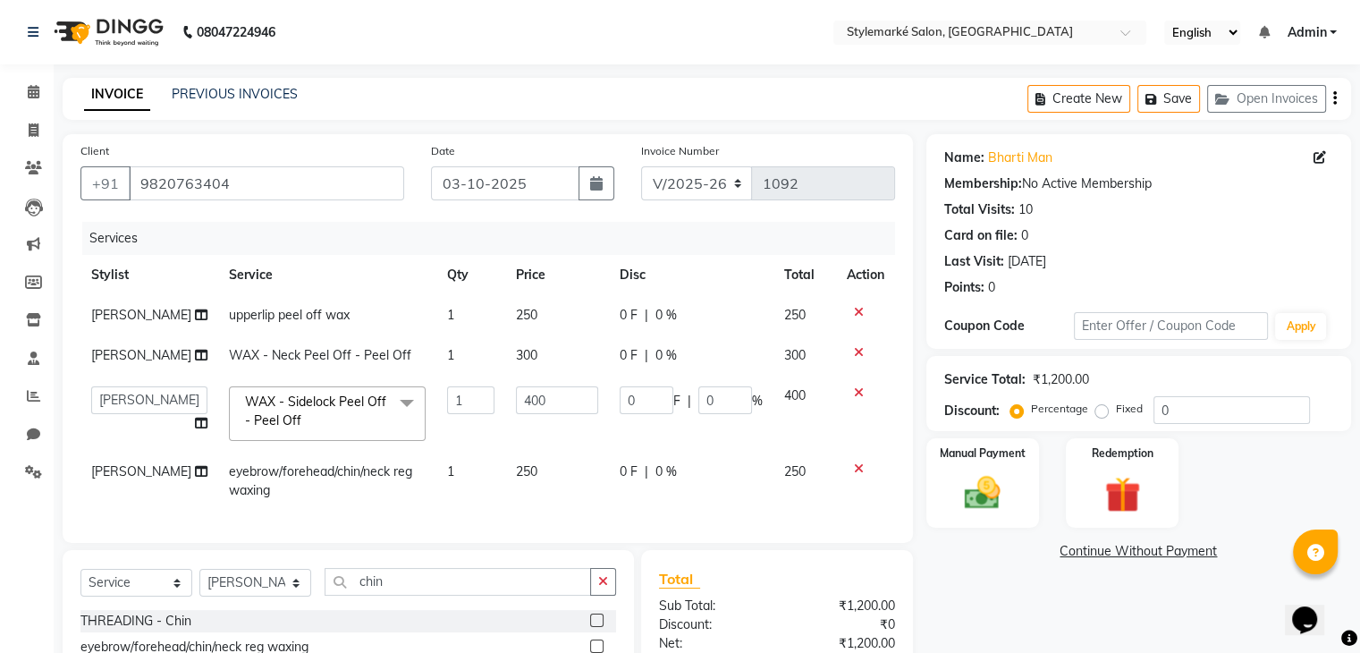
click at [1334, 98] on icon "button" at bounding box center [1336, 98] width 4 height 1
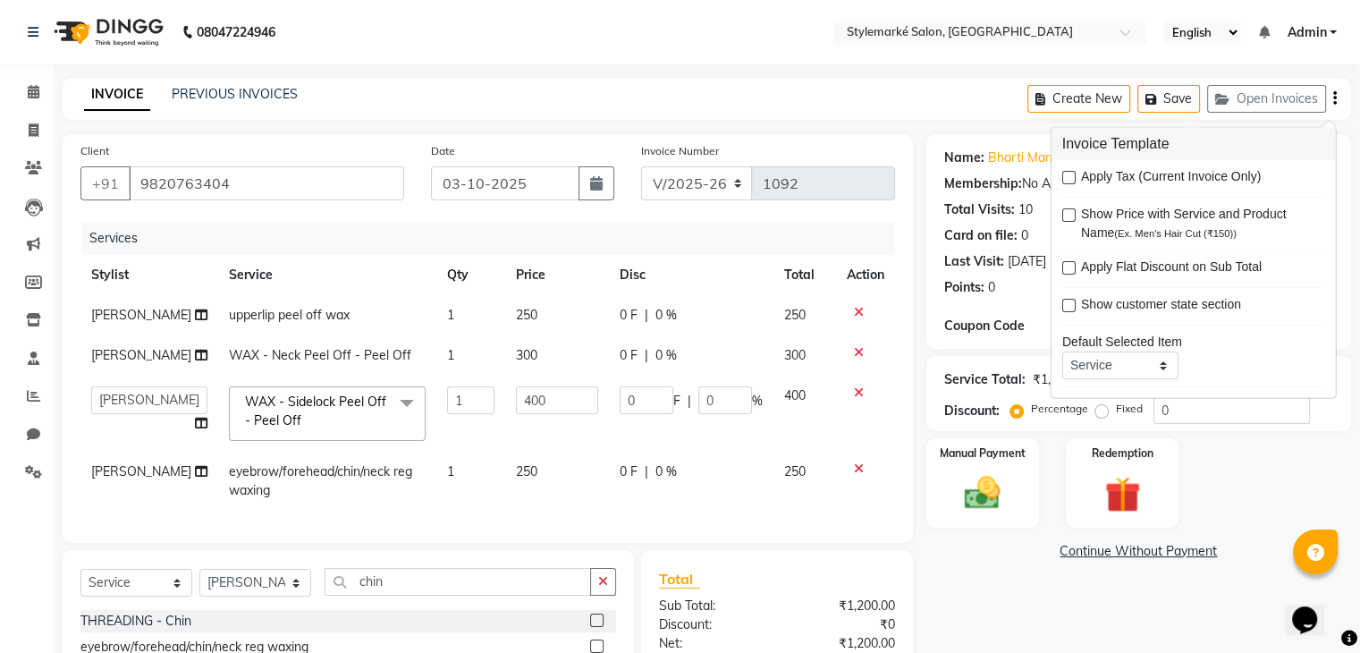
click at [1334, 98] on icon "button" at bounding box center [1336, 98] width 4 height 1
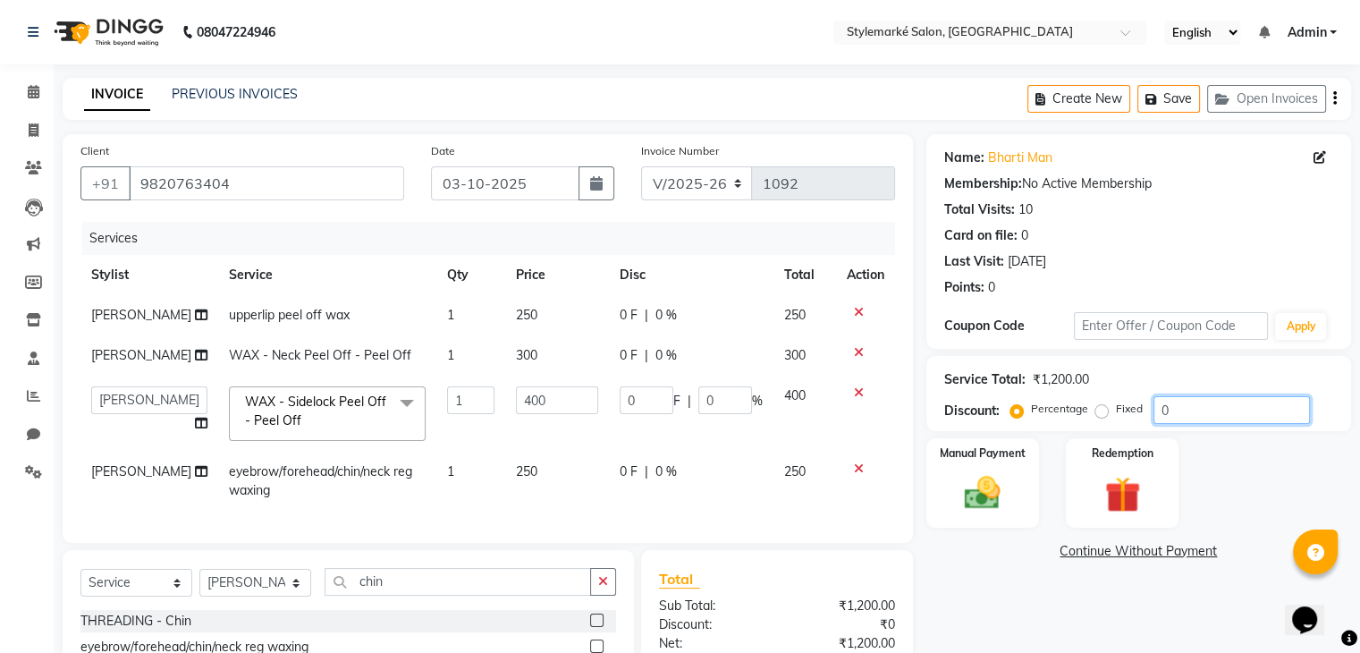
click at [1190, 412] on input "0" at bounding box center [1232, 410] width 157 height 28
type input "2"
type input "8"
type input "2"
type input "20"
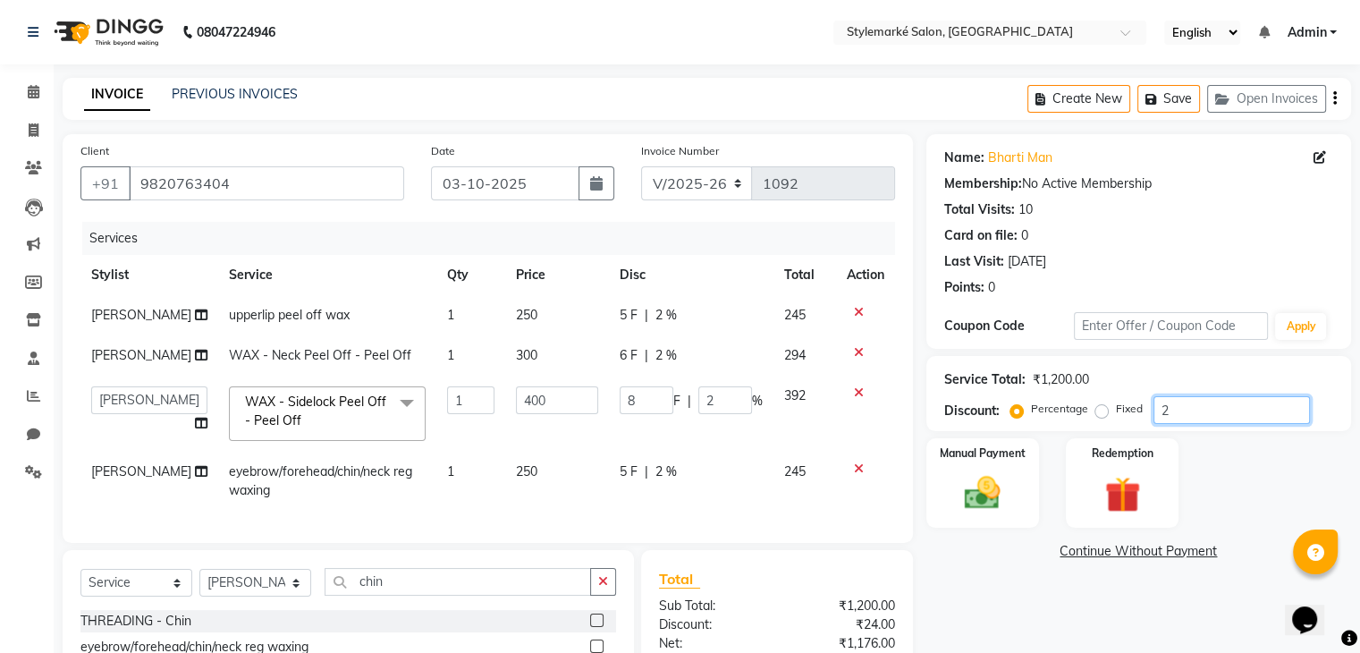
type input "80"
type input "20"
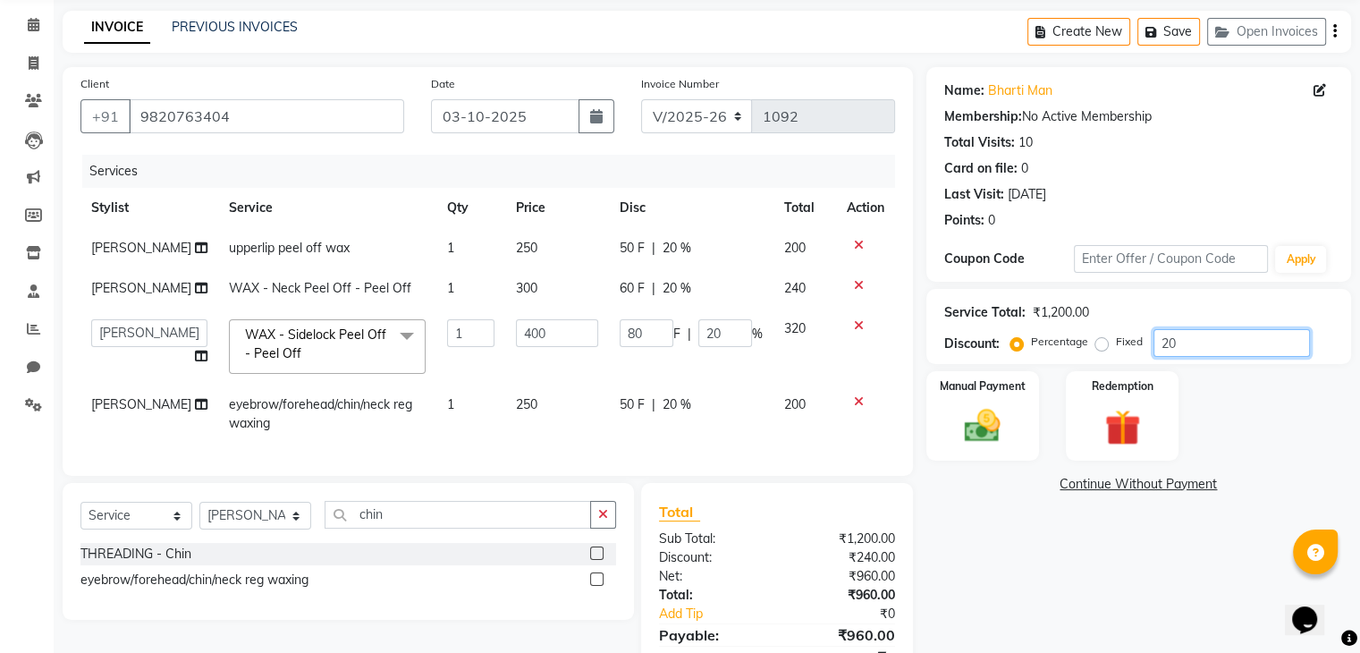
scroll to position [163, 0]
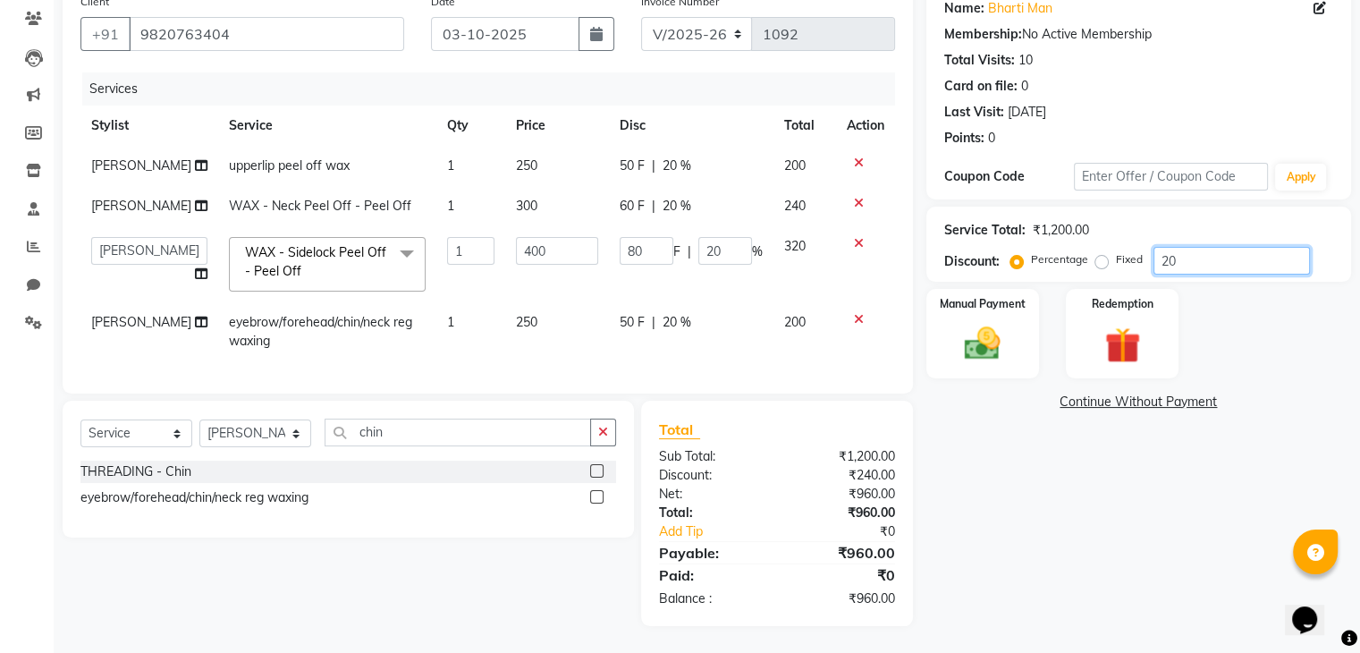
type input "20"
click at [1184, 493] on div "Name: Bharti Man Membership: No Active Membership Total Visits: 10 Card on file…" at bounding box center [1146, 305] width 438 height 641
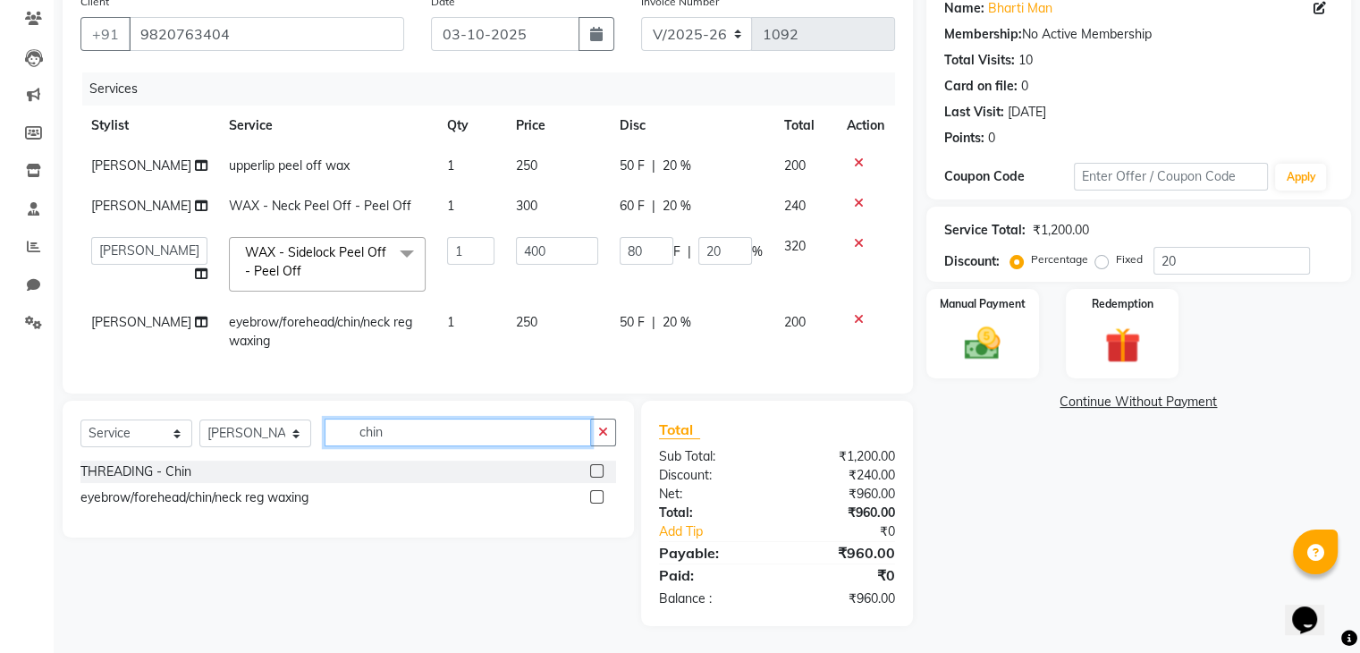
drag, startPoint x: 405, startPoint y: 428, endPoint x: 458, endPoint y: 440, distance: 54.0
click at [408, 430] on input "chin" at bounding box center [458, 433] width 267 height 28
type input "c"
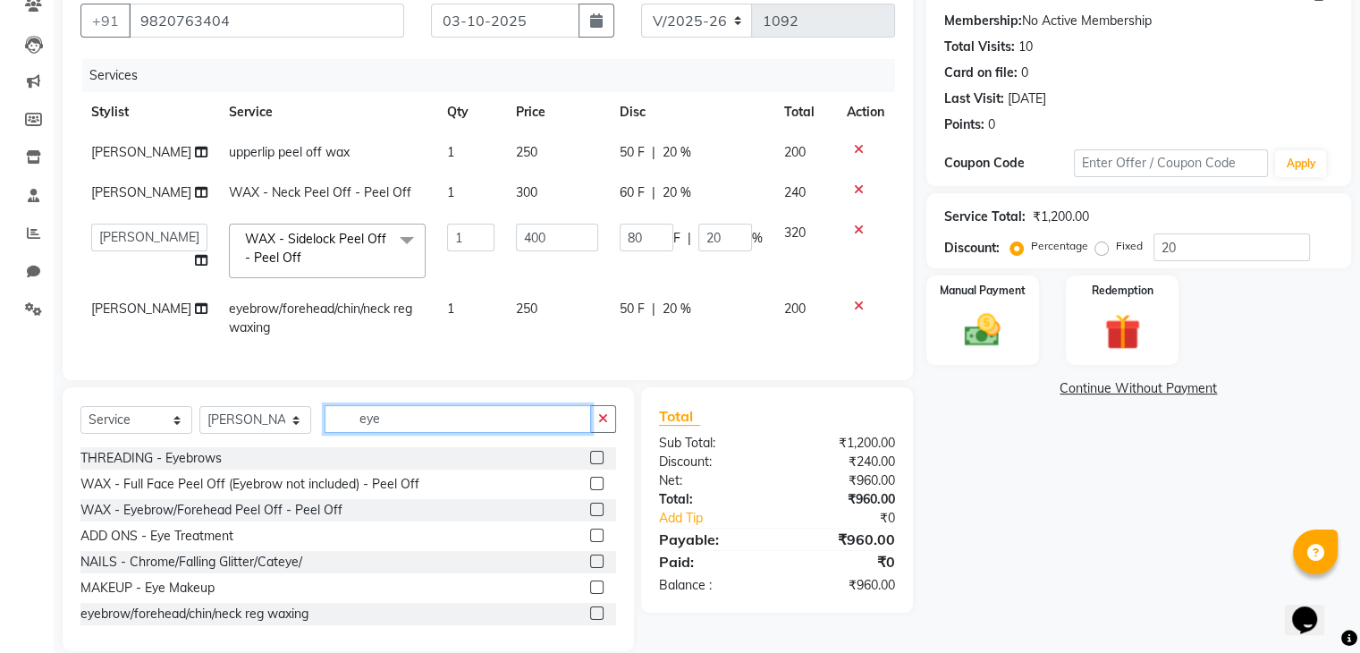
type input "eye"
click at [590, 464] on label at bounding box center [596, 457] width 13 height 13
click at [590, 464] on input "checkbox" at bounding box center [596, 459] width 12 height 12
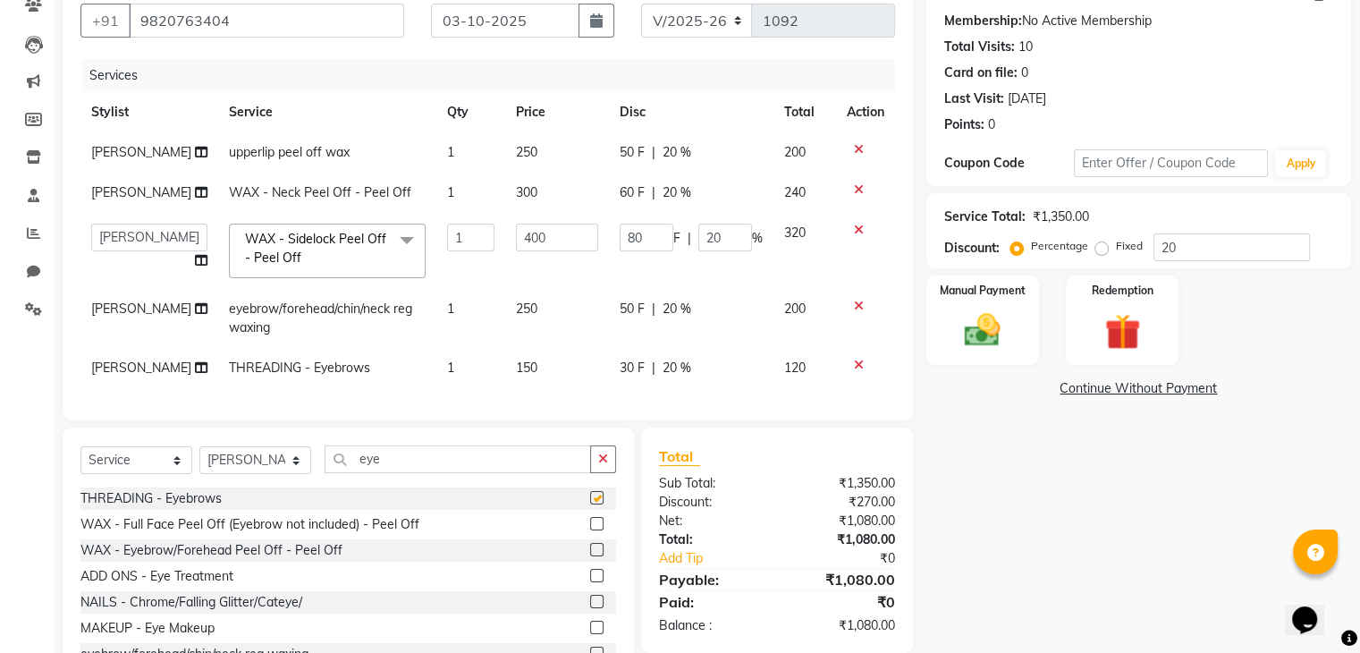
checkbox input "false"
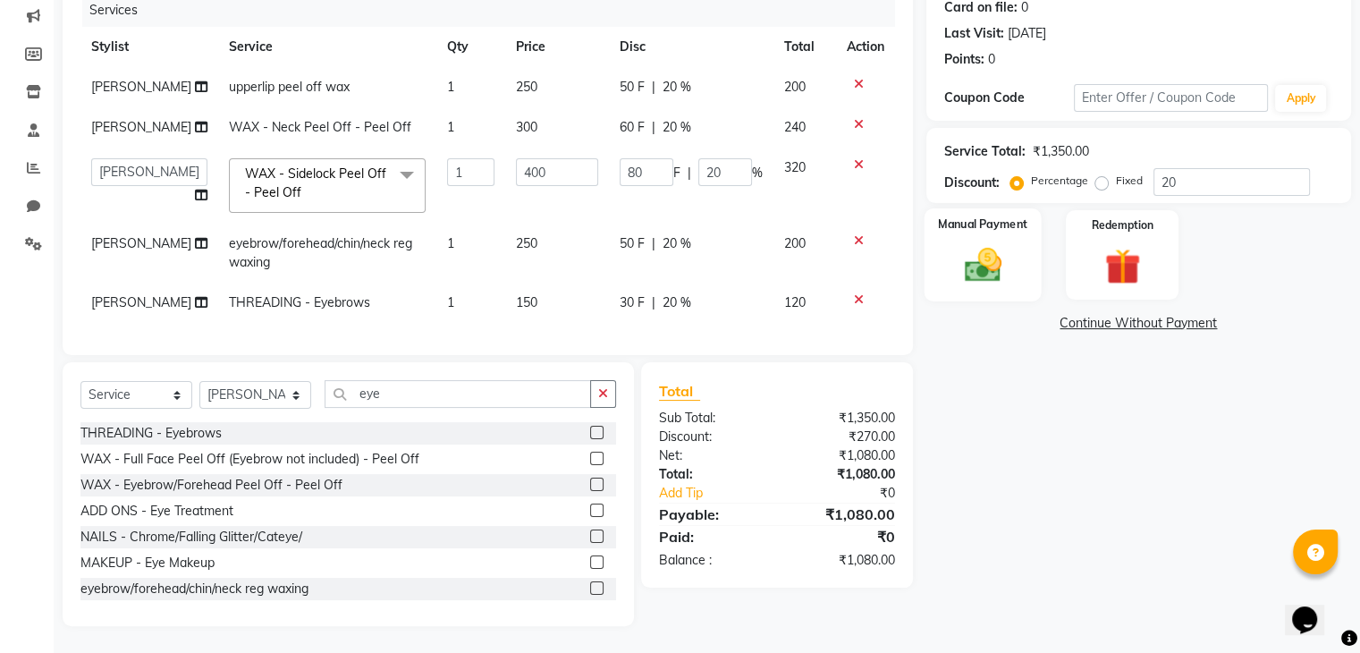
click at [1005, 248] on img at bounding box center [983, 265] width 60 height 43
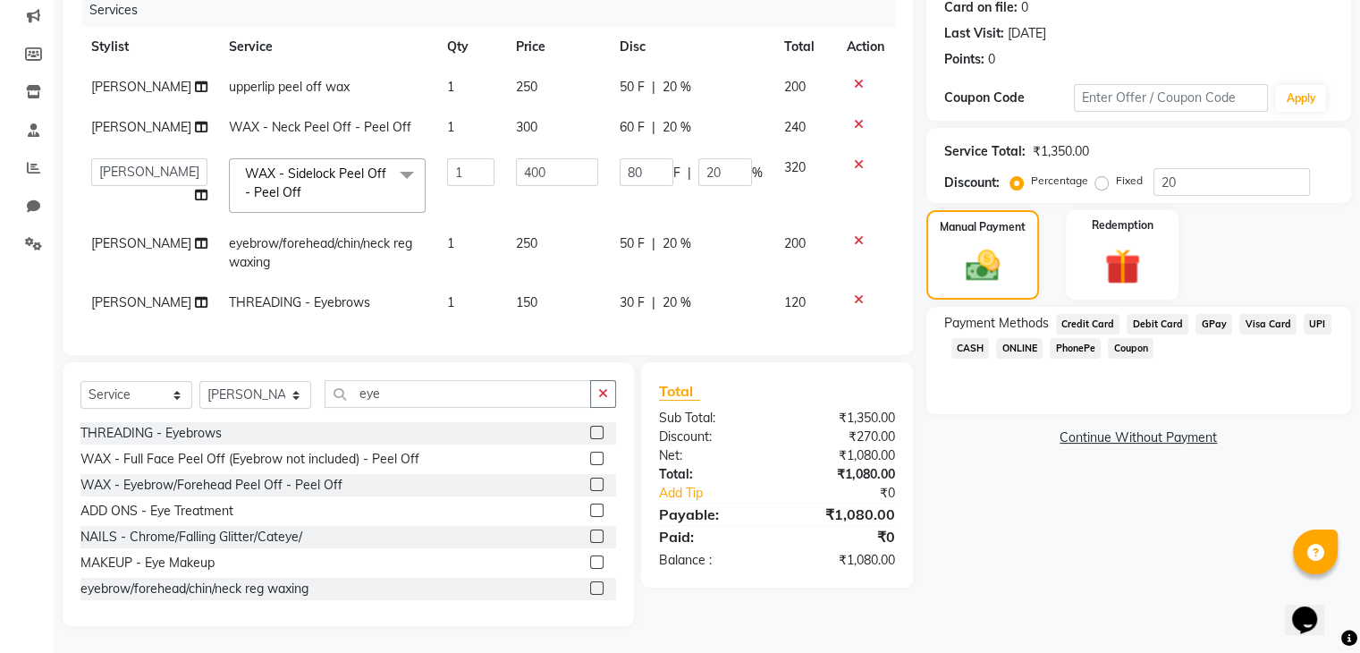
click at [1274, 314] on span "Visa Card" at bounding box center [1268, 324] width 57 height 21
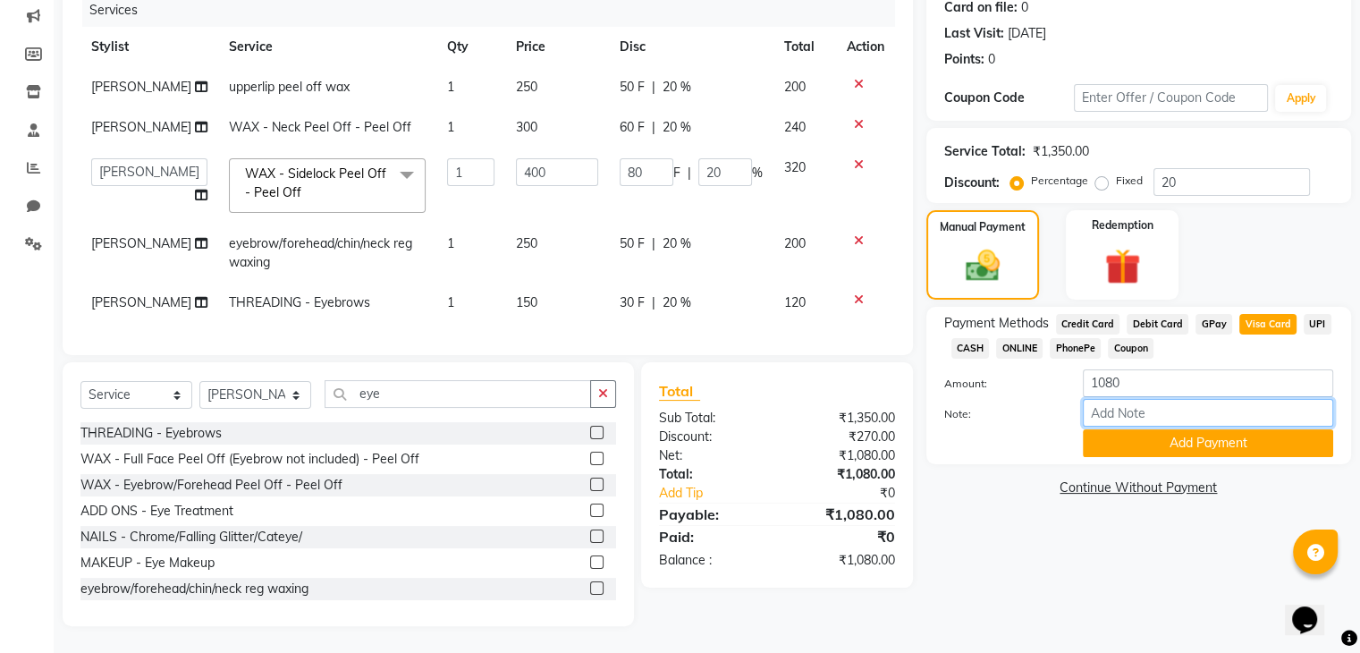
click at [1124, 399] on input "Note:" at bounding box center [1208, 413] width 250 height 28
type input "visa - 1717"
click at [1165, 429] on button "Add Payment" at bounding box center [1208, 443] width 250 height 28
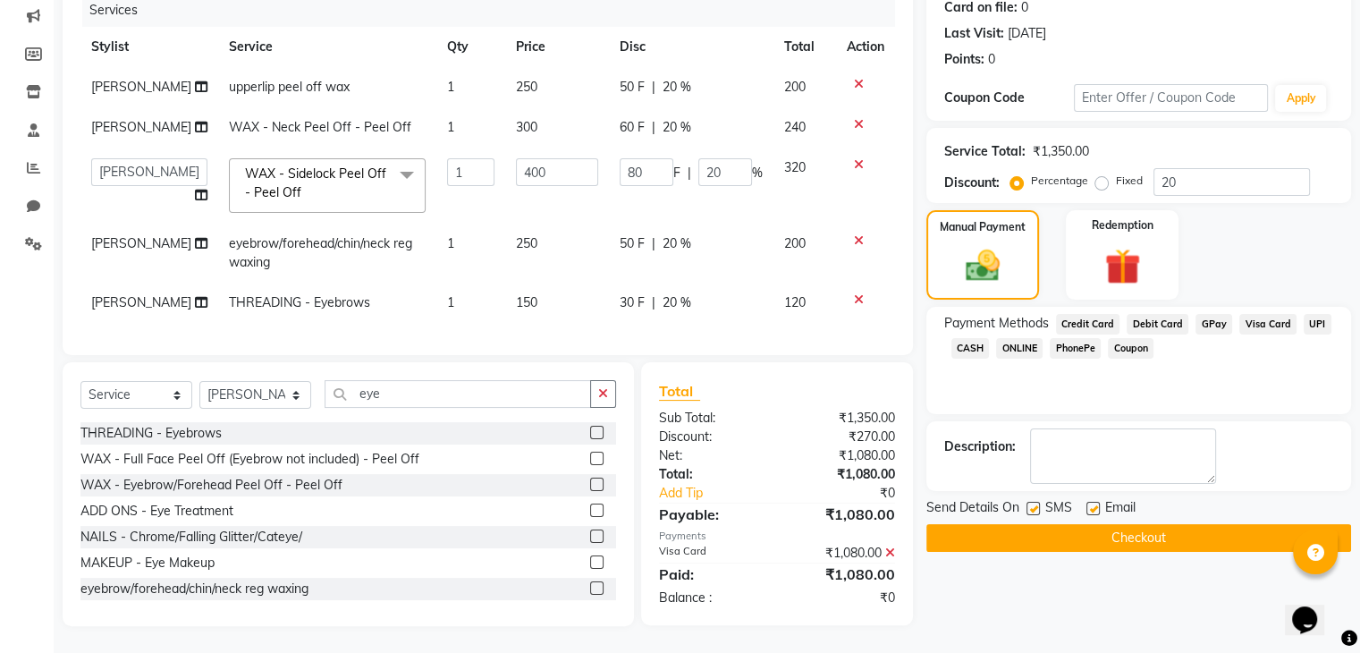
click at [1080, 524] on button "Checkout" at bounding box center [1139, 538] width 425 height 28
